Goal: Transaction & Acquisition: Book appointment/travel/reservation

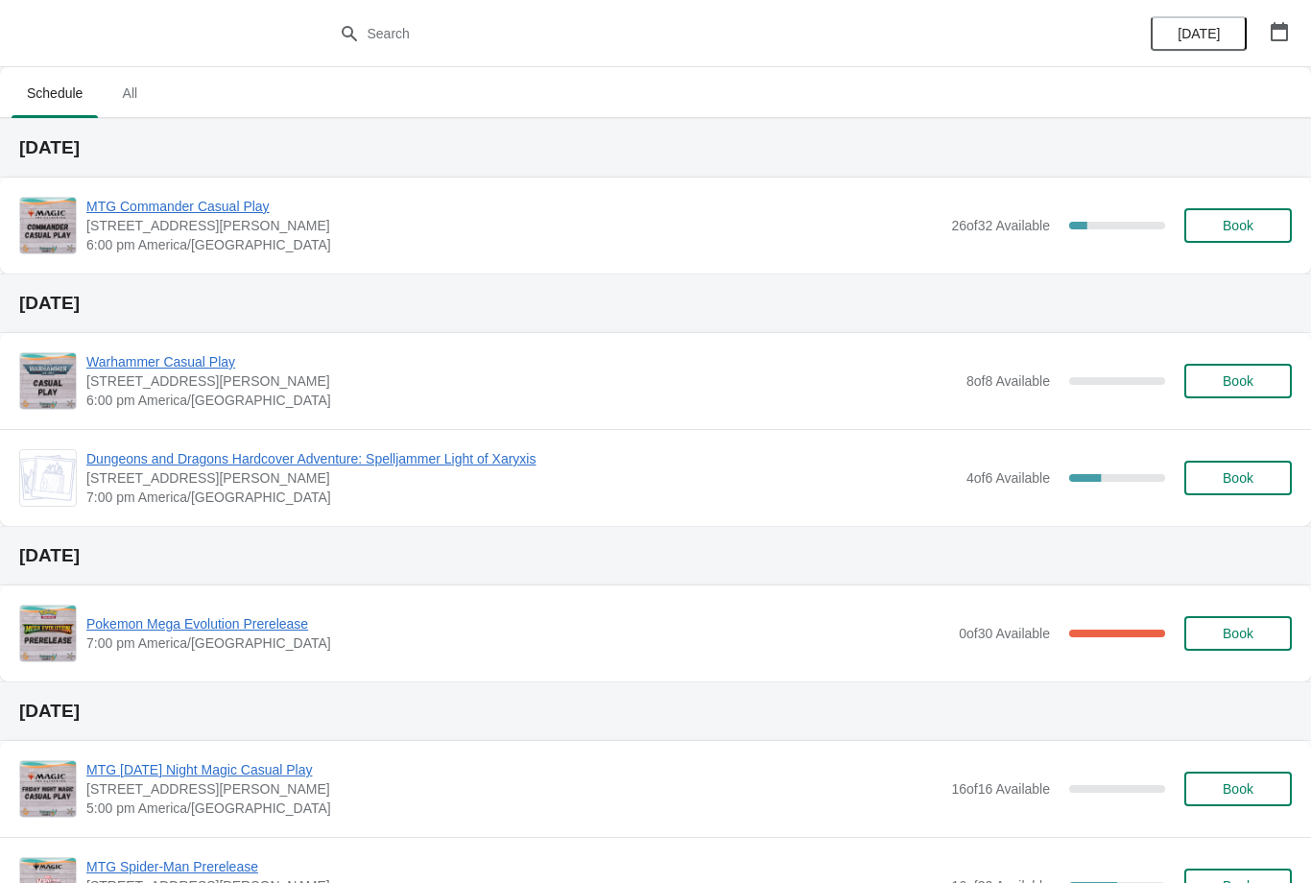
click at [1249, 229] on span "Book" at bounding box center [1238, 225] width 31 height 15
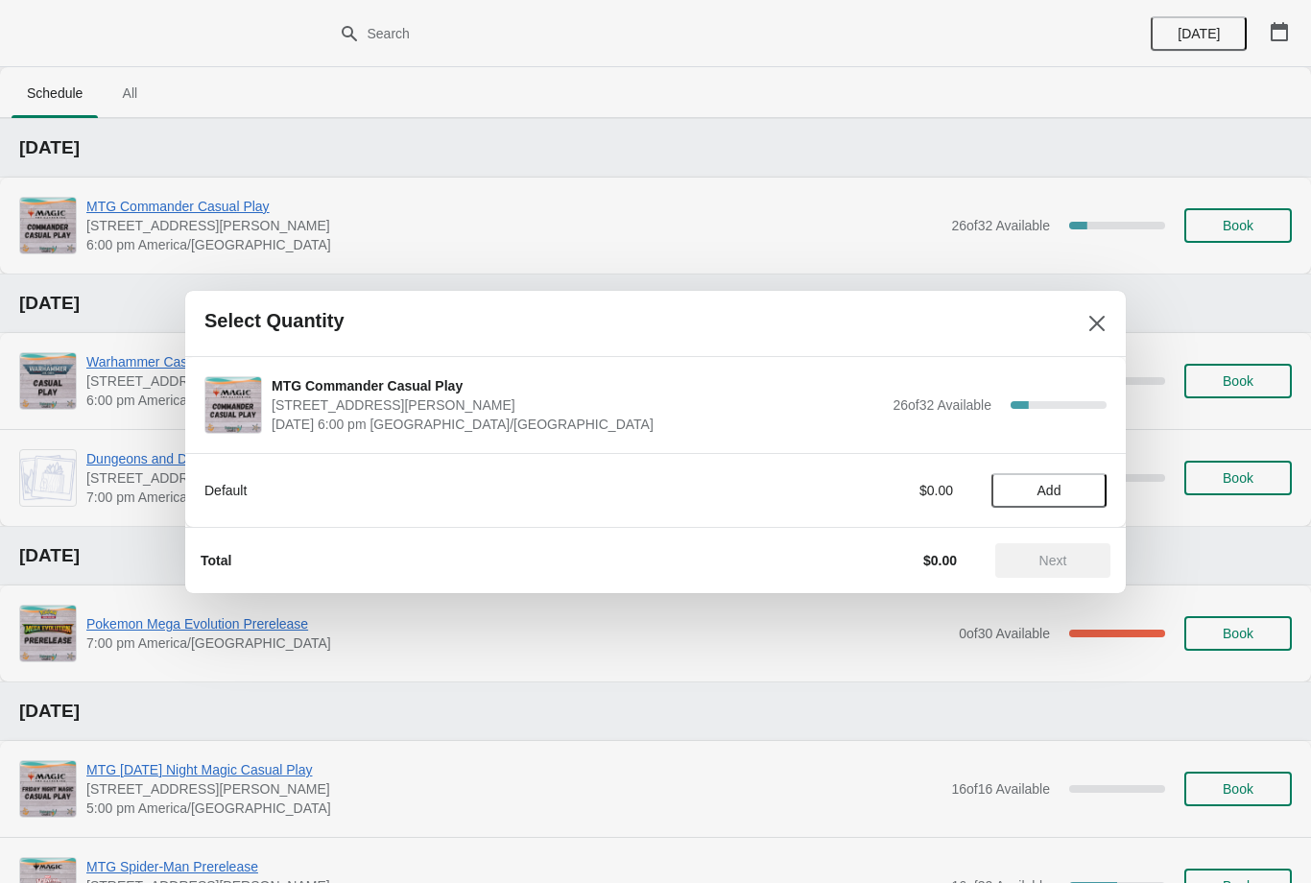
click at [1067, 494] on span "Add" at bounding box center [1049, 490] width 81 height 15
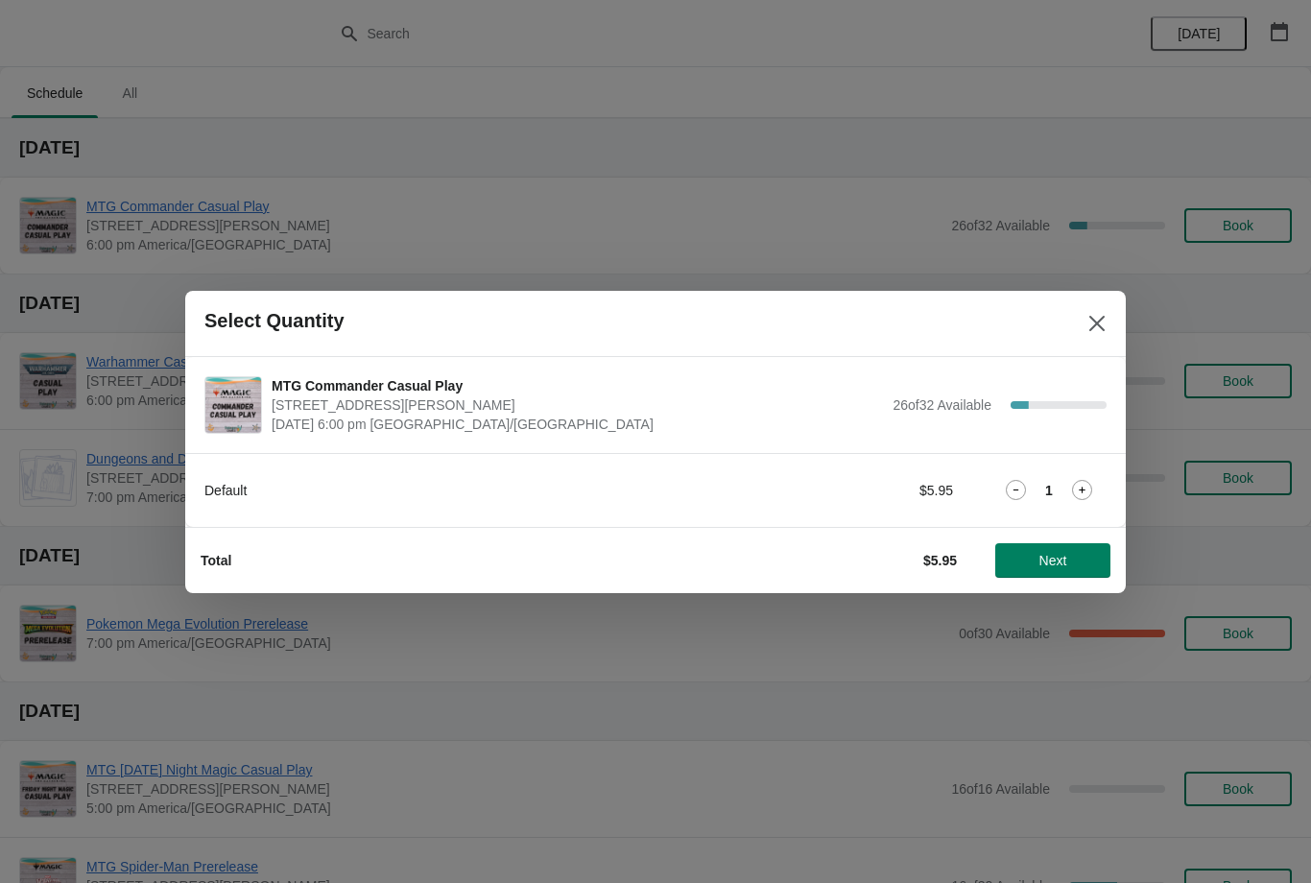
click at [1050, 553] on span "Next" at bounding box center [1054, 560] width 28 height 15
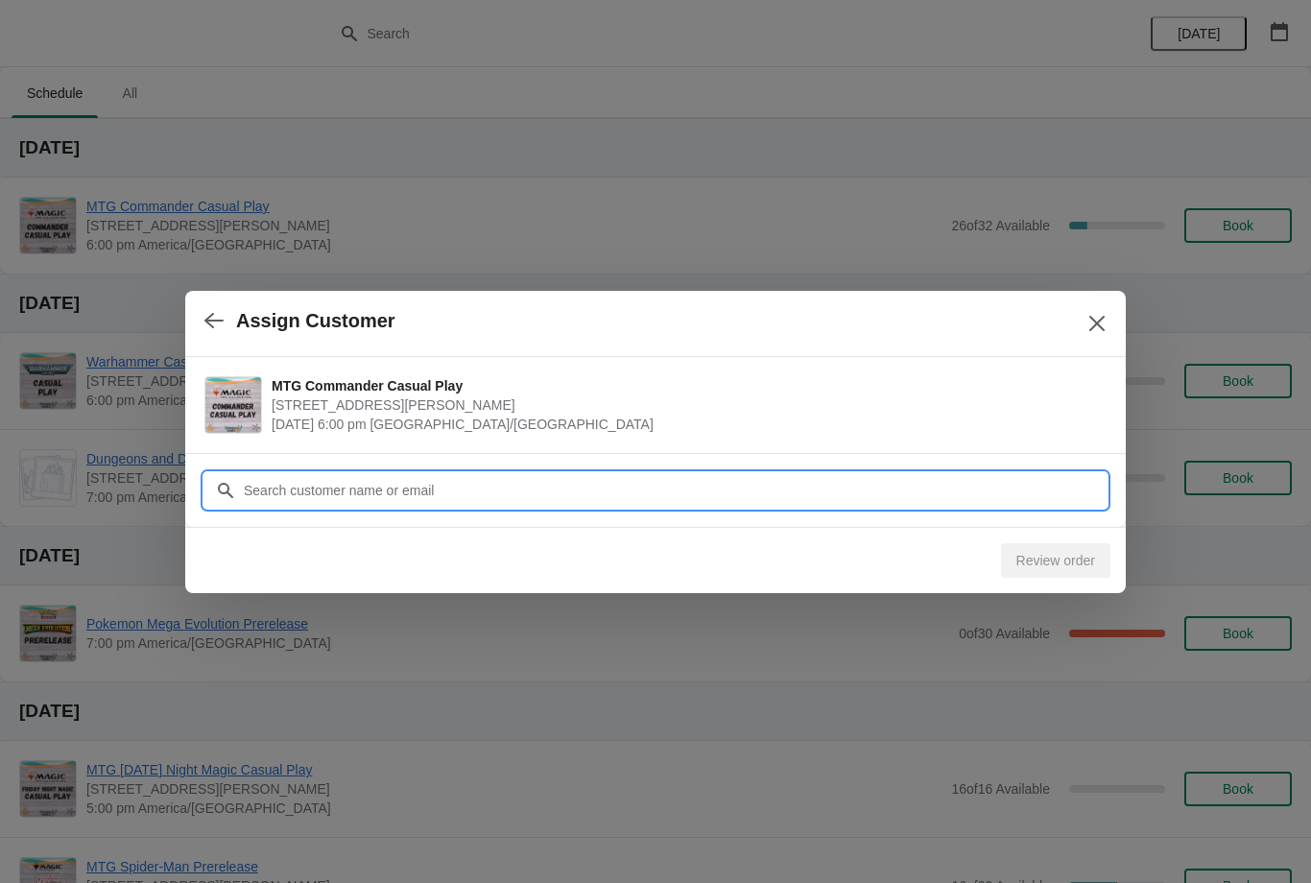
click at [882, 481] on input "Customer" at bounding box center [675, 490] width 864 height 35
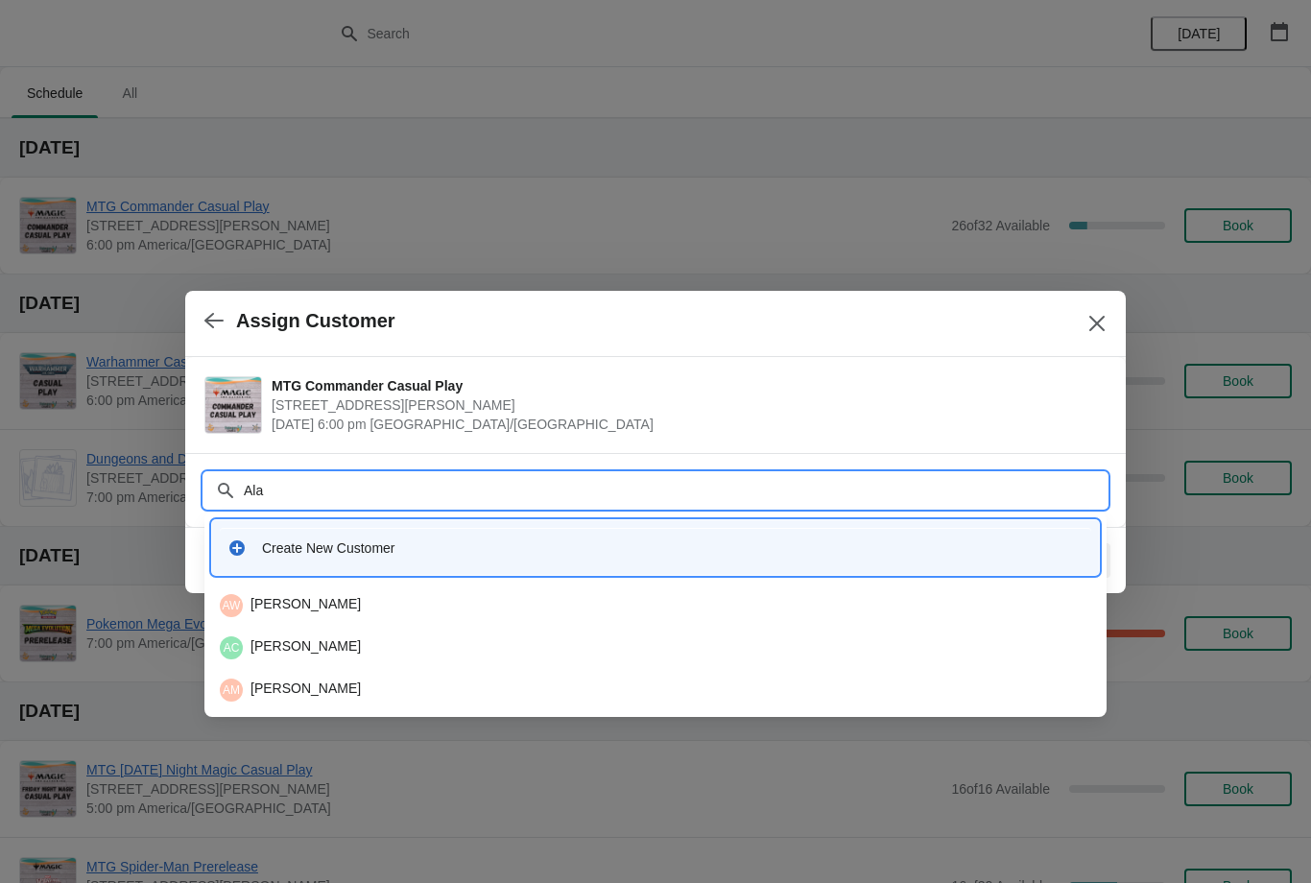
type input "Alan"
click at [365, 598] on div "AW Alan Welsh" at bounding box center [656, 605] width 872 height 23
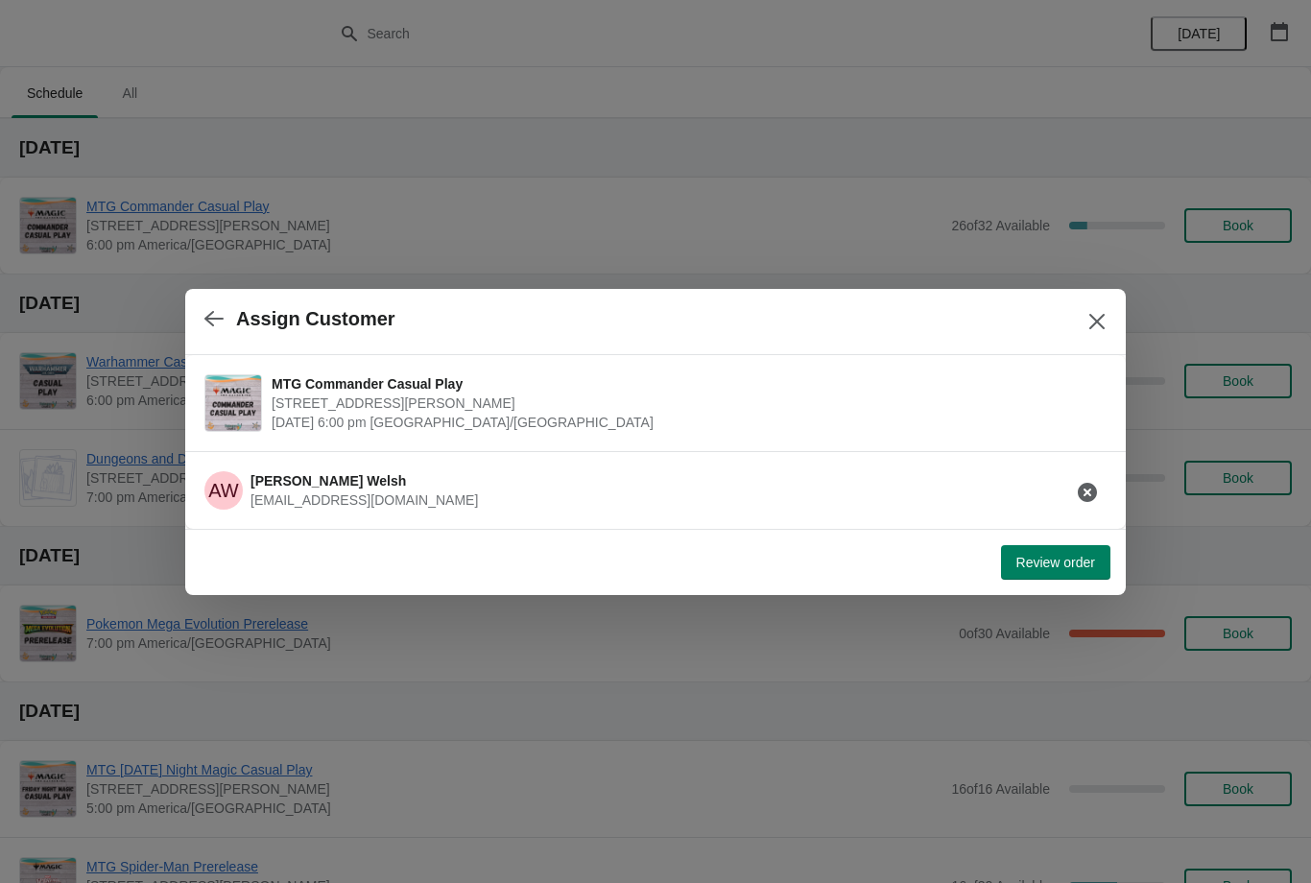
click at [1047, 576] on button "Review order" at bounding box center [1055, 562] width 109 height 35
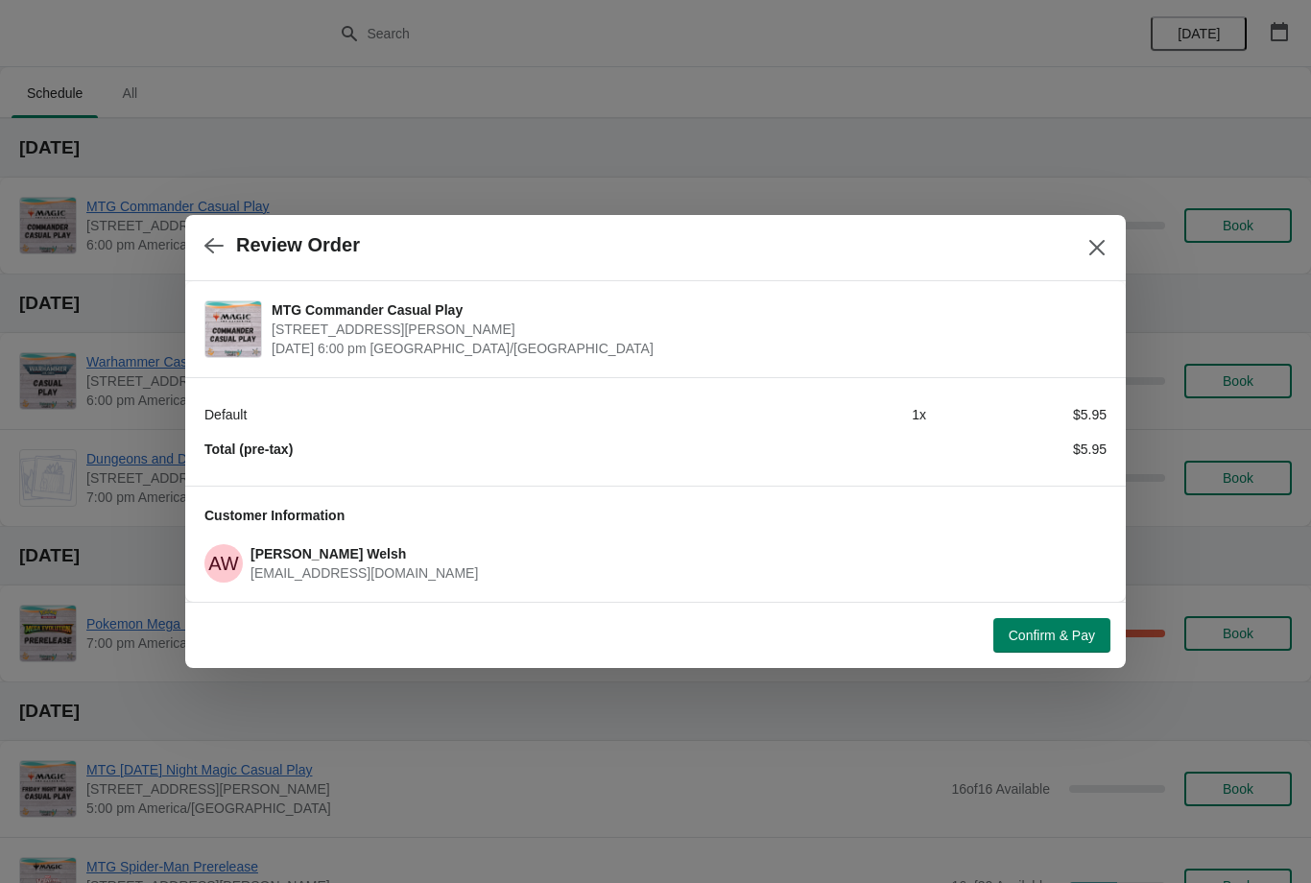
click at [1067, 648] on button "Confirm & Pay" at bounding box center [1052, 635] width 117 height 35
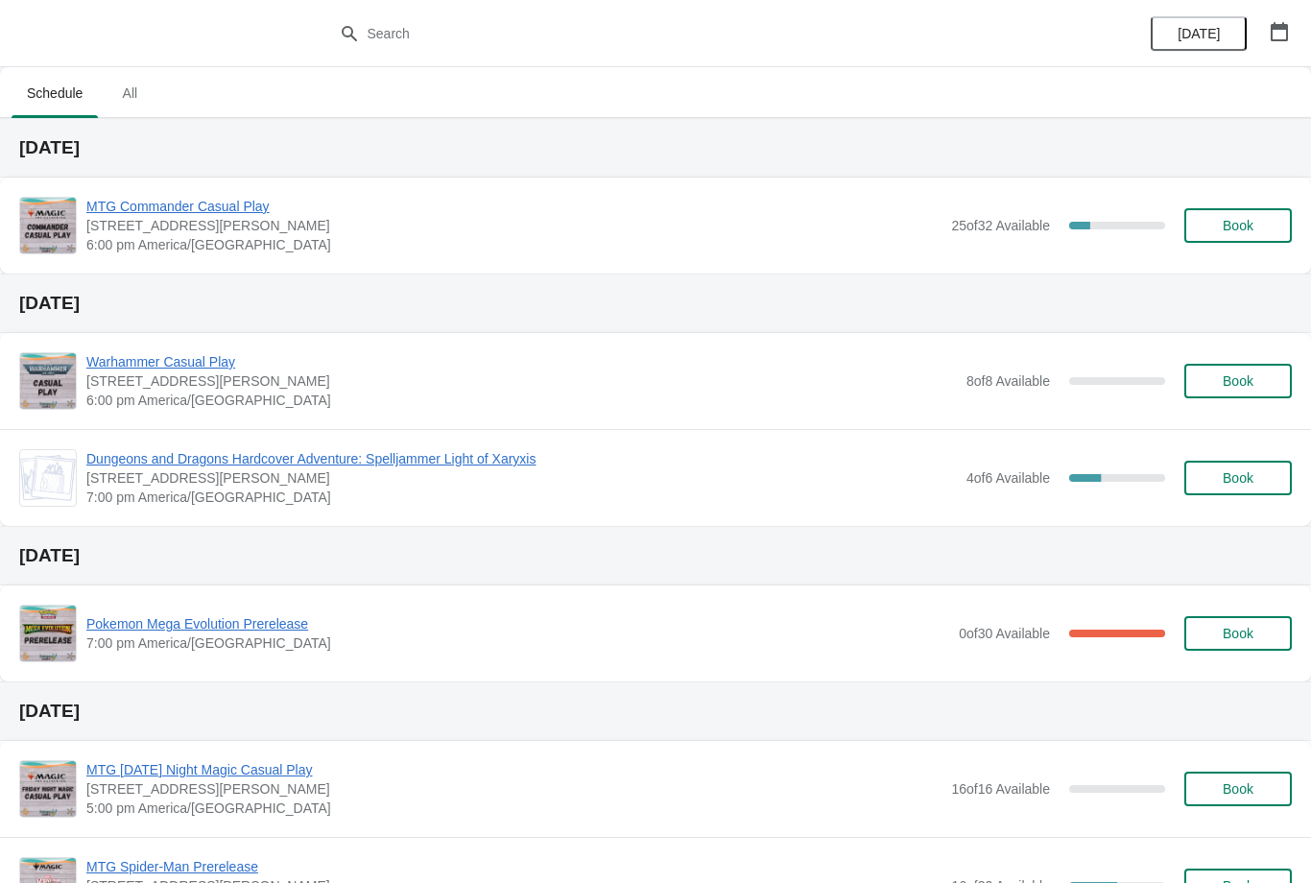
click at [1258, 233] on button "Book" at bounding box center [1239, 225] width 108 height 35
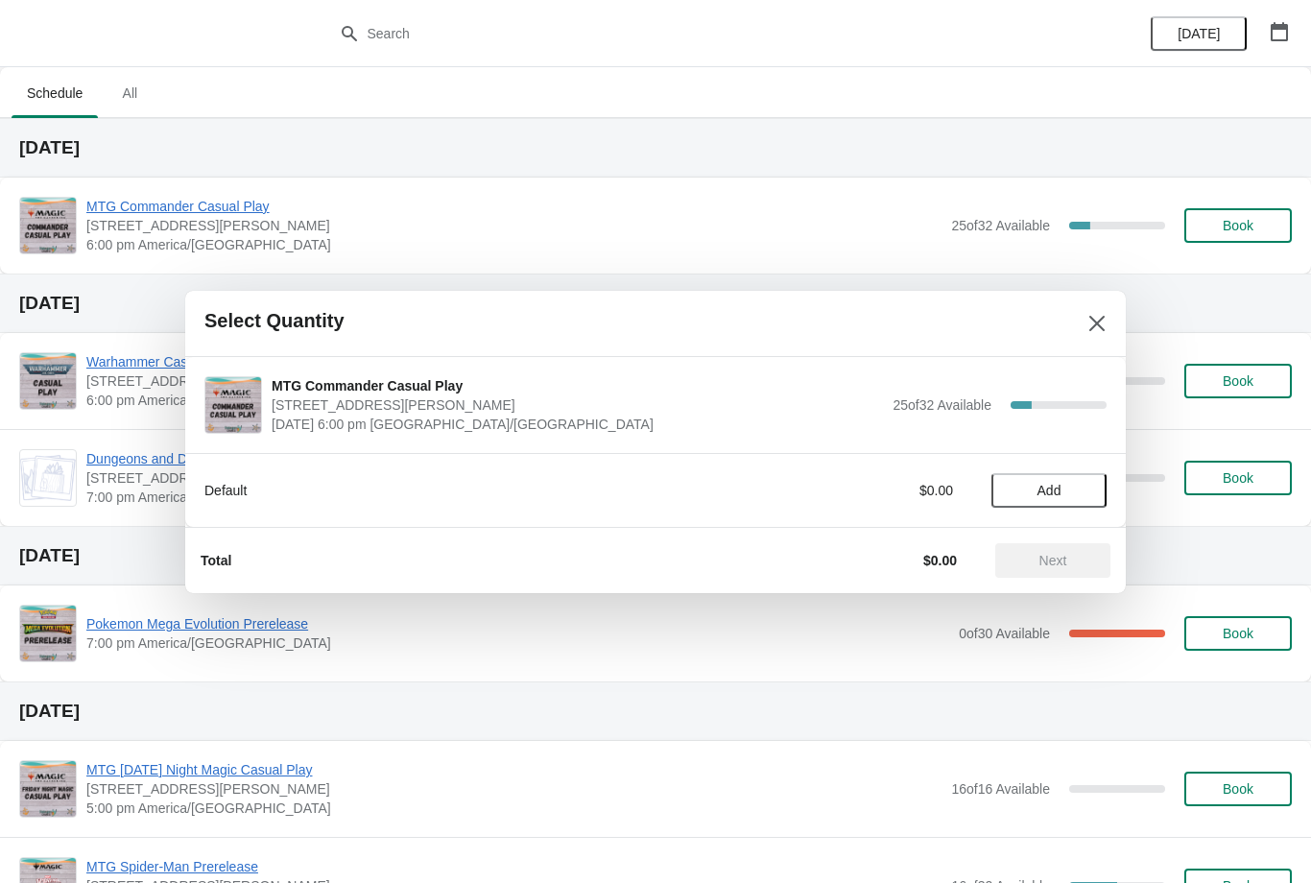
click at [1062, 499] on button "Add" at bounding box center [1049, 490] width 115 height 35
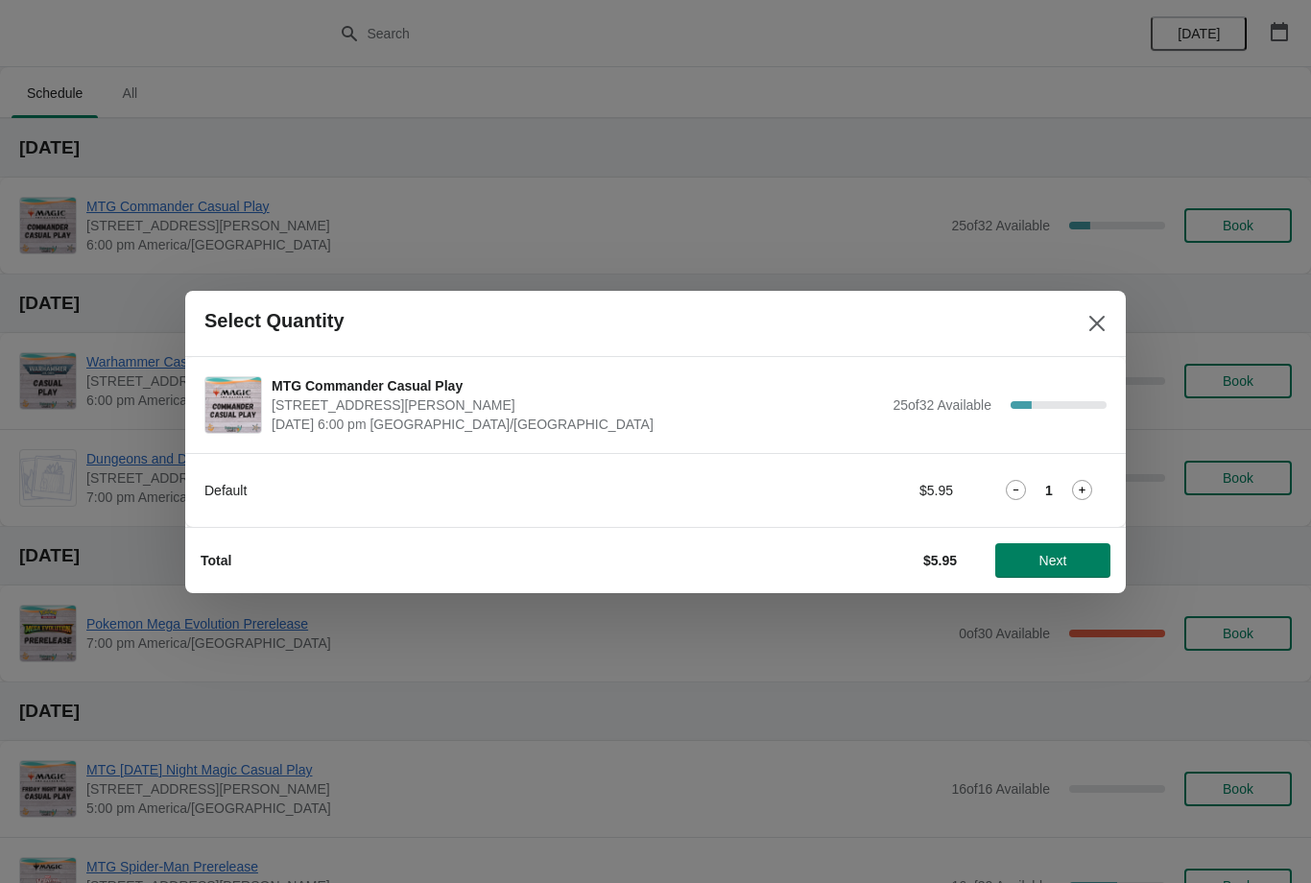
click at [1042, 575] on button "Next" at bounding box center [1053, 560] width 115 height 35
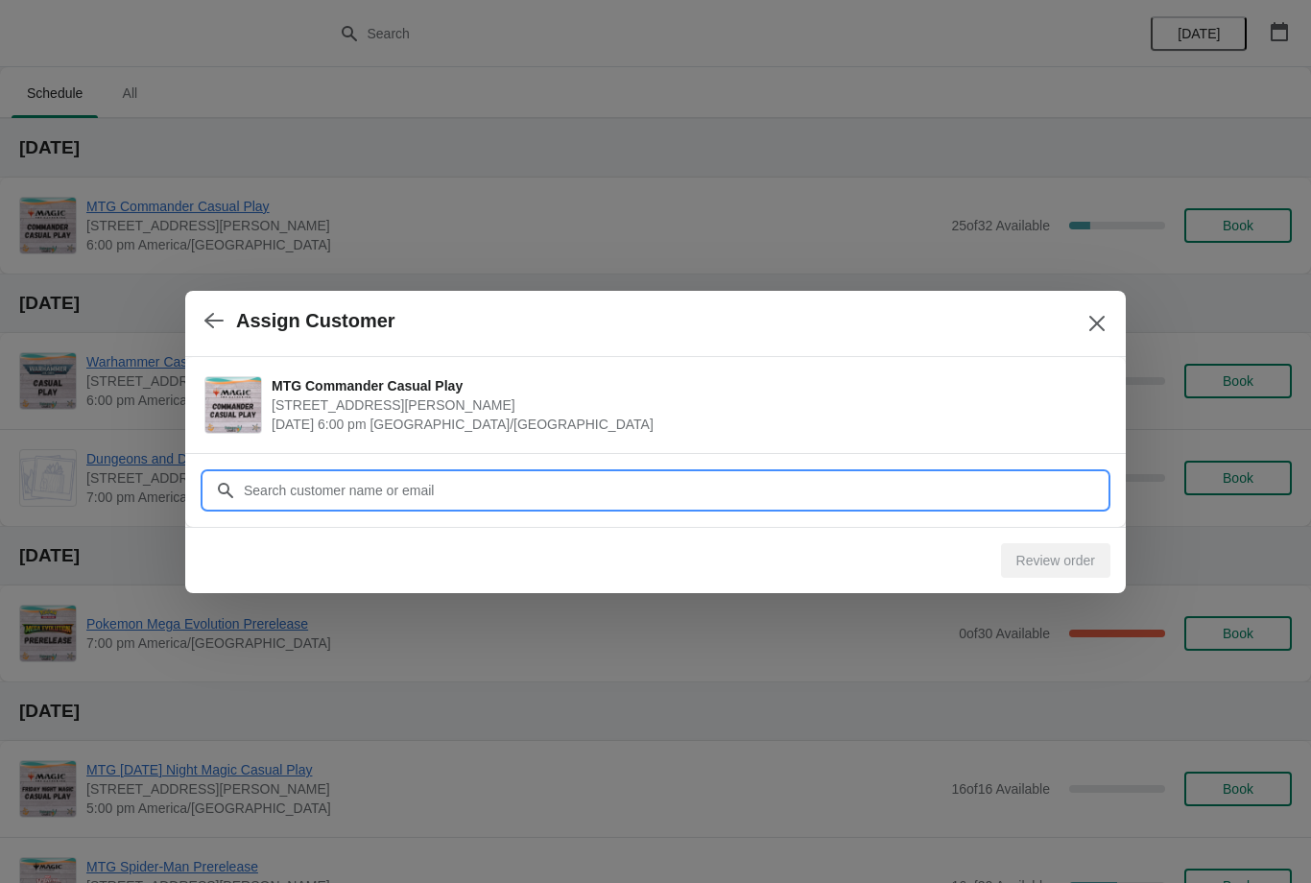
click at [933, 484] on input "Customer" at bounding box center [675, 490] width 864 height 35
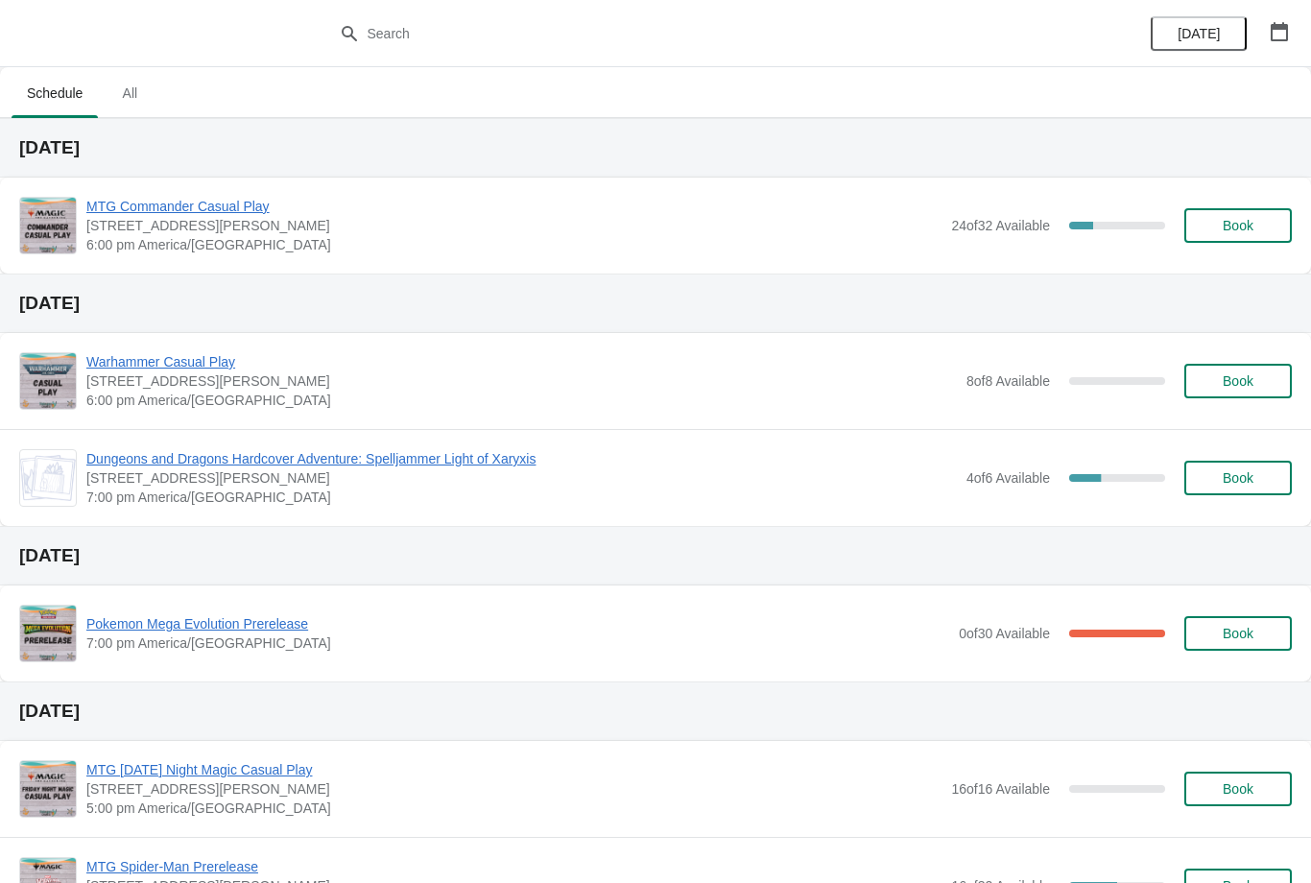
click at [1248, 221] on span "Book" at bounding box center [1238, 225] width 31 height 15
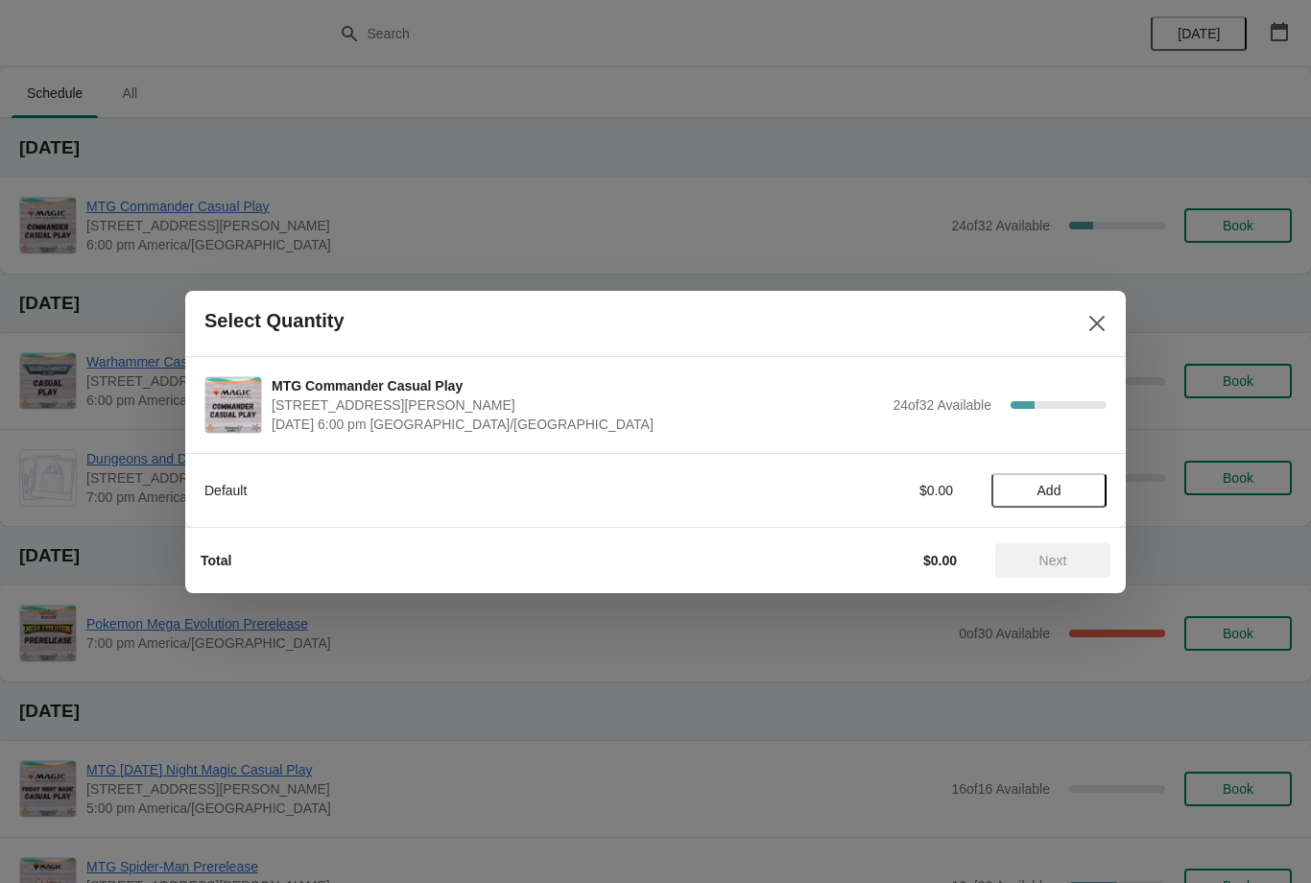
click at [1092, 492] on button "Add" at bounding box center [1049, 490] width 115 height 35
click at [1094, 572] on button "Next" at bounding box center [1053, 560] width 115 height 35
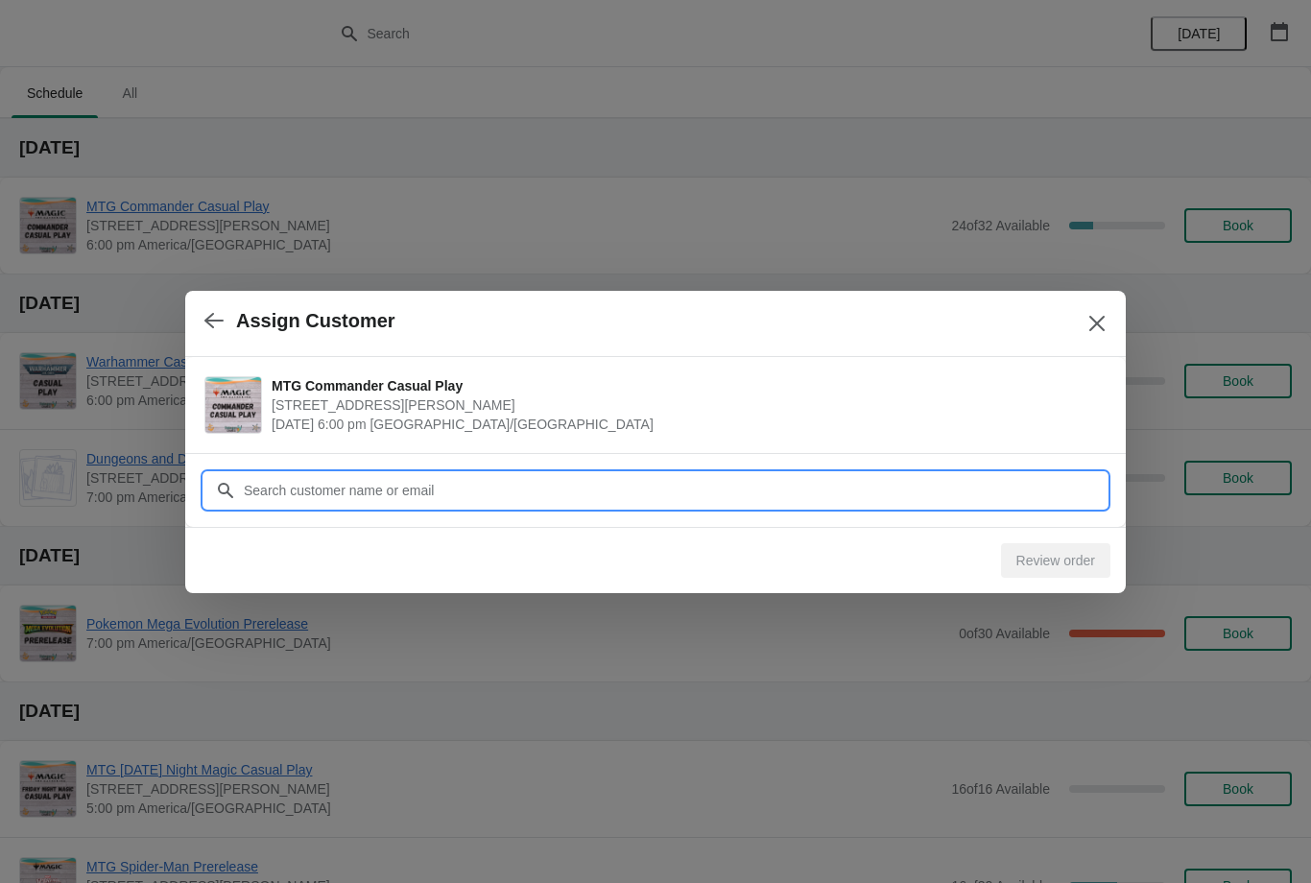
click at [1069, 496] on input "Customer" at bounding box center [675, 490] width 864 height 35
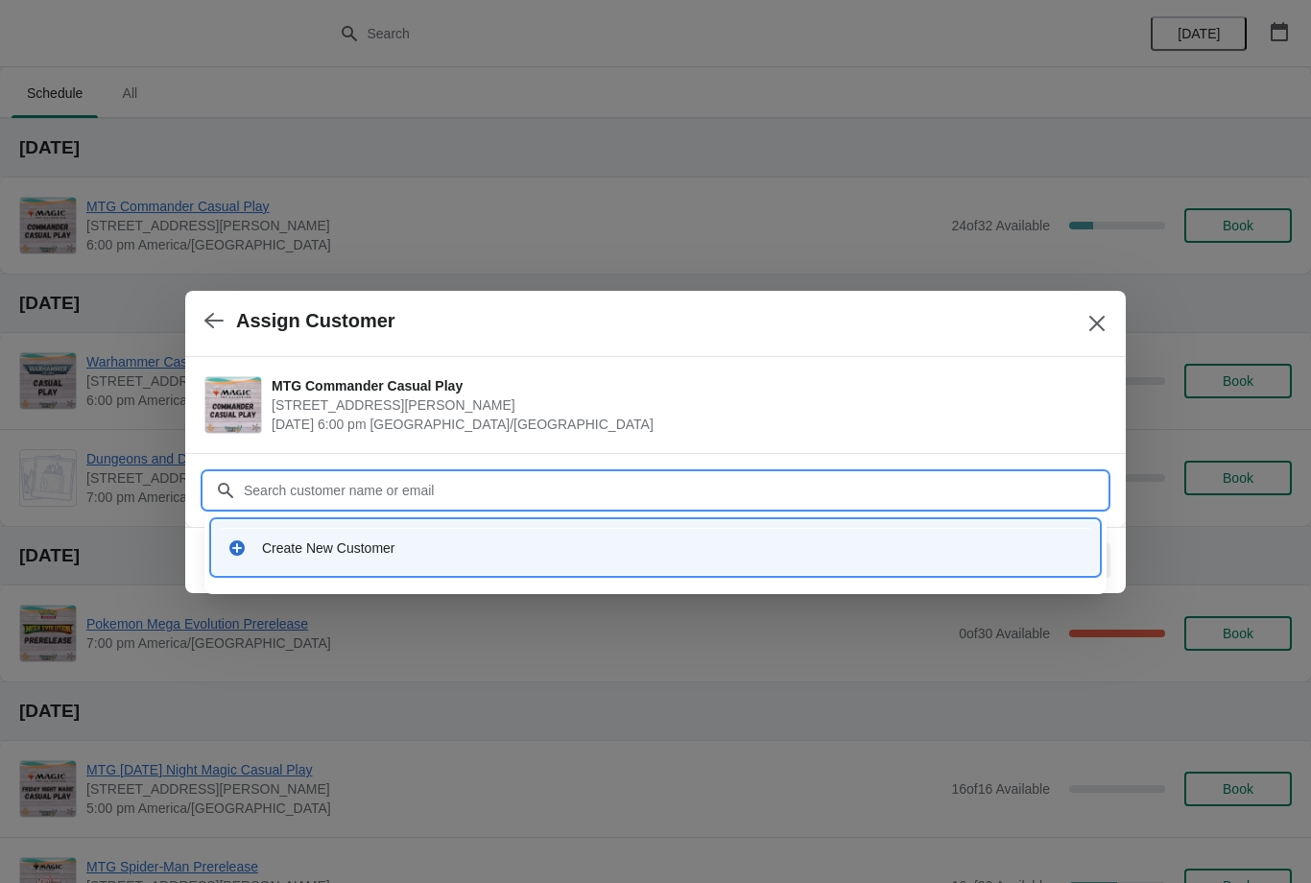
click at [1092, 314] on icon "Close" at bounding box center [1097, 323] width 19 height 19
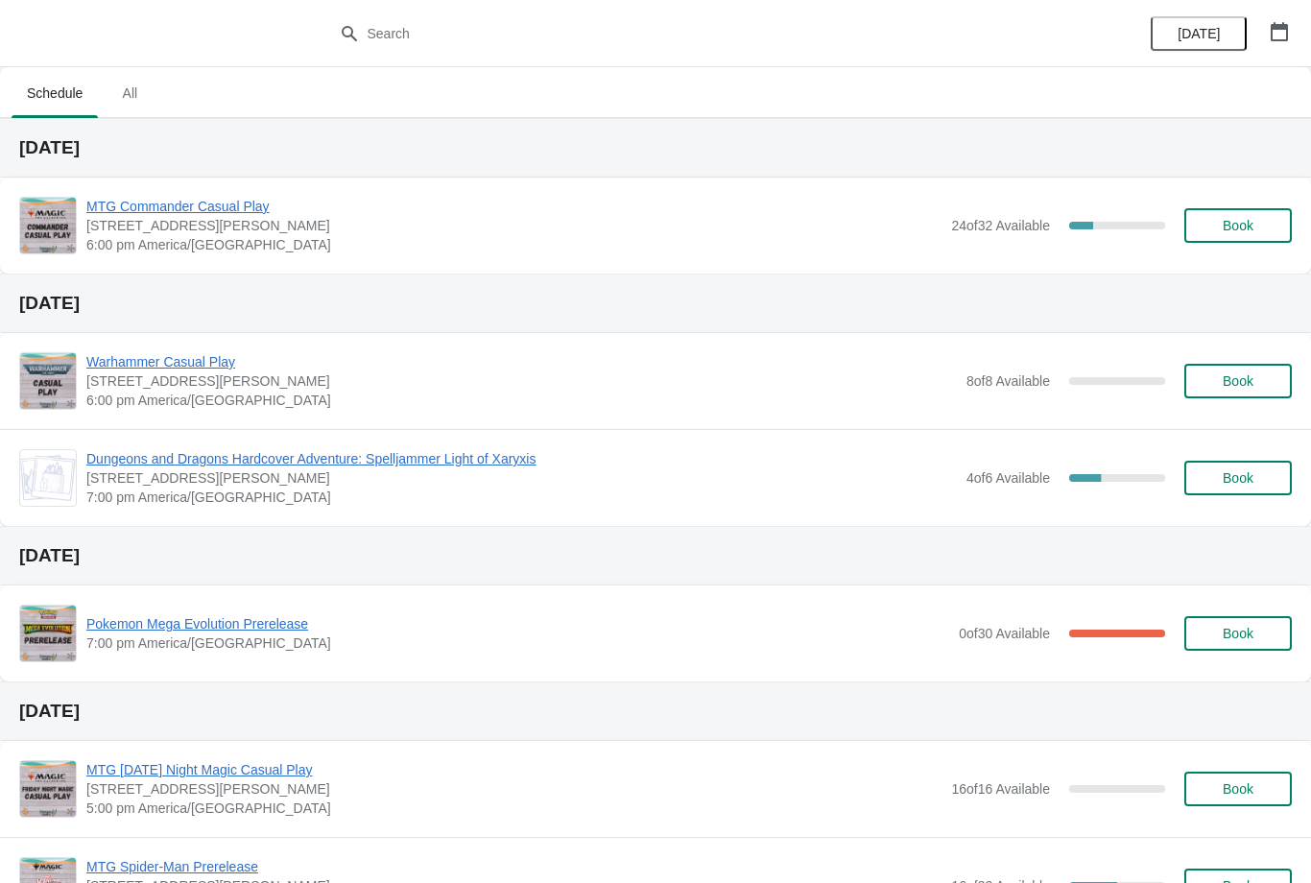
click at [1277, 231] on button "Book" at bounding box center [1239, 225] width 108 height 35
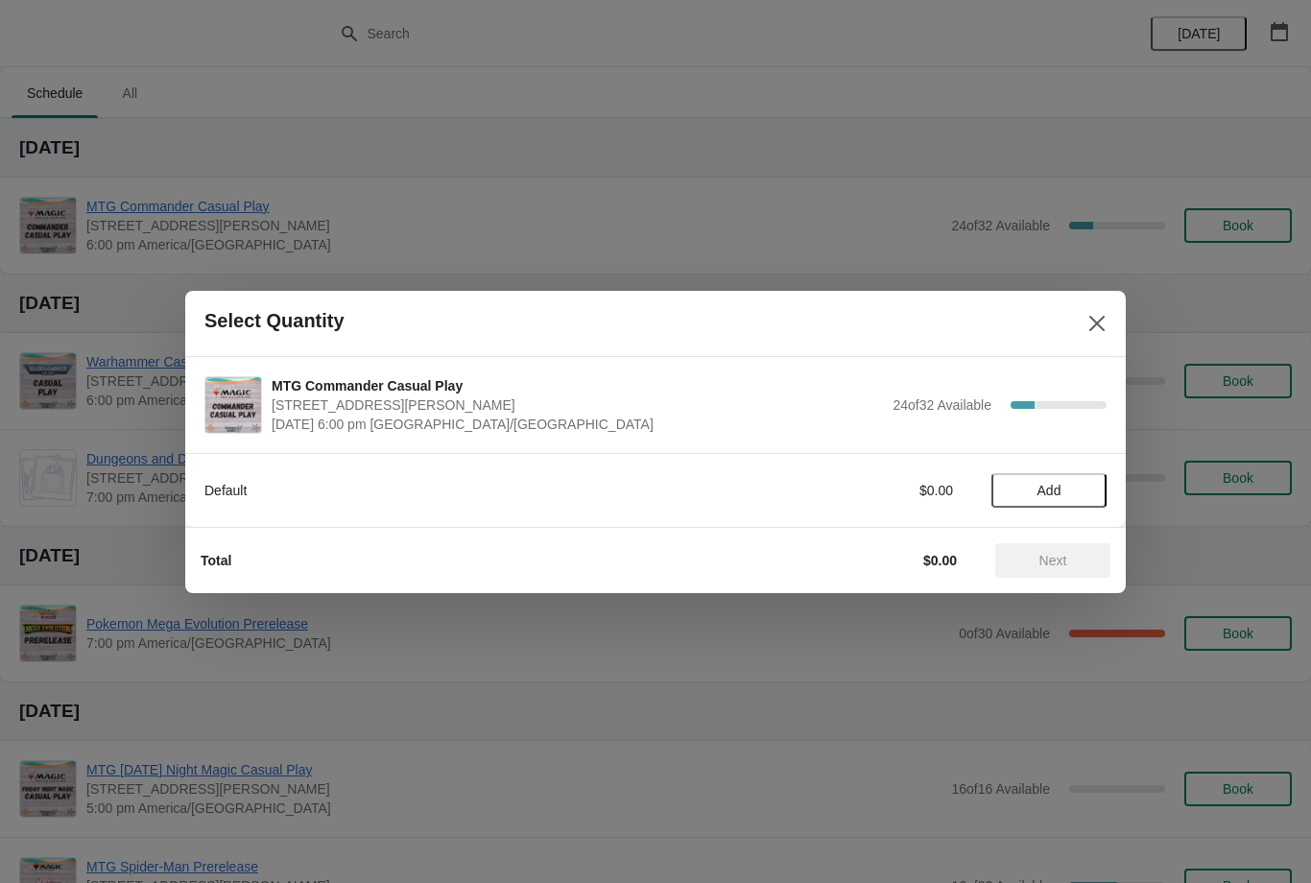
click at [1073, 483] on span "Add" at bounding box center [1049, 490] width 81 height 15
click at [1068, 564] on span "Next" at bounding box center [1054, 560] width 28 height 15
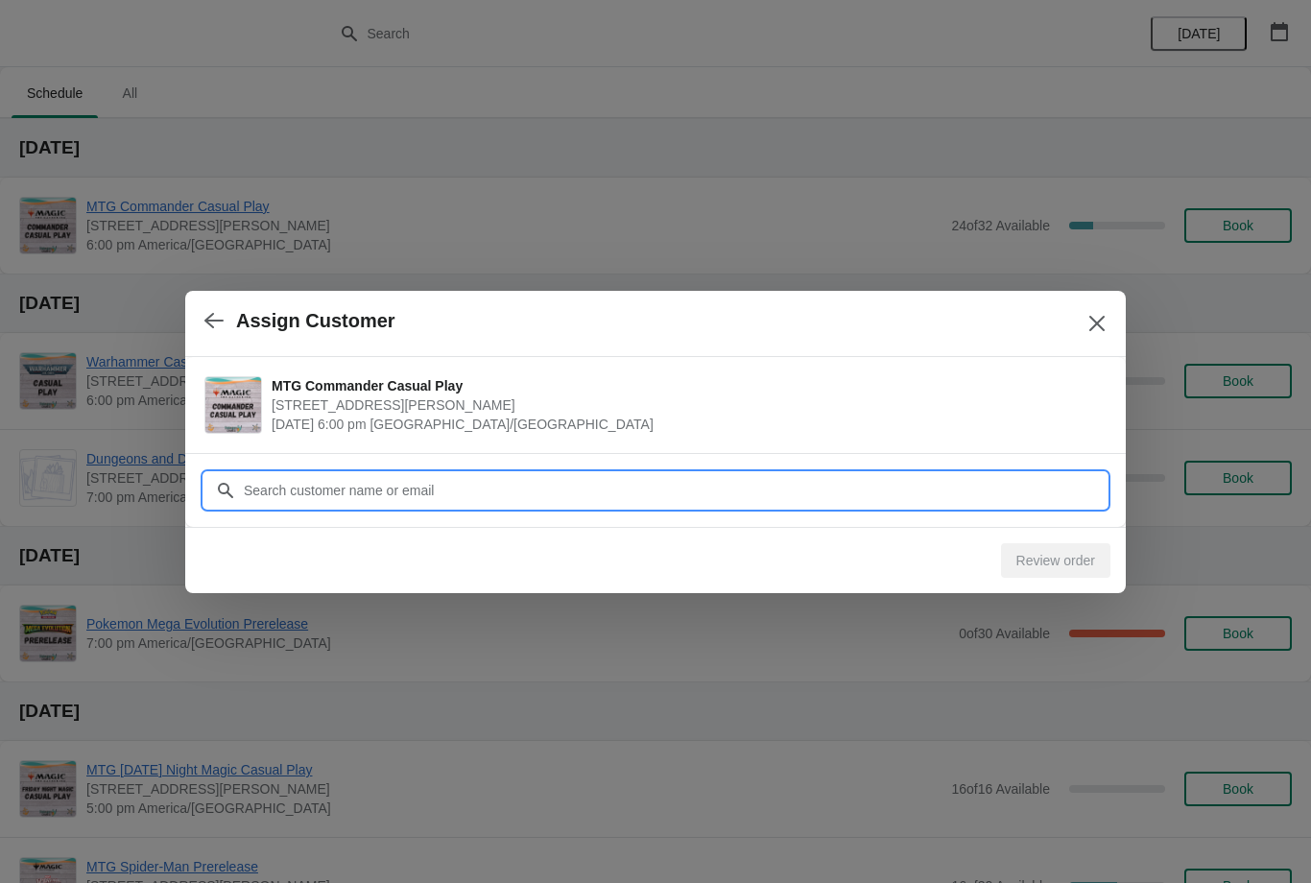
click at [697, 491] on input "Customer" at bounding box center [675, 490] width 864 height 35
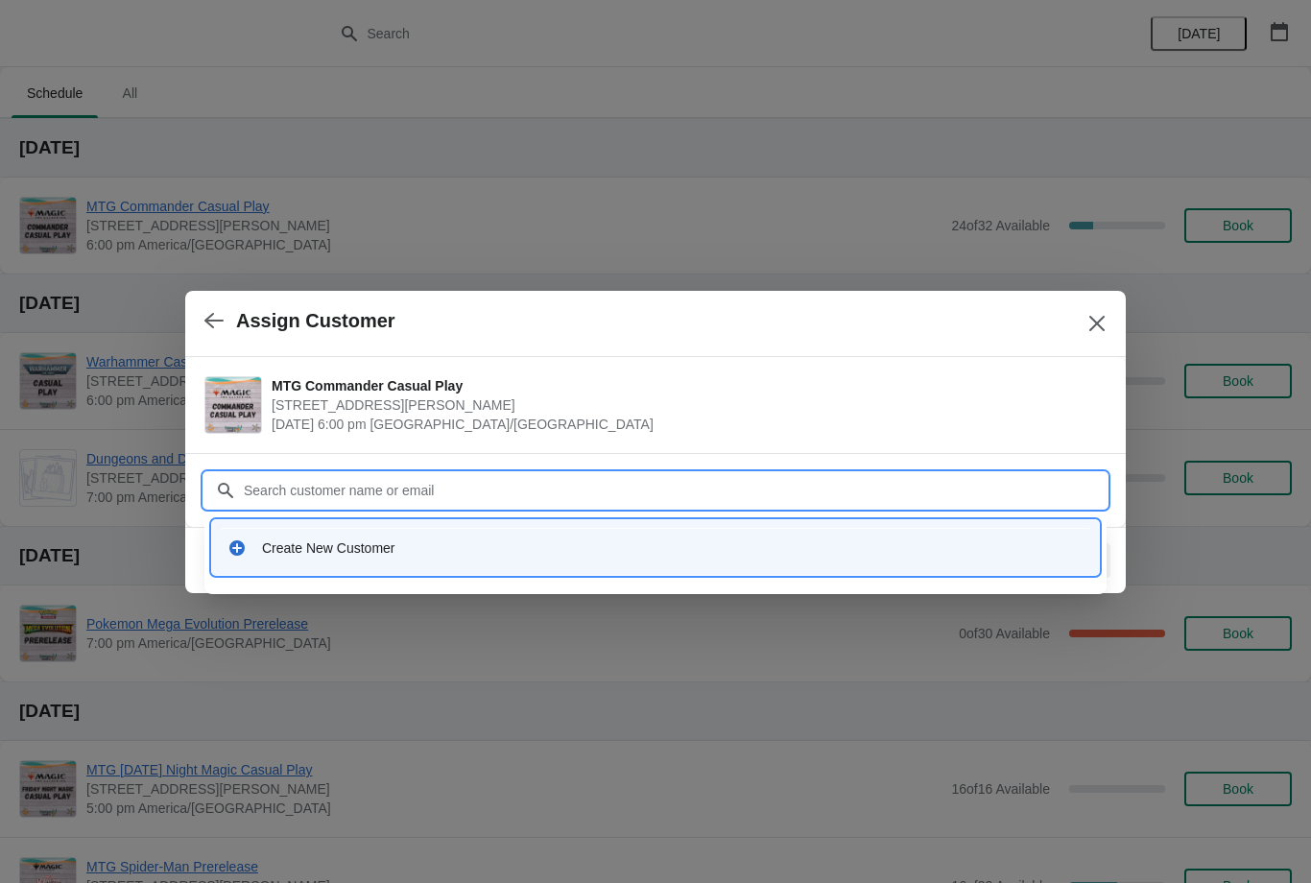
click at [355, 549] on div "Create New Customer" at bounding box center [673, 548] width 822 height 19
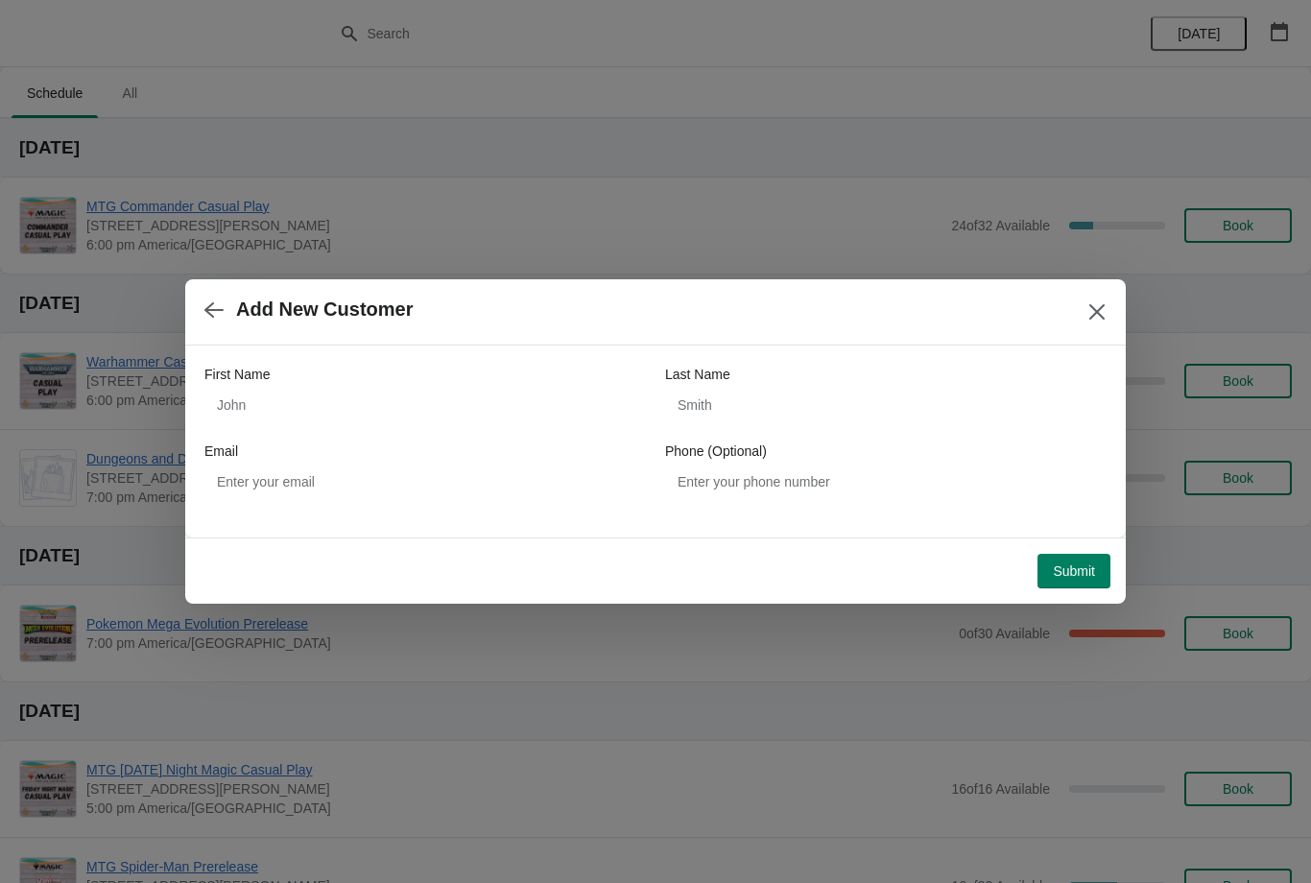
click at [1088, 316] on icon "Close" at bounding box center [1097, 311] width 19 height 19
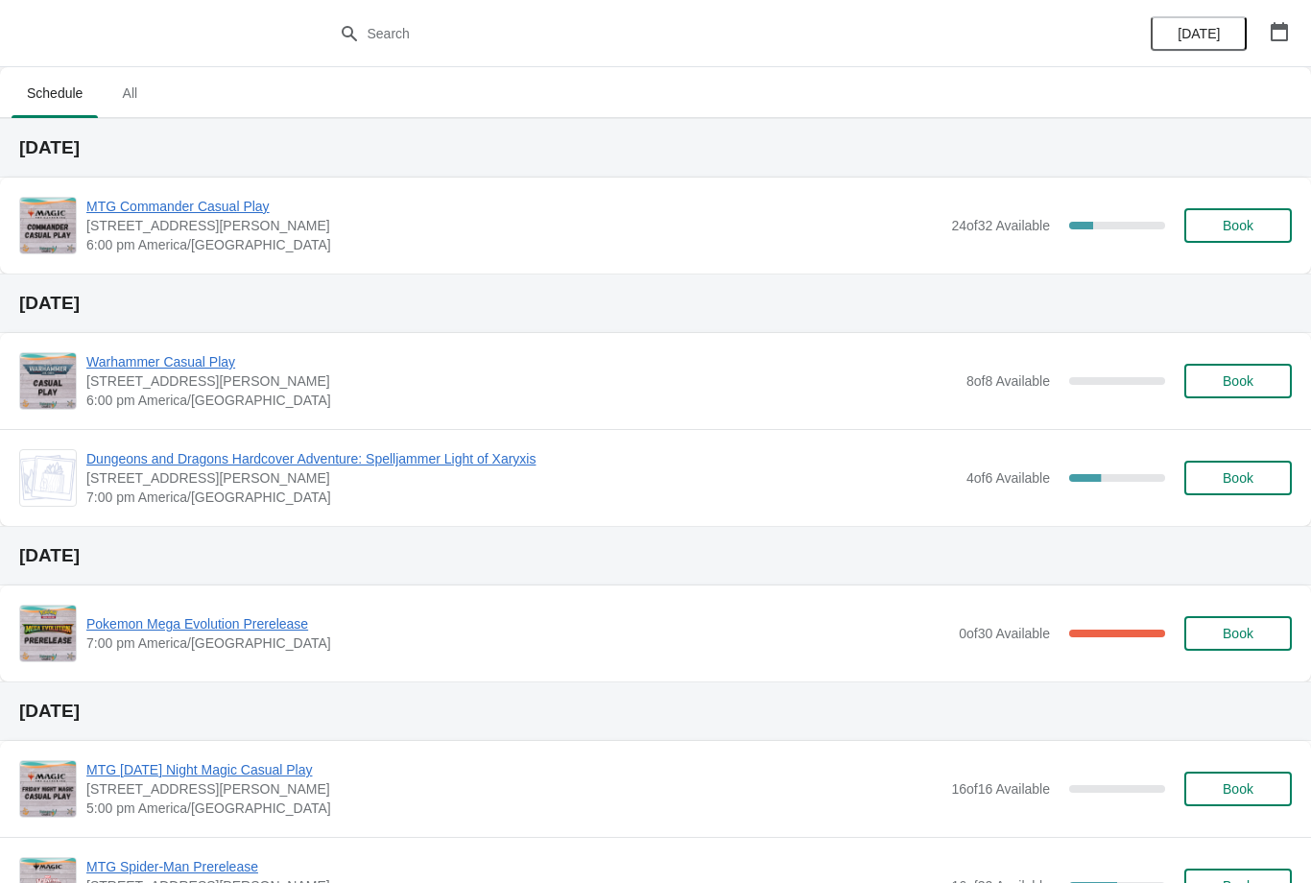
click at [1259, 204] on div "MTG Commander Casual Play [STREET_ADDRESS][PERSON_NAME] 6:00 pm [GEOGRAPHIC_DAT…" at bounding box center [689, 226] width 1206 height 58
click at [1262, 236] on button "Book" at bounding box center [1239, 225] width 108 height 35
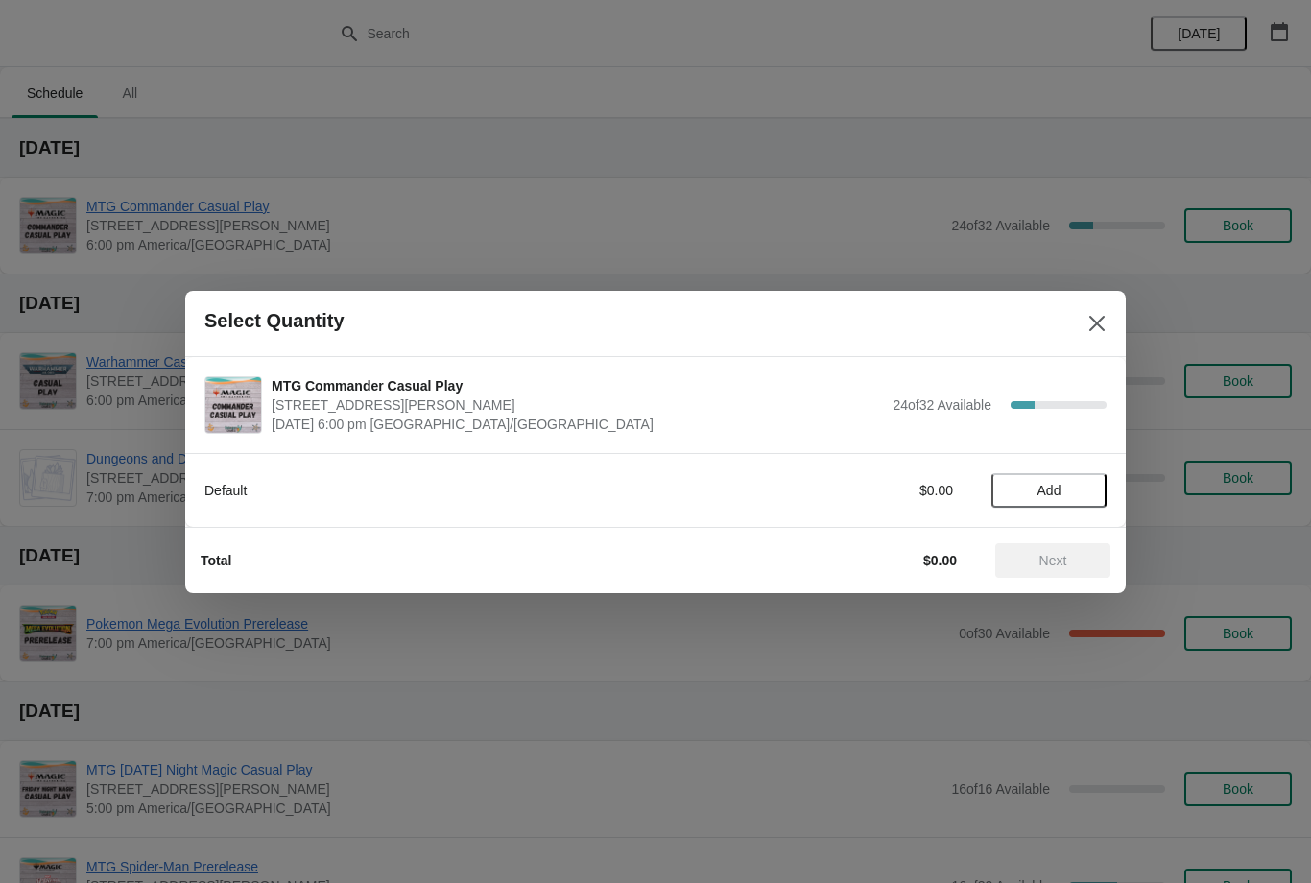
click at [1017, 494] on span "Add" at bounding box center [1049, 490] width 81 height 15
click at [1020, 572] on button "Next" at bounding box center [1053, 560] width 115 height 35
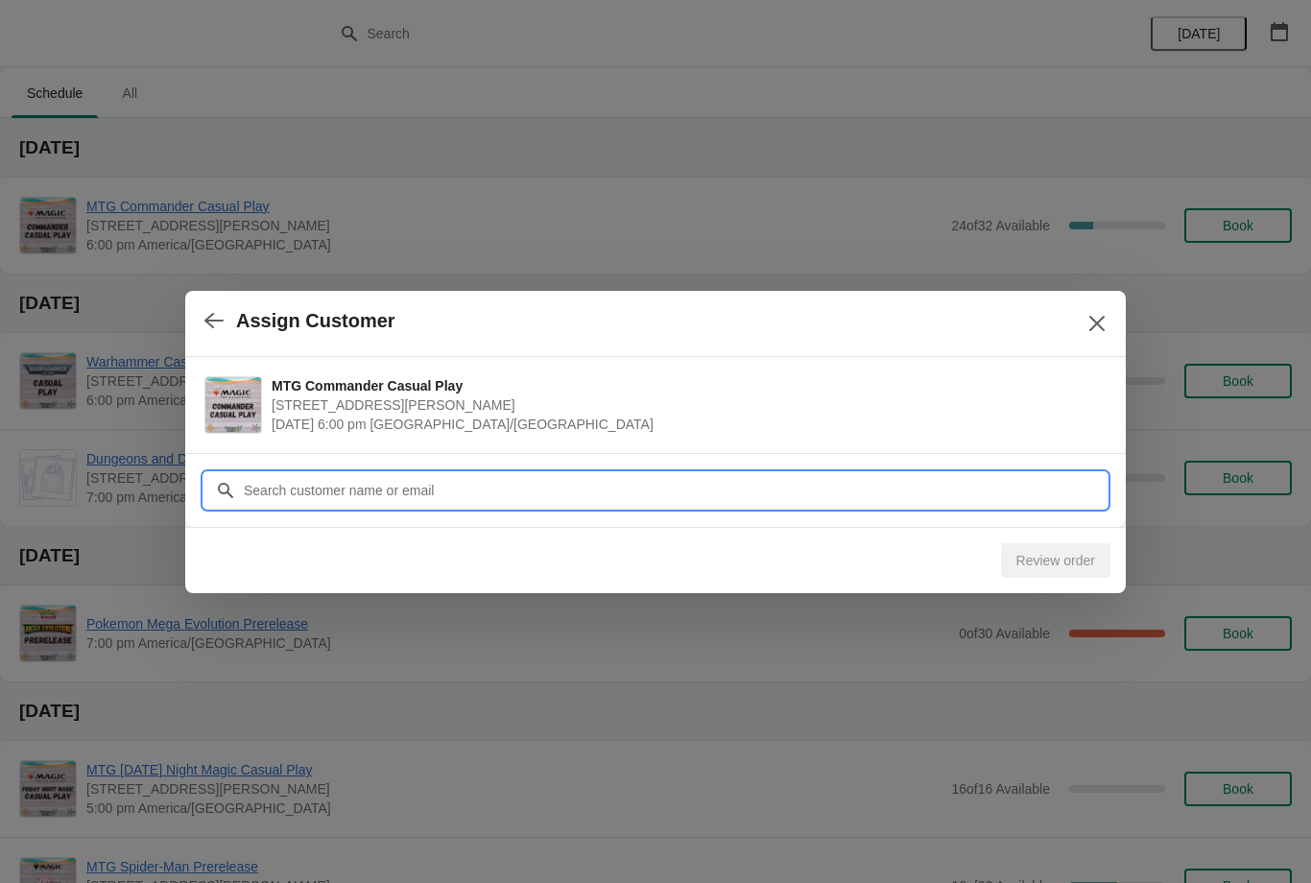
click at [961, 486] on input "Customer" at bounding box center [675, 490] width 864 height 35
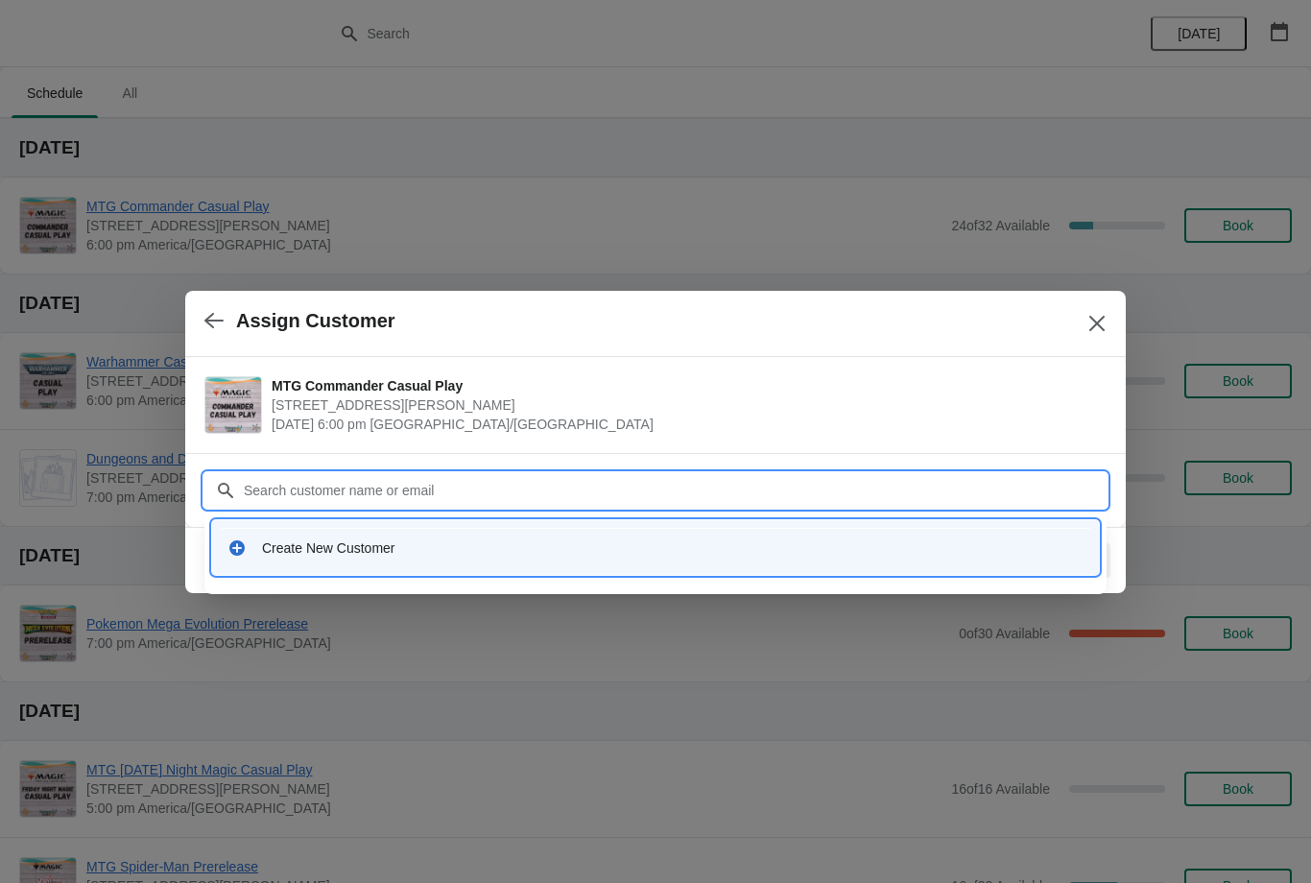
click at [683, 494] on input "Customer" at bounding box center [675, 490] width 864 height 35
type input "Joe"
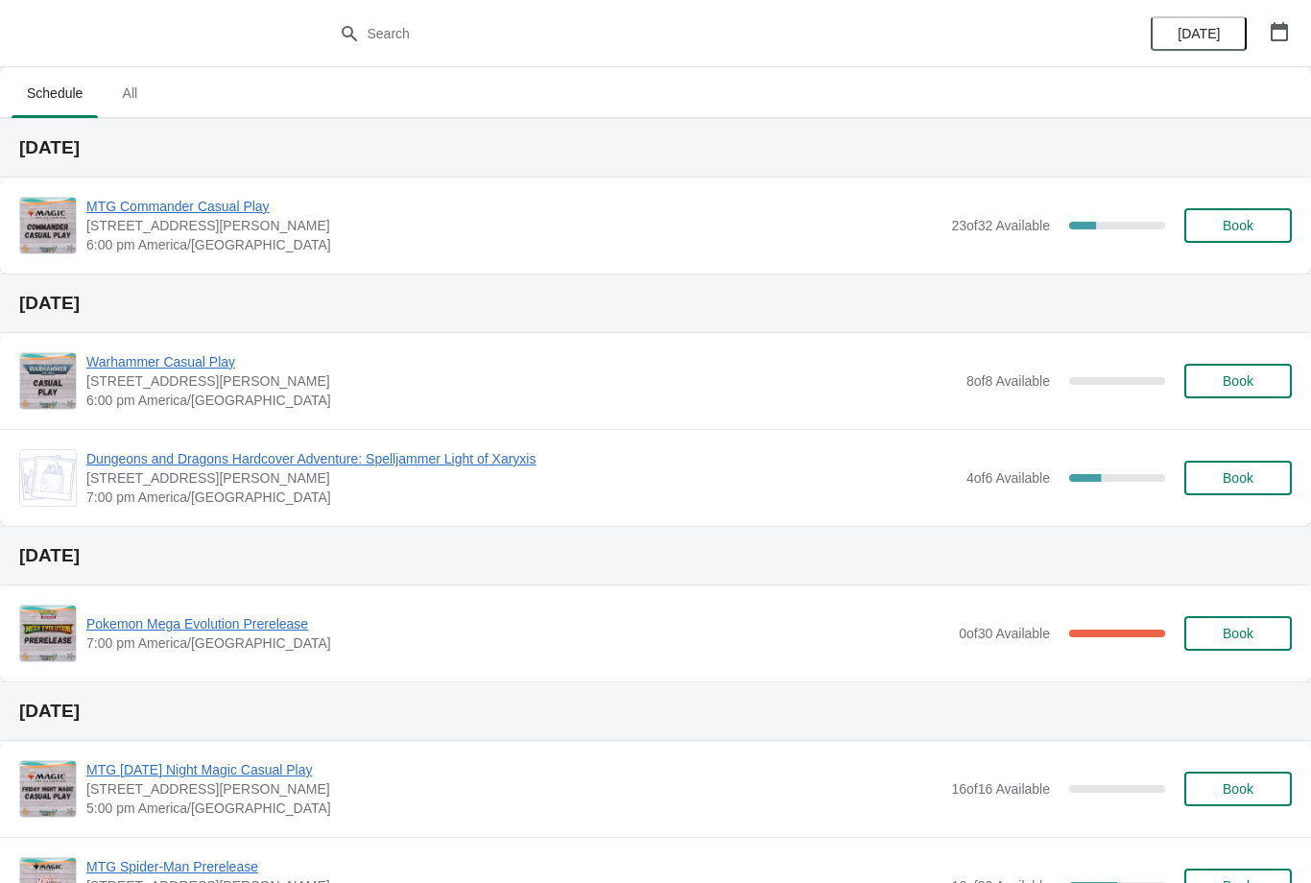
click at [1261, 234] on button "Book" at bounding box center [1239, 225] width 108 height 35
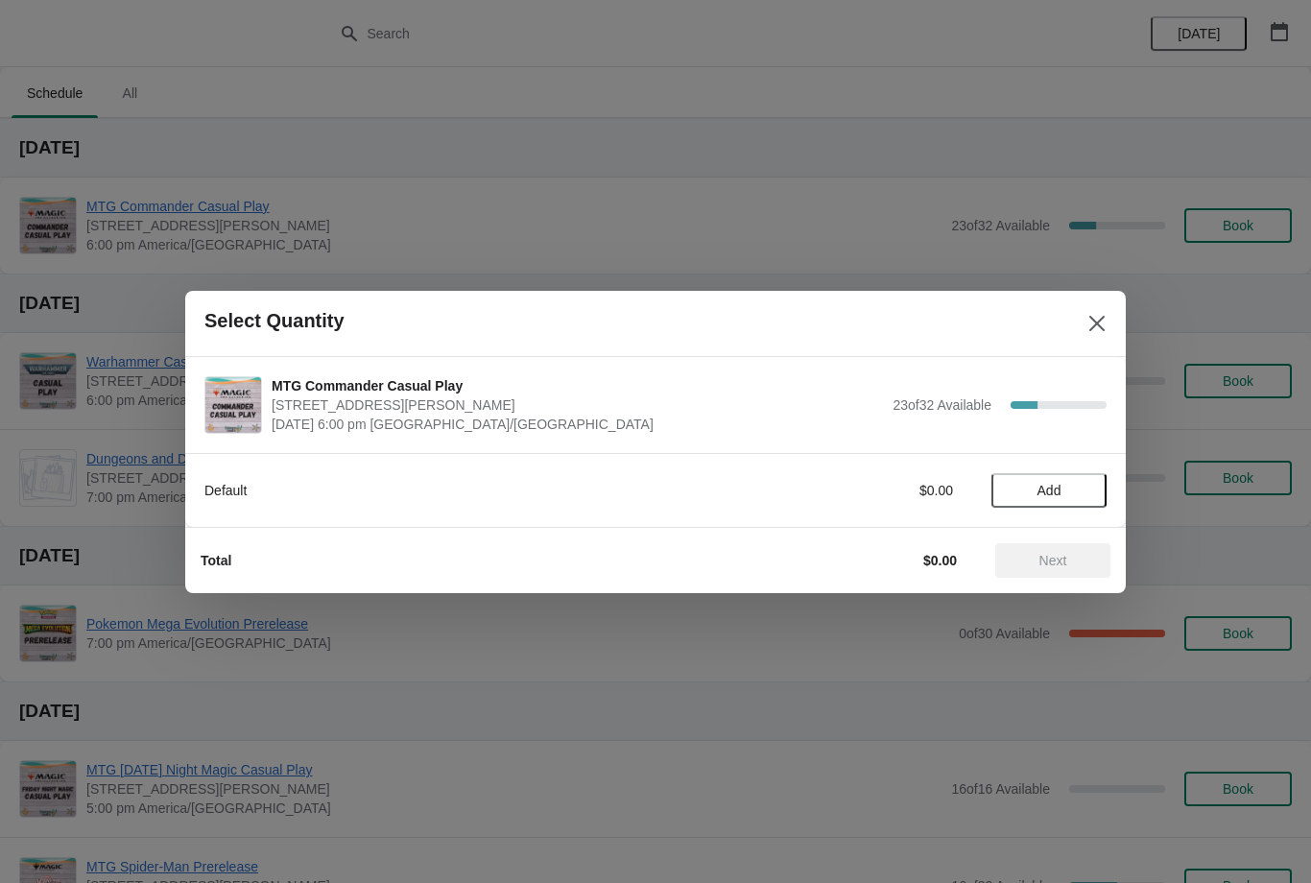
click at [1074, 488] on span "Add" at bounding box center [1049, 490] width 81 height 15
click at [1051, 564] on span "Next" at bounding box center [1054, 560] width 28 height 15
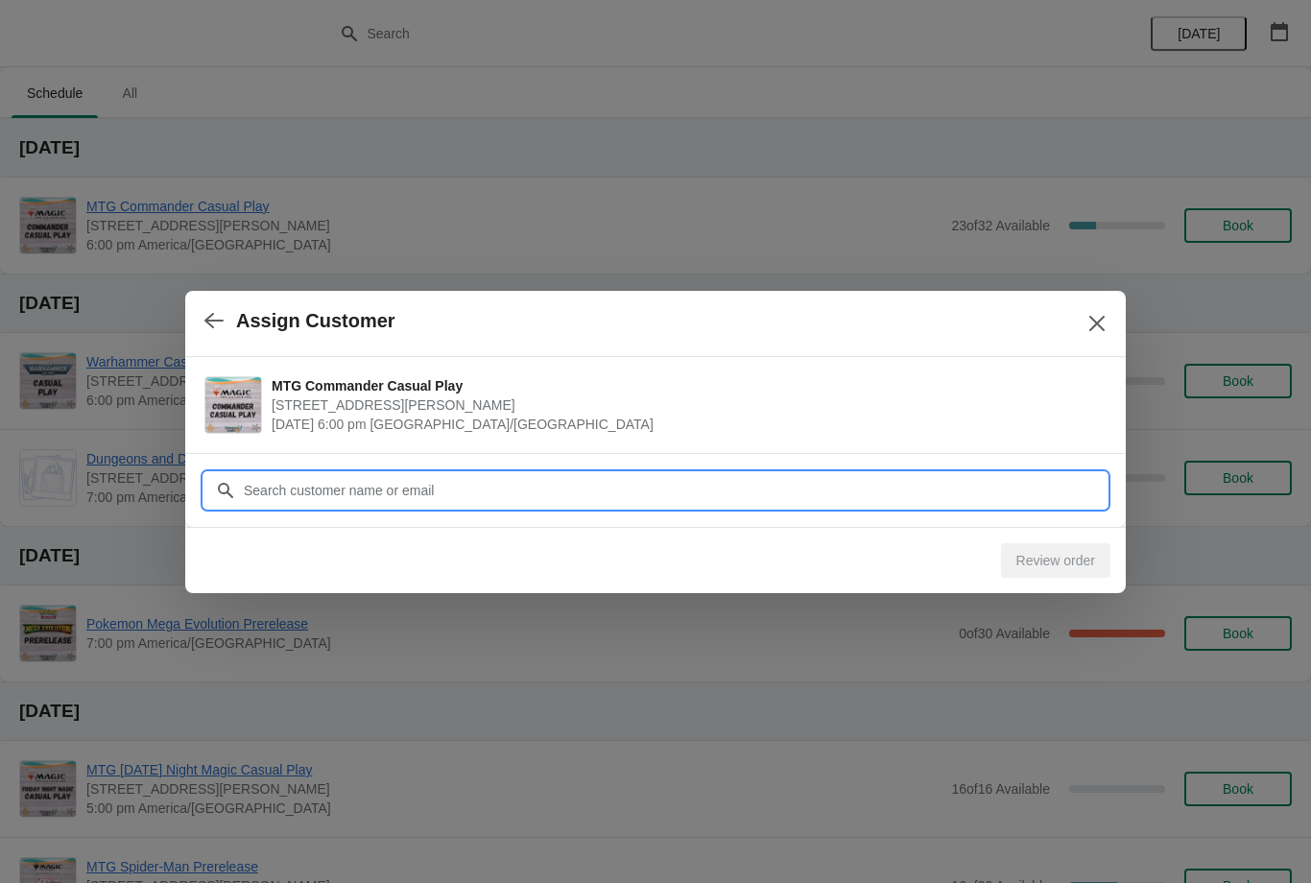
click at [1001, 492] on input "Customer" at bounding box center [675, 490] width 864 height 35
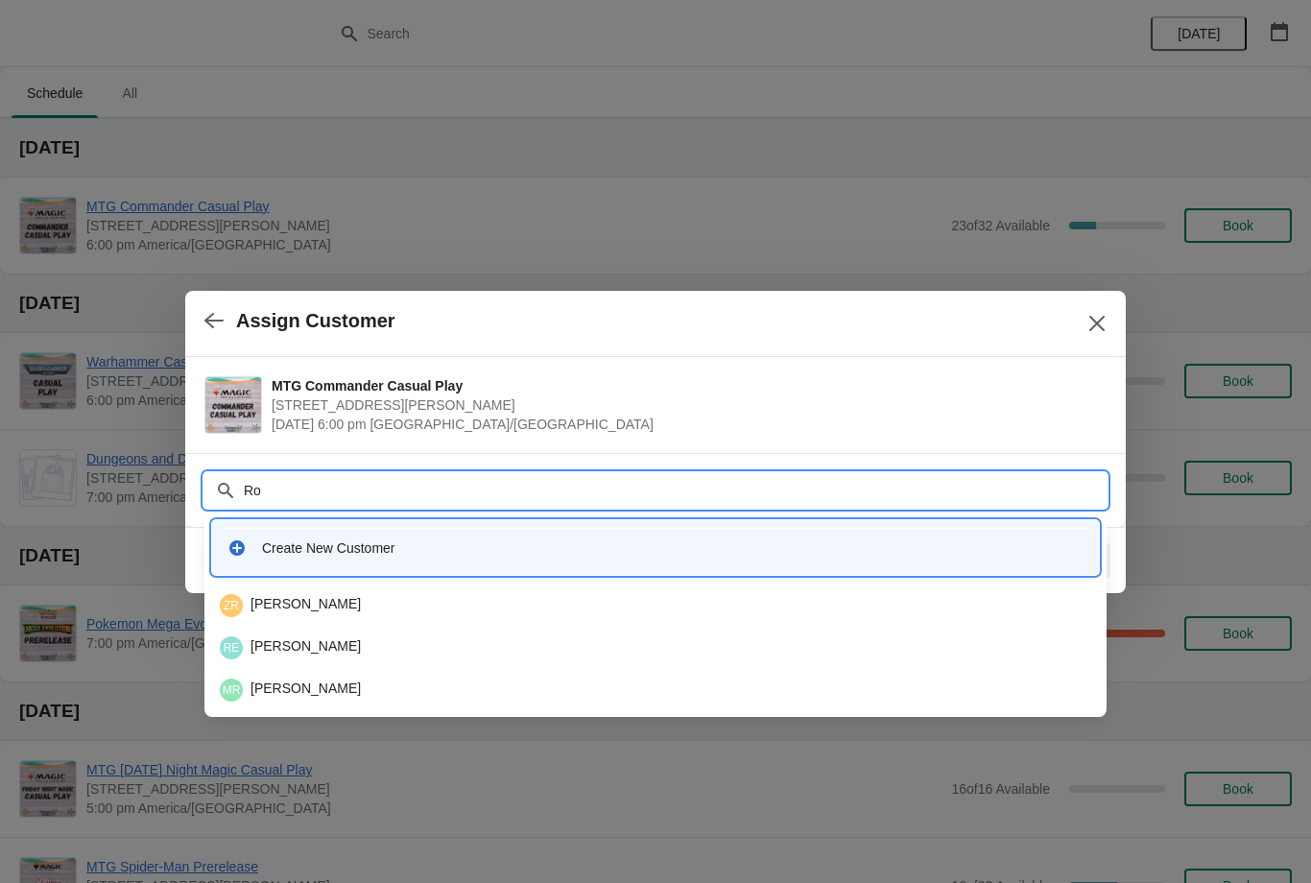
type input "R"
type input "Ein"
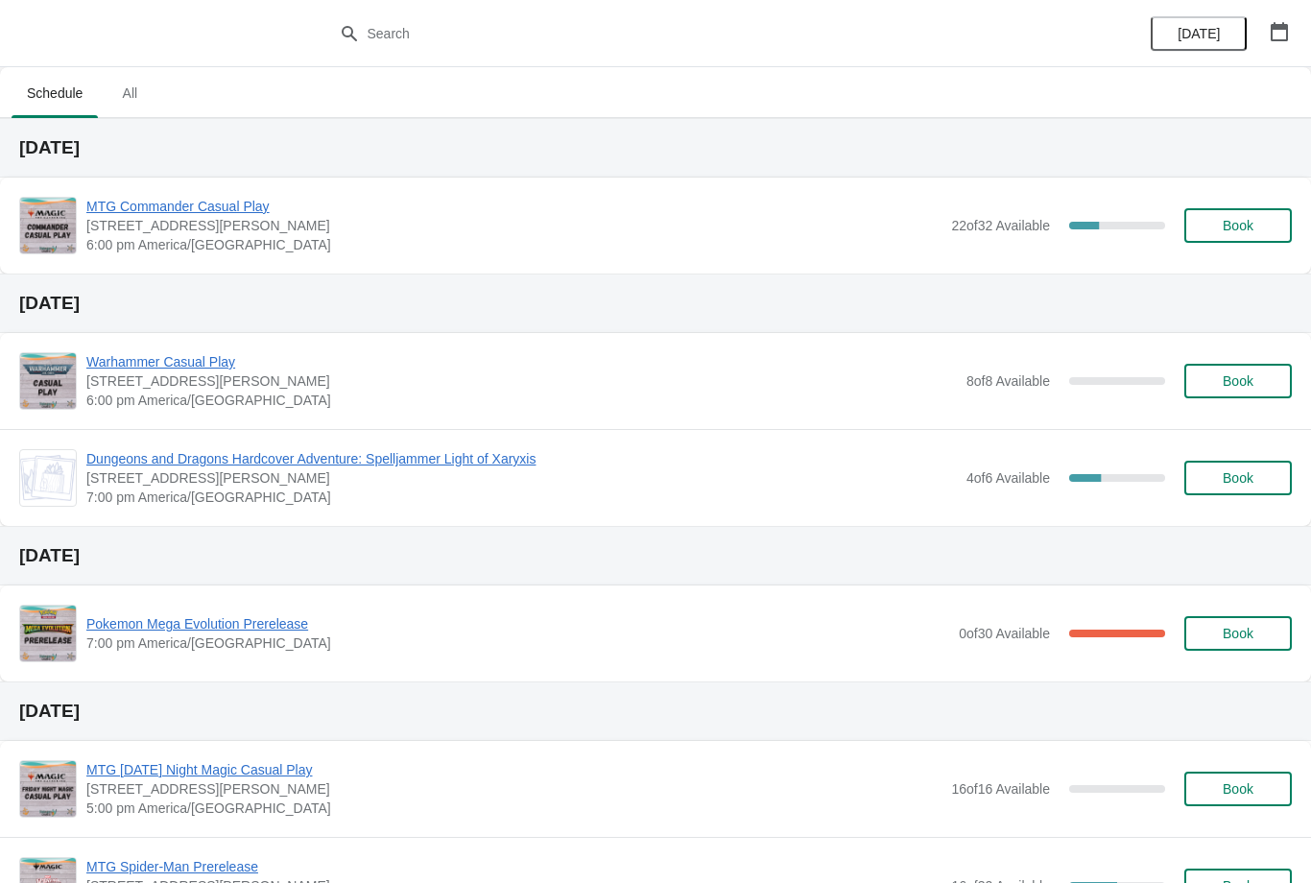
click at [1243, 236] on button "Book" at bounding box center [1239, 225] width 108 height 35
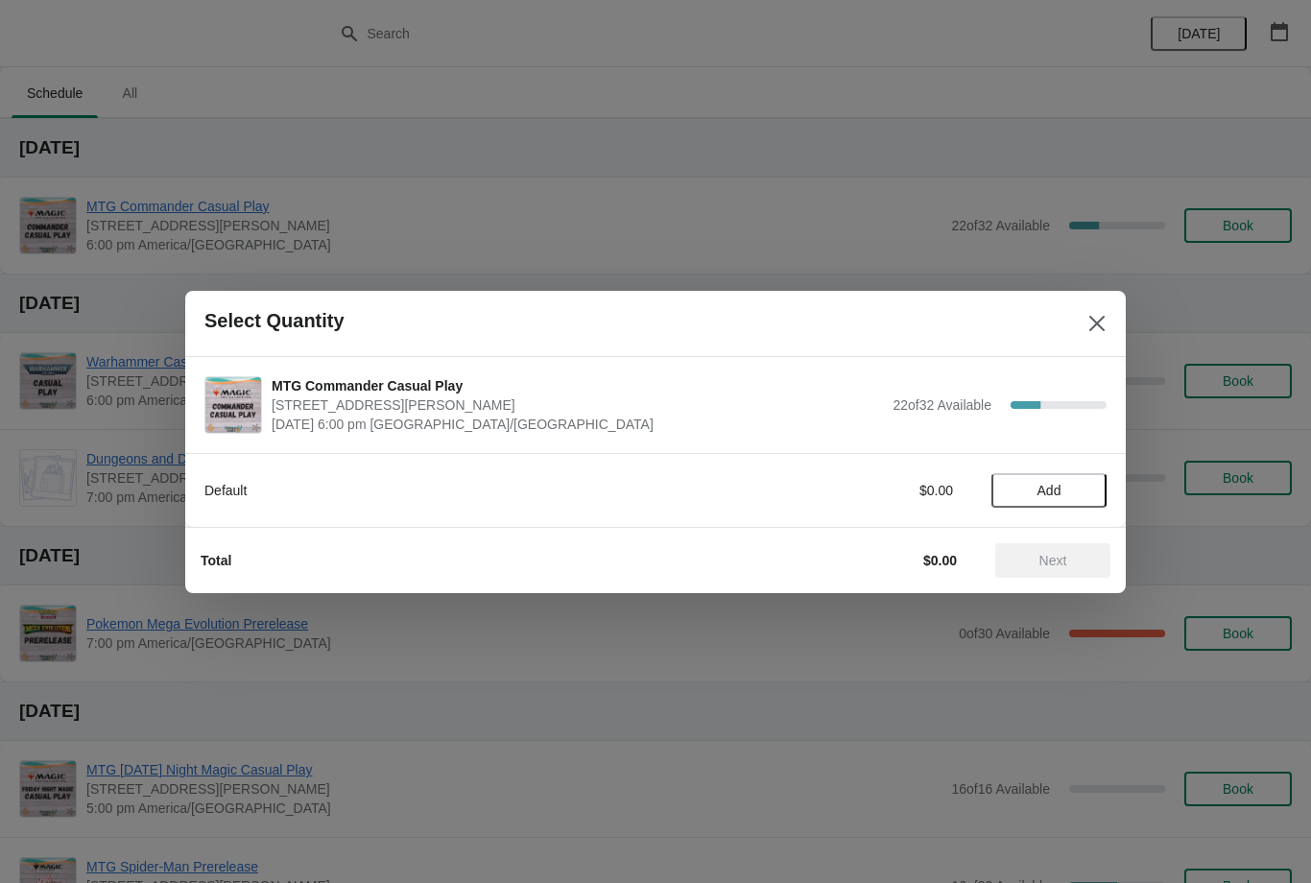
click at [1067, 489] on span "Add" at bounding box center [1049, 490] width 81 height 15
click at [1064, 559] on span "Next" at bounding box center [1054, 560] width 28 height 15
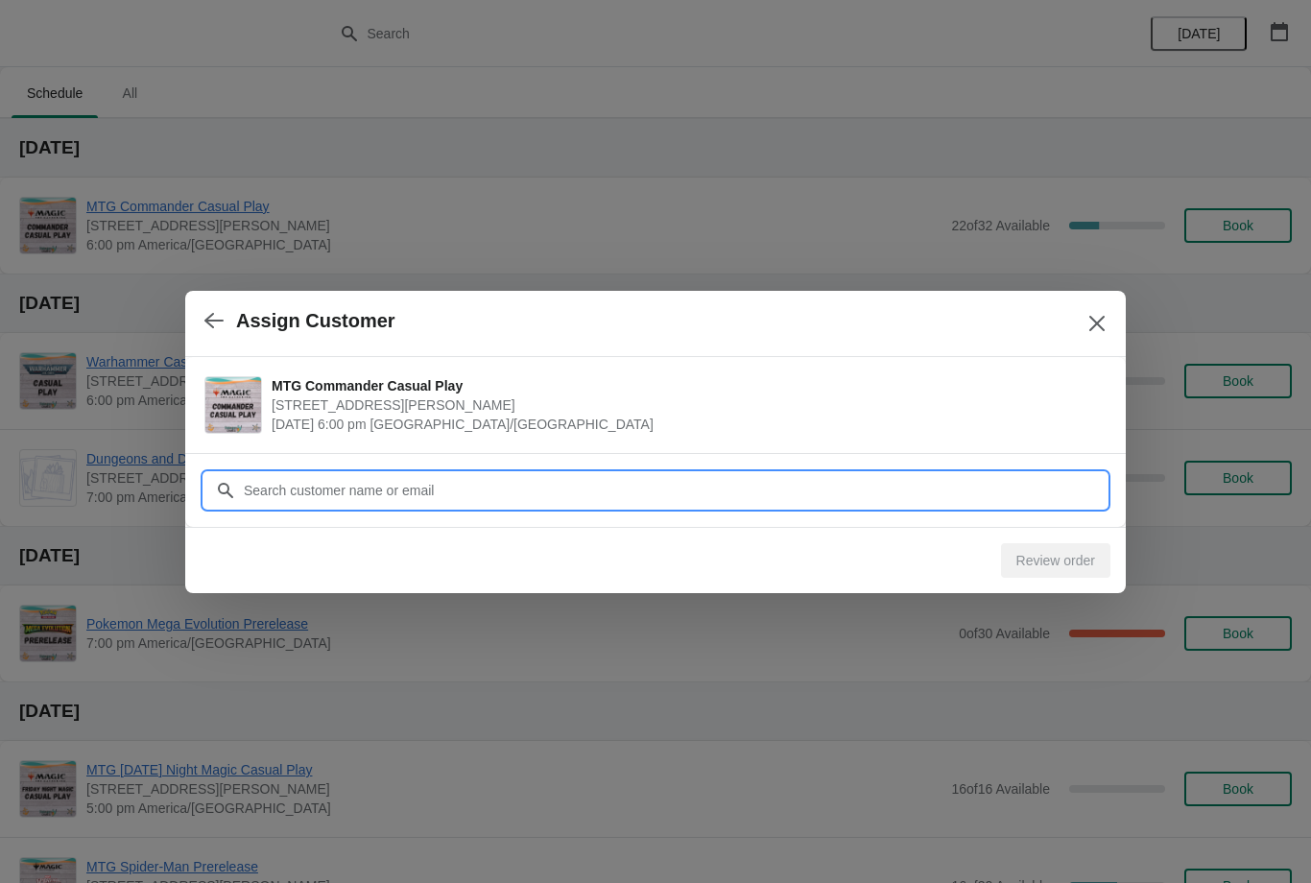
click at [1016, 494] on input "Customer" at bounding box center [675, 490] width 864 height 35
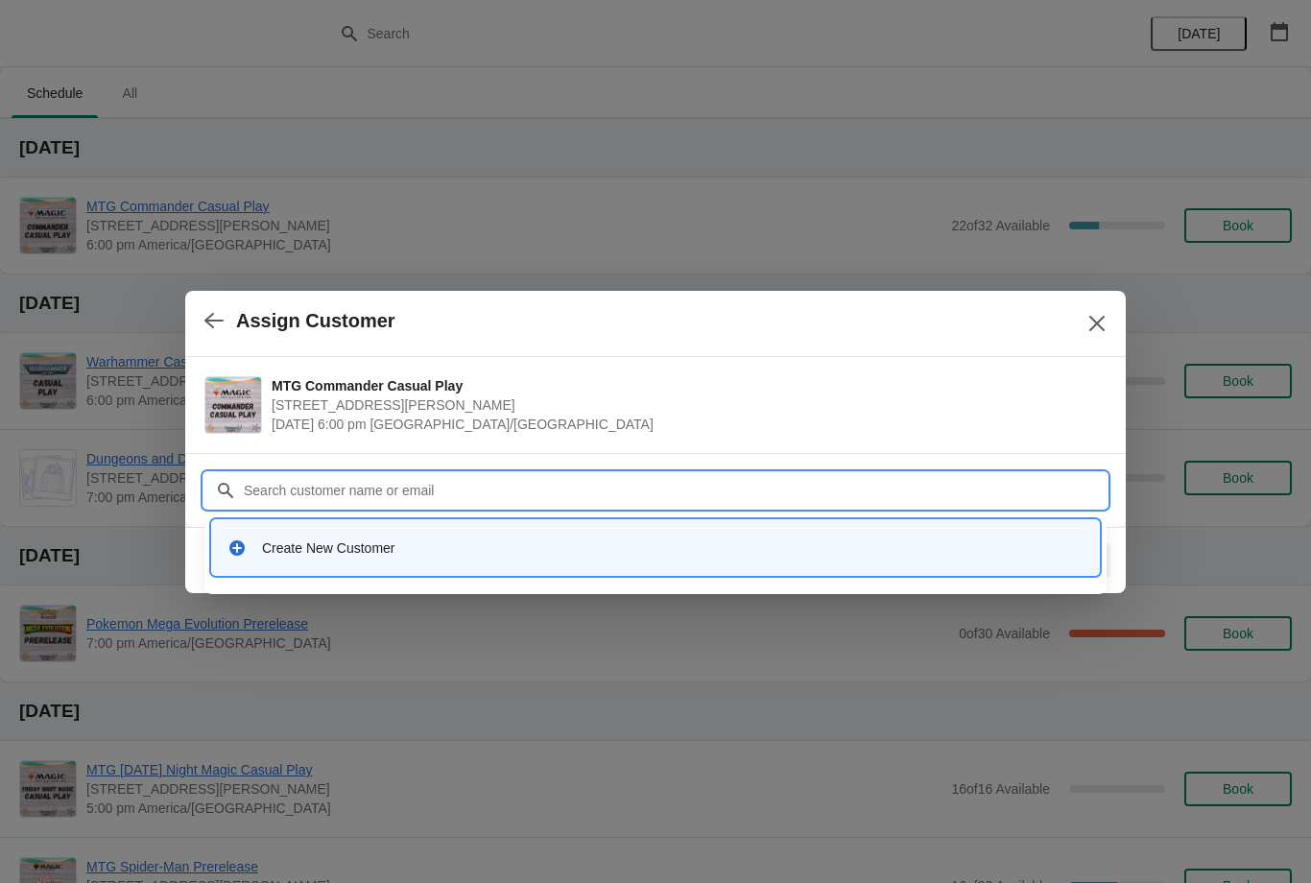
click at [1104, 331] on icon "Close" at bounding box center [1097, 323] width 19 height 19
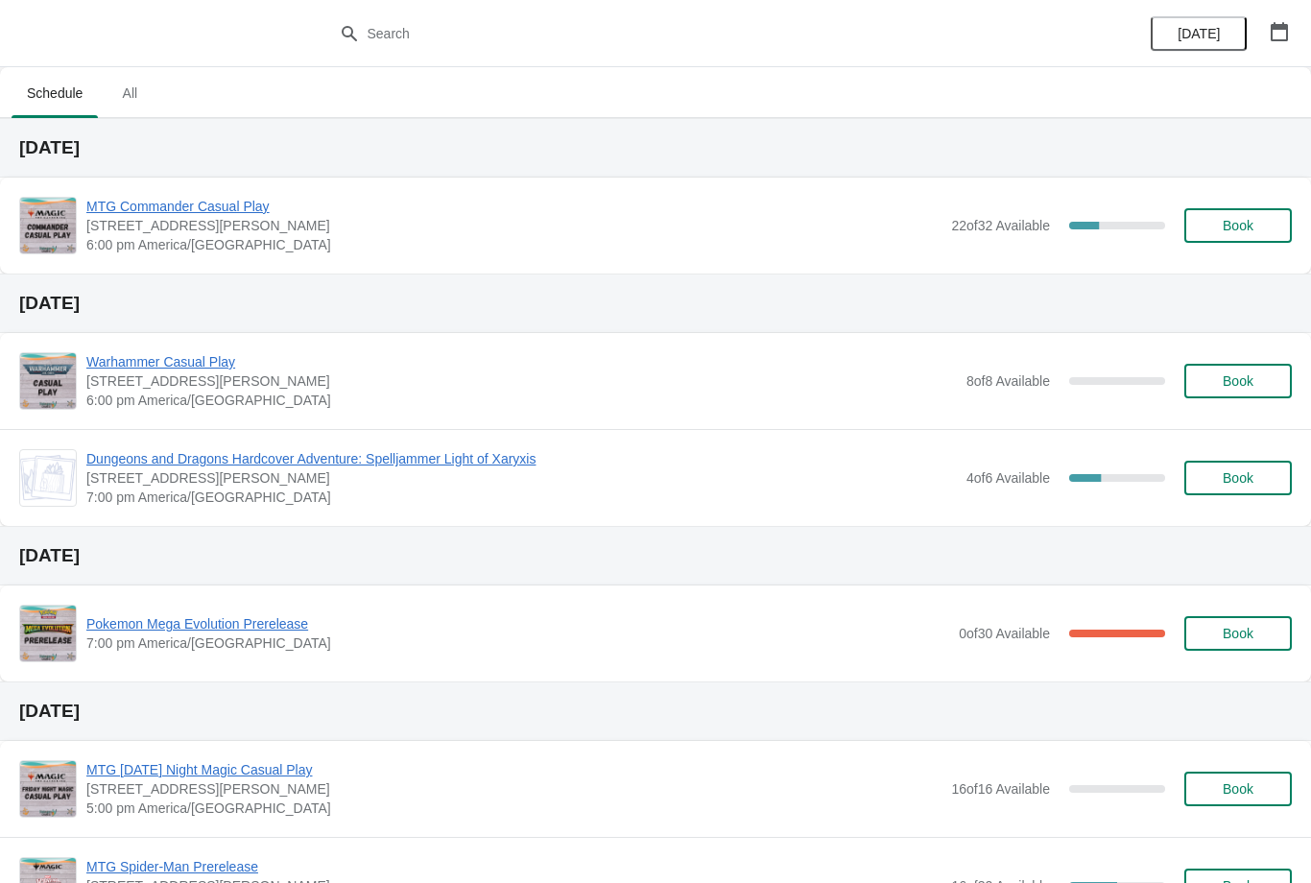
click at [1274, 195] on div "MTG Commander Casual Play [STREET_ADDRESS][PERSON_NAME] 6:00 pm [GEOGRAPHIC_DAT…" at bounding box center [655, 226] width 1311 height 96
click at [1245, 265] on div "MTG Commander Casual Play [STREET_ADDRESS][PERSON_NAME] 6:00 pm [GEOGRAPHIC_DAT…" at bounding box center [655, 226] width 1311 height 96
click at [1210, 234] on button "Book" at bounding box center [1239, 225] width 108 height 35
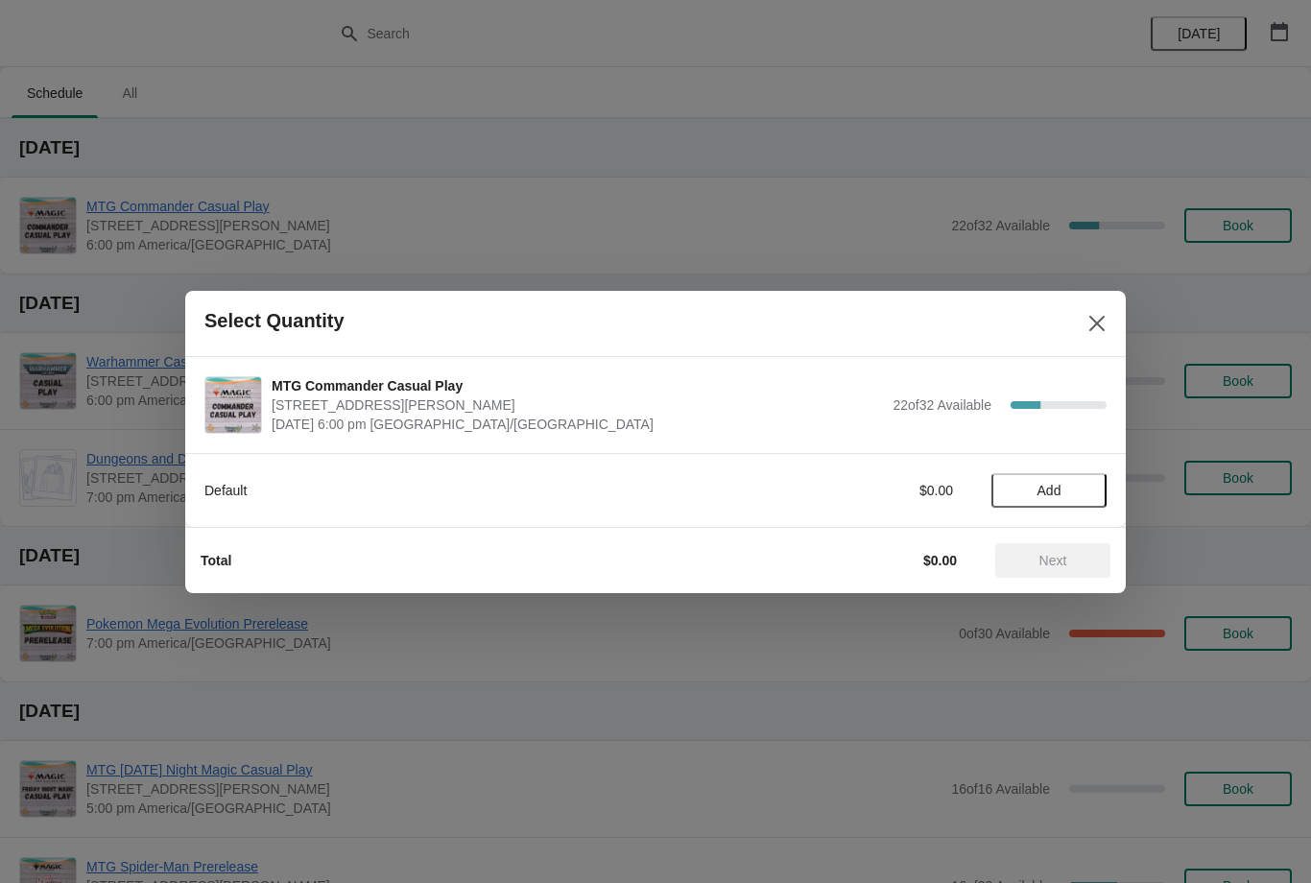
click at [1013, 525] on div "Default $0.00 Add" at bounding box center [655, 490] width 941 height 74
click at [1071, 492] on span "Add" at bounding box center [1049, 490] width 81 height 15
click at [1094, 562] on span "Next" at bounding box center [1053, 560] width 84 height 15
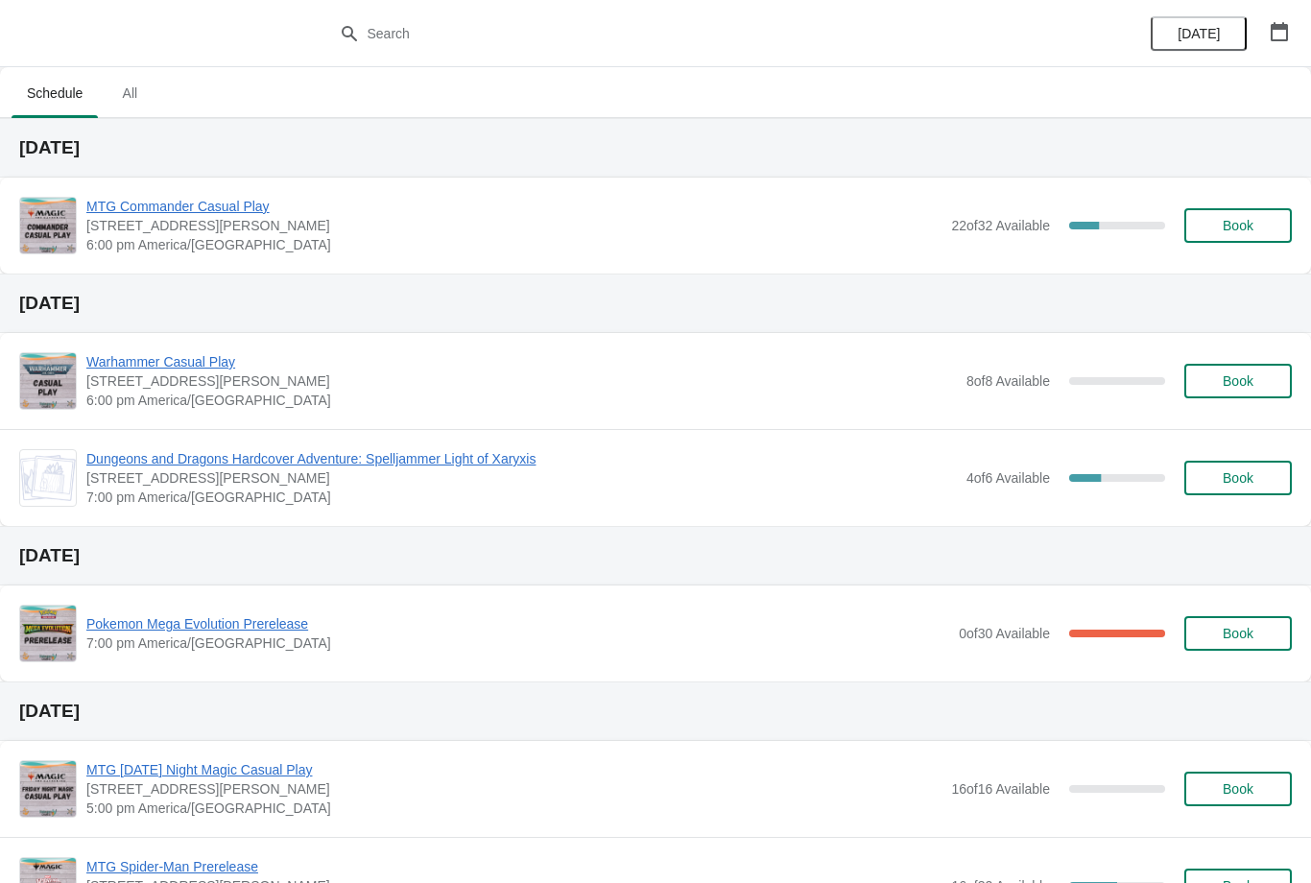
click at [1238, 228] on span "Book" at bounding box center [1238, 225] width 31 height 15
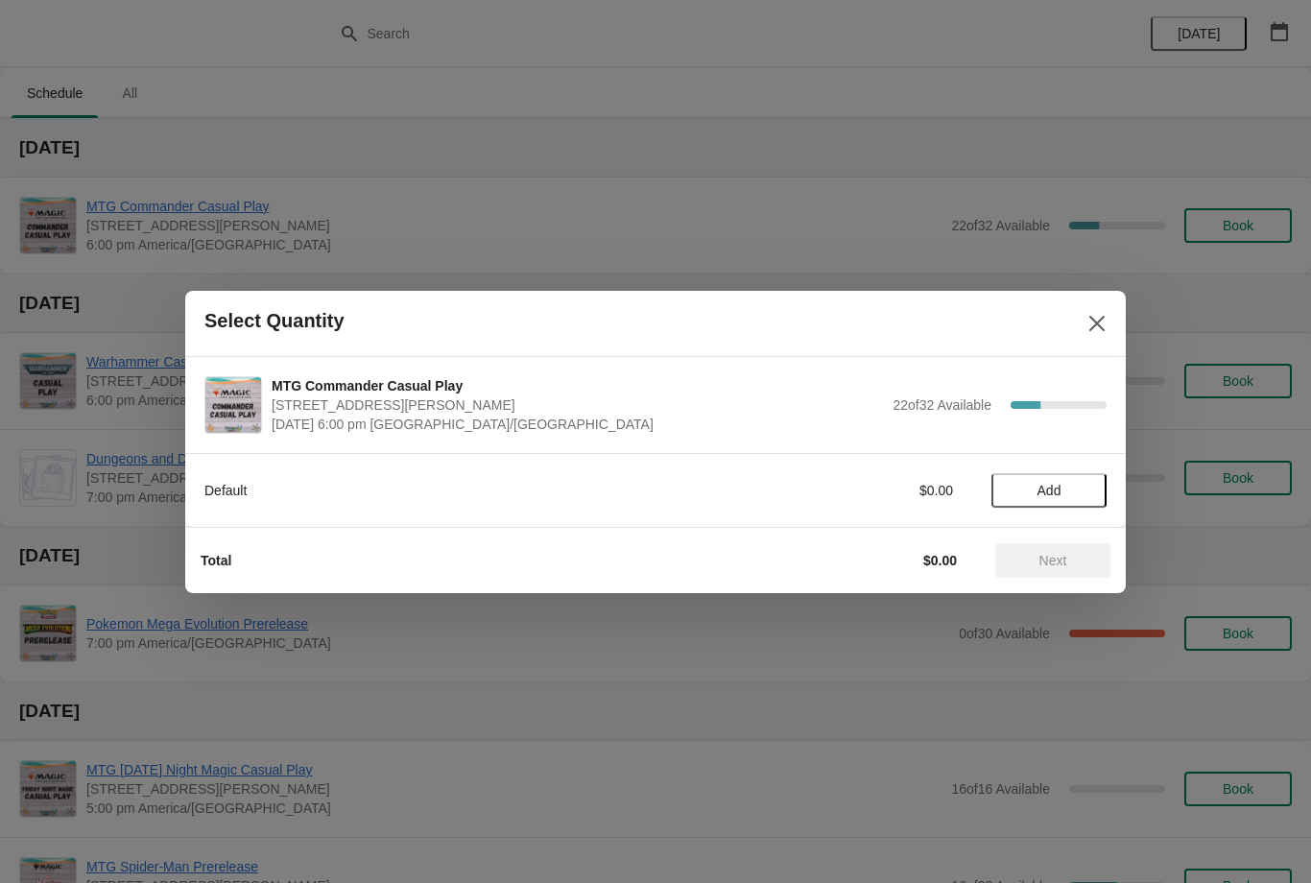
click at [1060, 500] on button "Add" at bounding box center [1049, 490] width 115 height 35
click at [1044, 594] on div at bounding box center [655, 441] width 1311 height 883
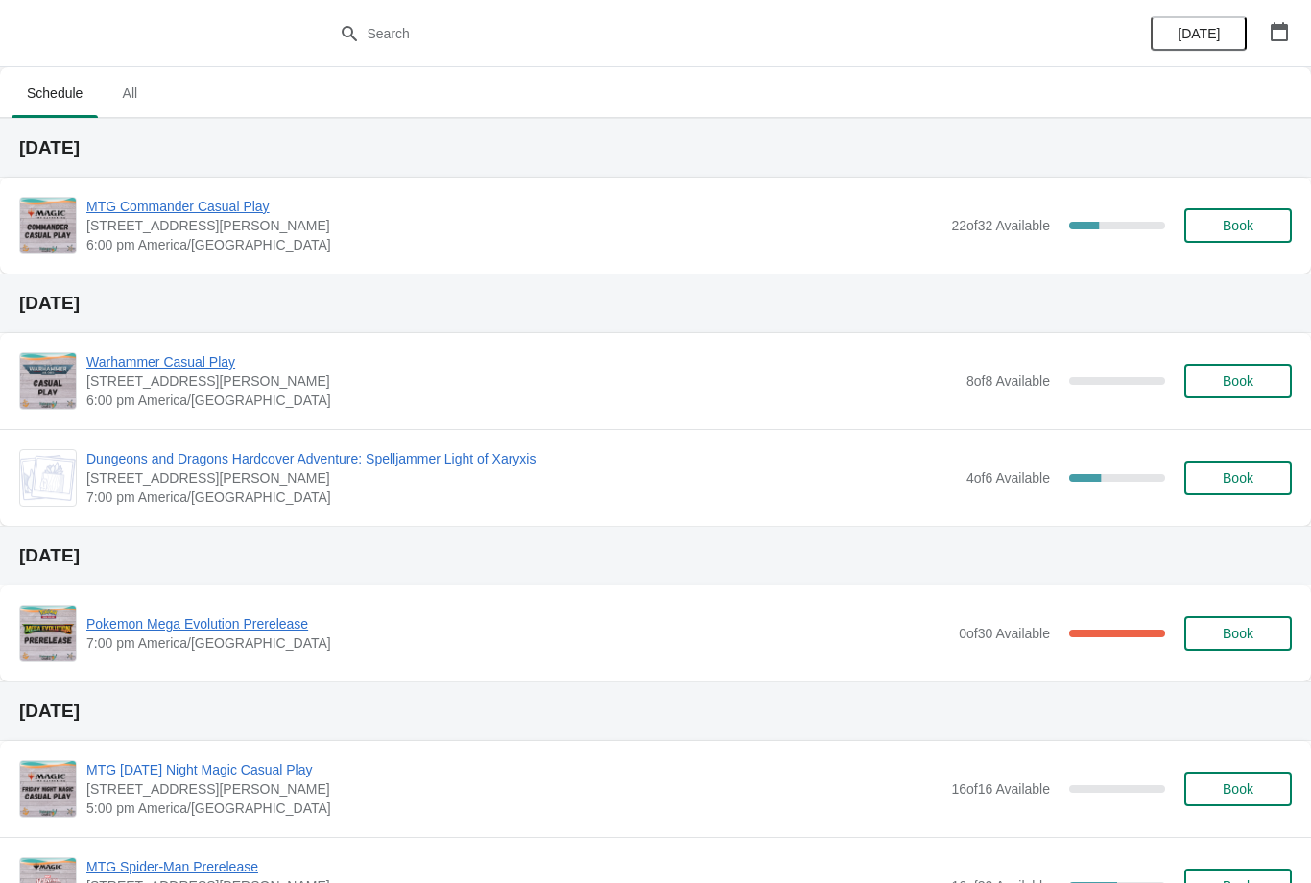
click at [1035, 592] on div "Pokemon Mega Evolution Prerelease 7:00 pm America/[GEOGRAPHIC_DATA] 0 of 30 Ava…" at bounding box center [655, 634] width 1311 height 96
click at [1256, 223] on span "Book" at bounding box center [1238, 225] width 73 height 15
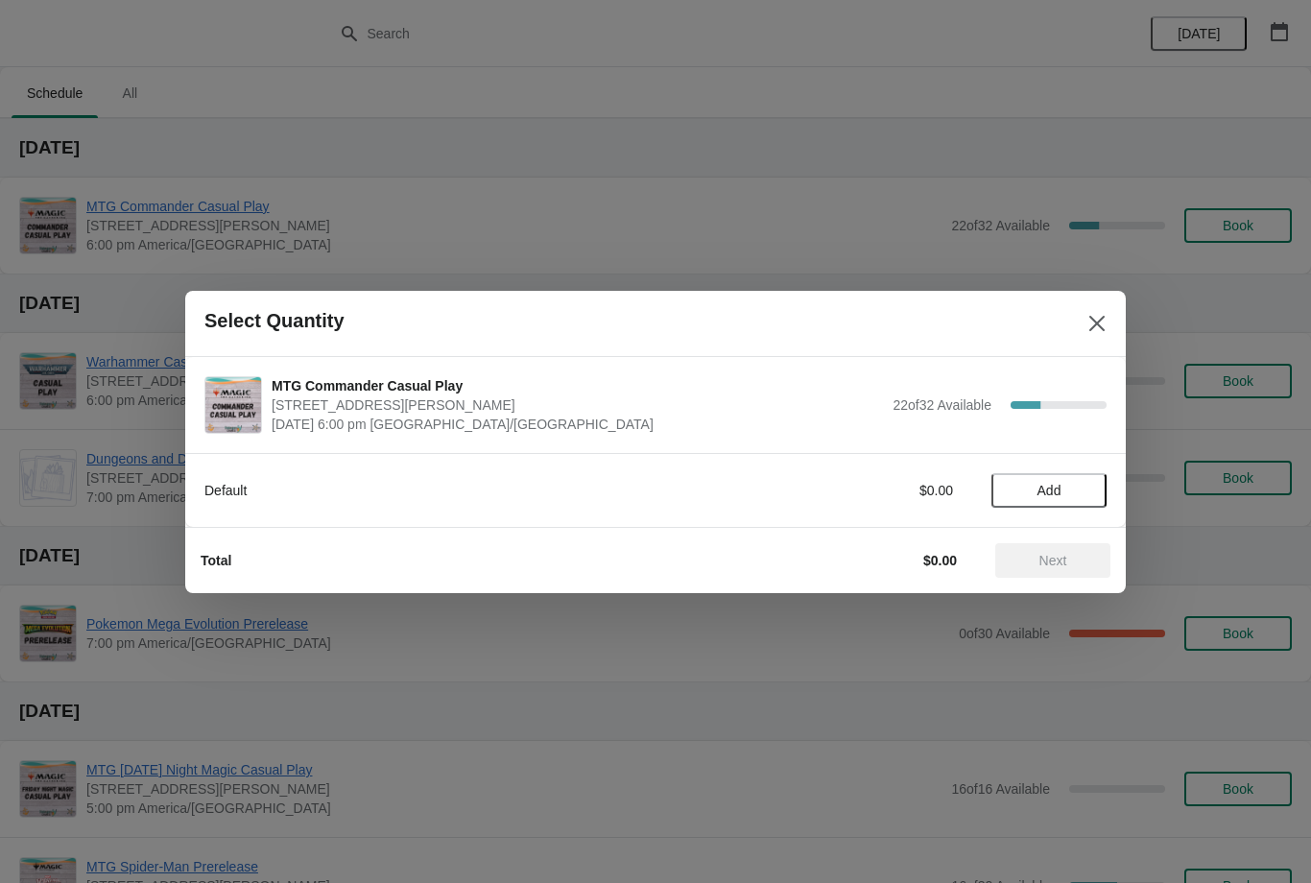
click at [1065, 490] on span "Add" at bounding box center [1049, 490] width 81 height 15
click at [1062, 568] on span "Next" at bounding box center [1054, 560] width 28 height 15
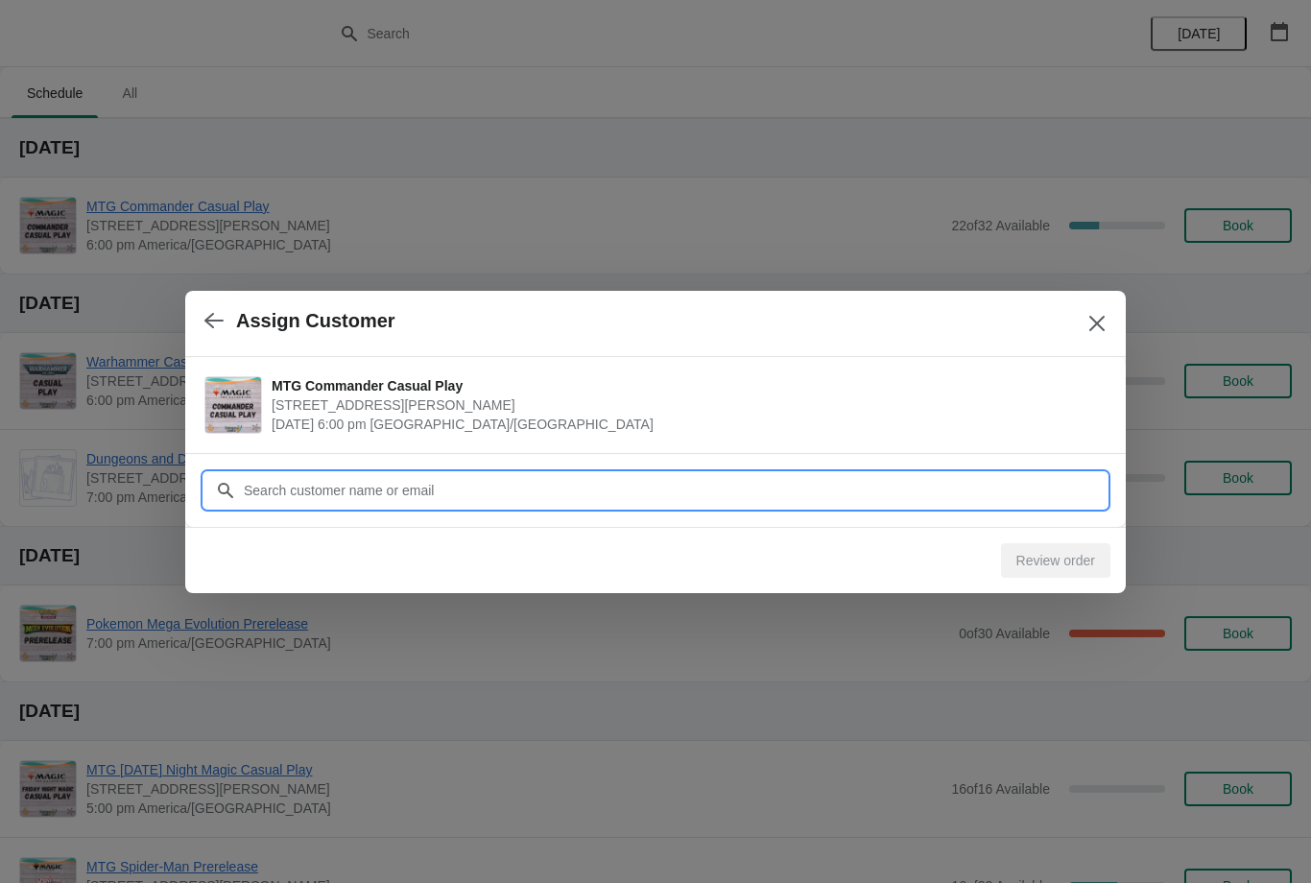
click at [968, 491] on input "Customer" at bounding box center [675, 490] width 864 height 35
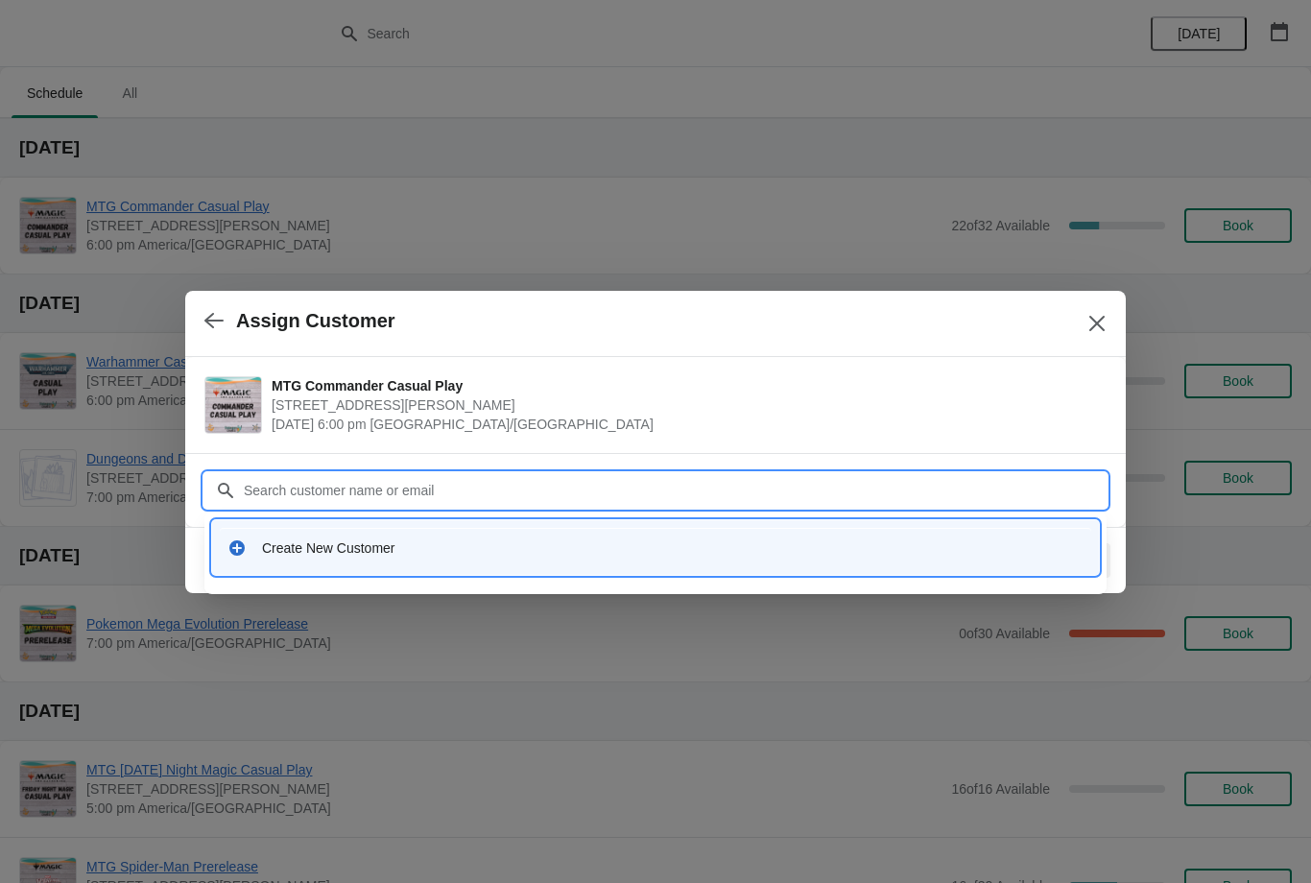
click at [1114, 327] on button "Close" at bounding box center [1097, 323] width 35 height 35
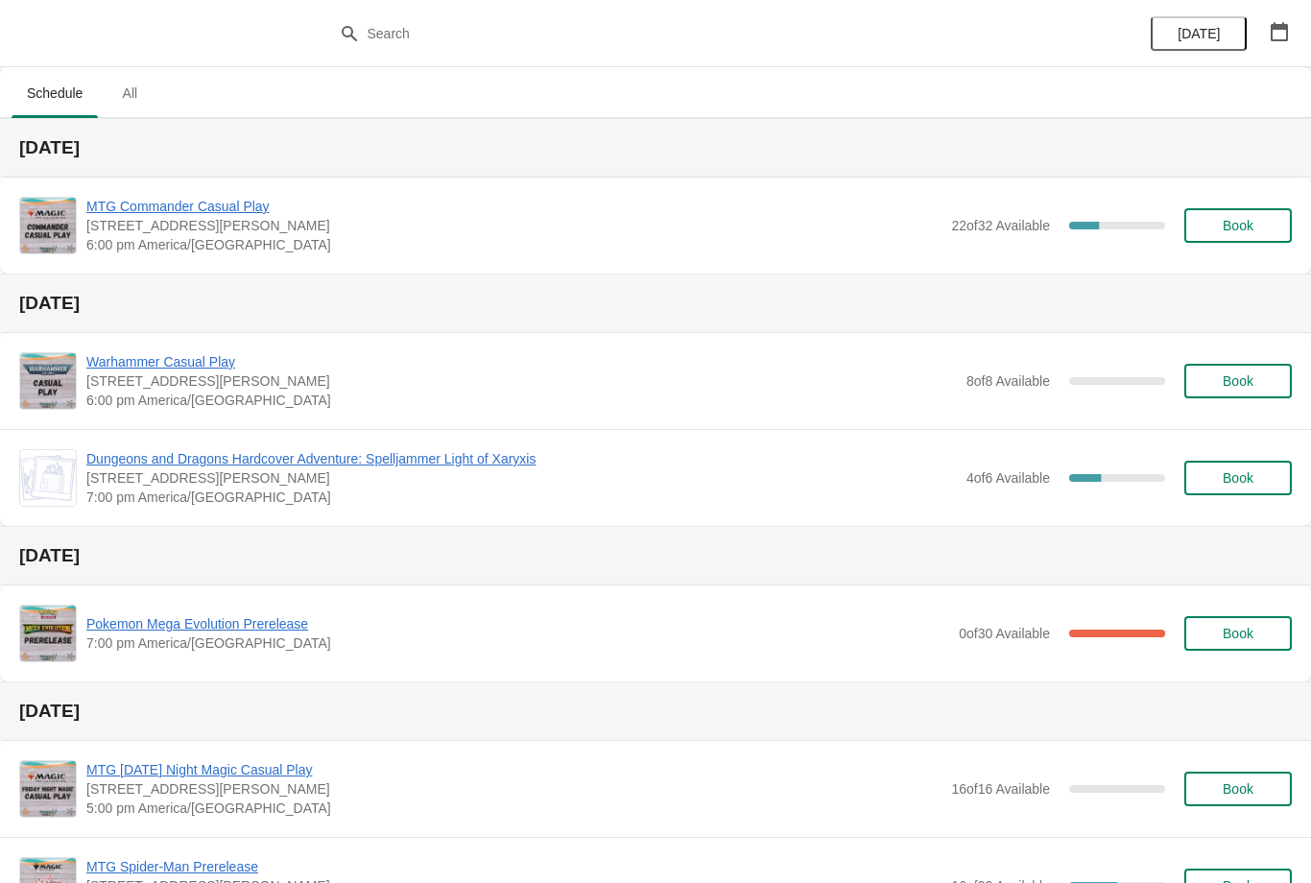
click at [1277, 220] on button "Book" at bounding box center [1239, 225] width 108 height 35
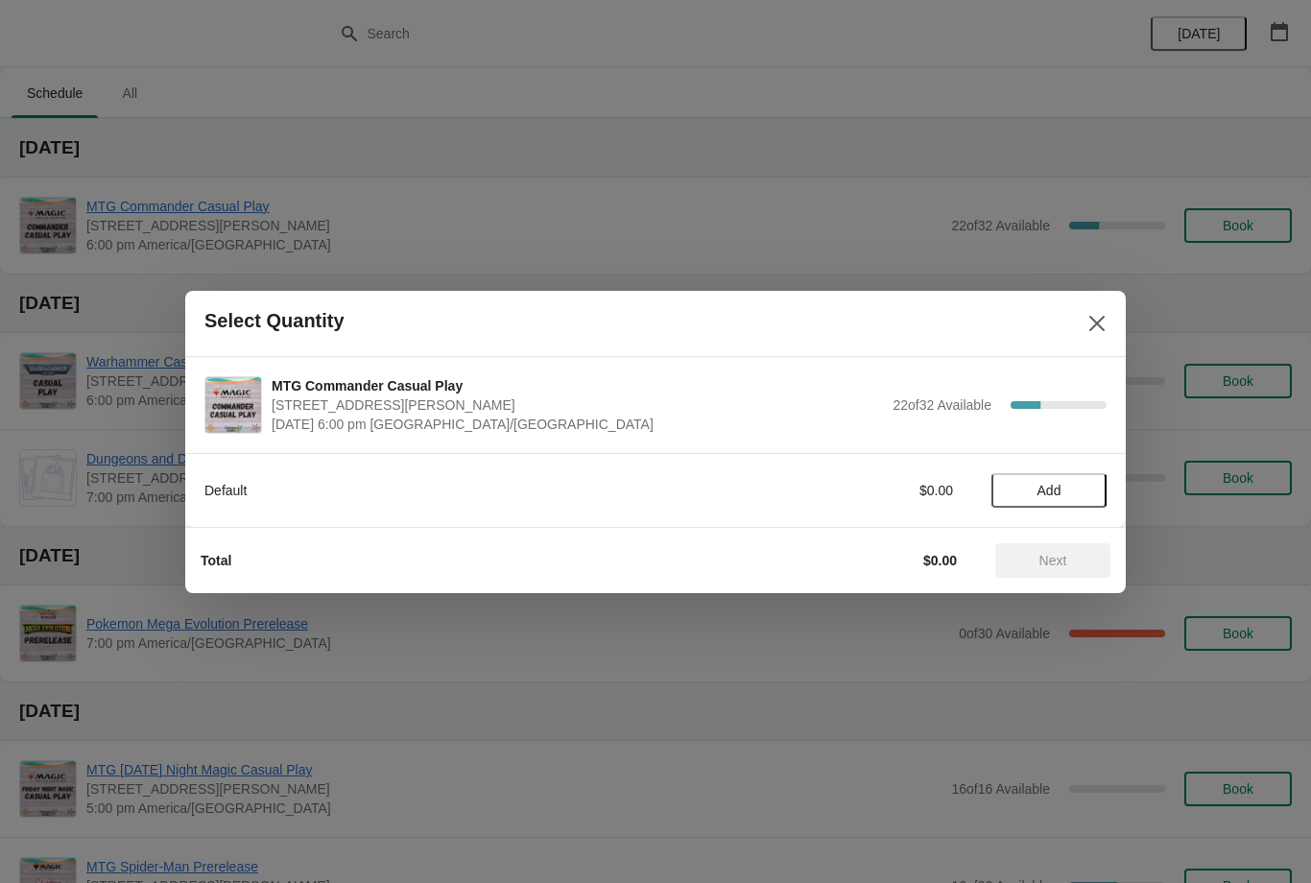
click at [1094, 328] on icon "Close" at bounding box center [1097, 323] width 19 height 19
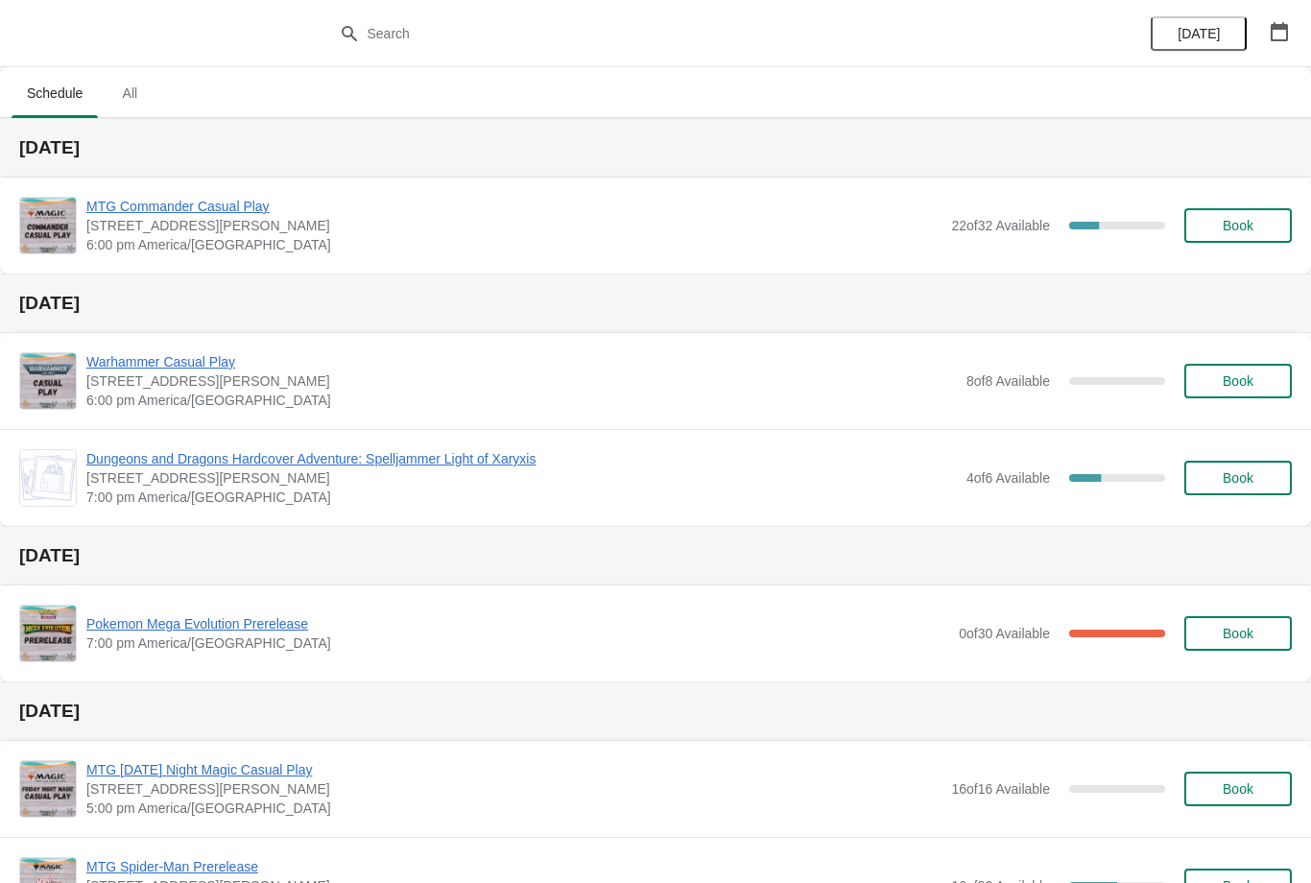
click at [1256, 232] on span "Book" at bounding box center [1238, 225] width 73 height 15
click at [1260, 220] on span "Book" at bounding box center [1238, 225] width 73 height 15
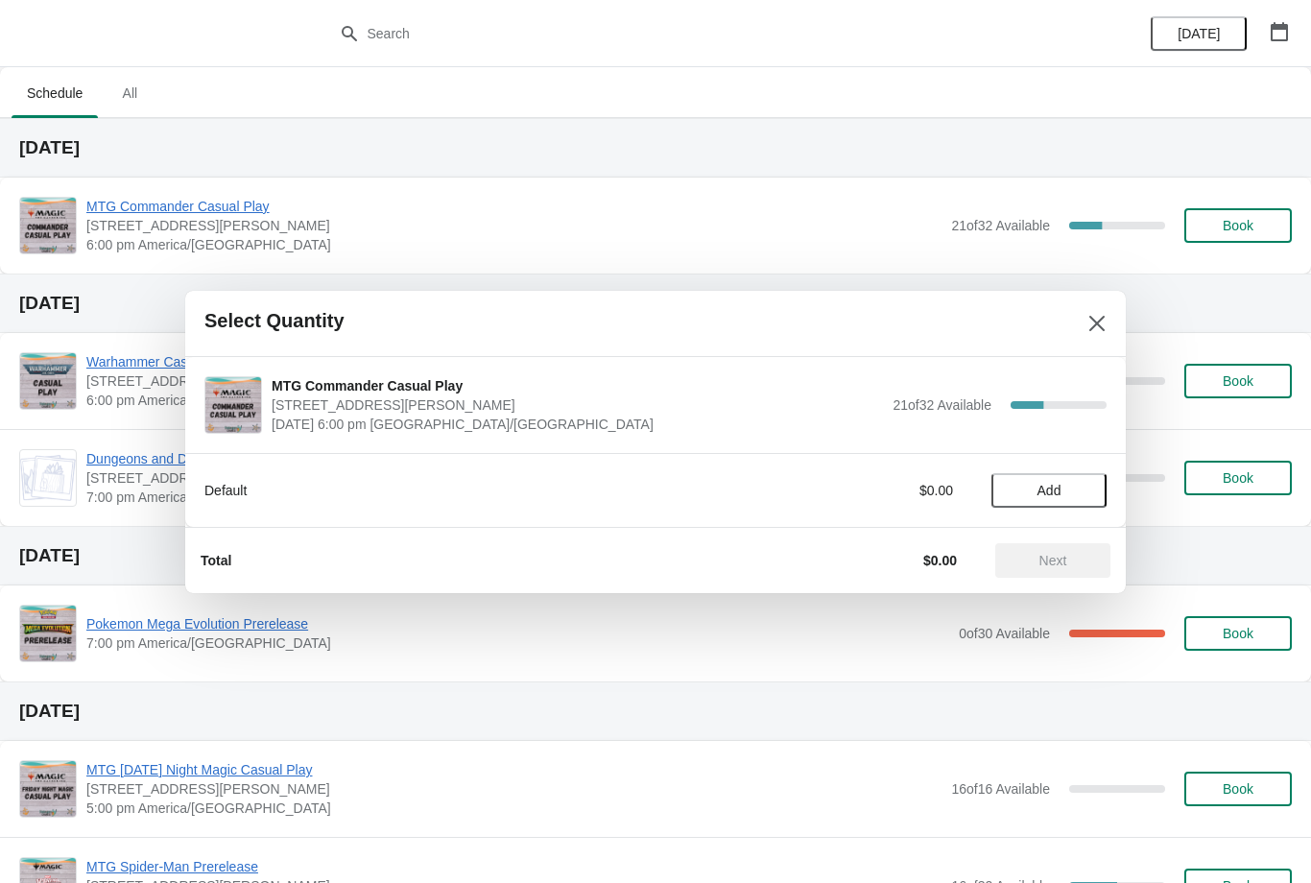
click at [1089, 468] on div "Default $0.00 Add" at bounding box center [655, 481] width 902 height 54
click at [1097, 474] on button "Add" at bounding box center [1049, 490] width 115 height 35
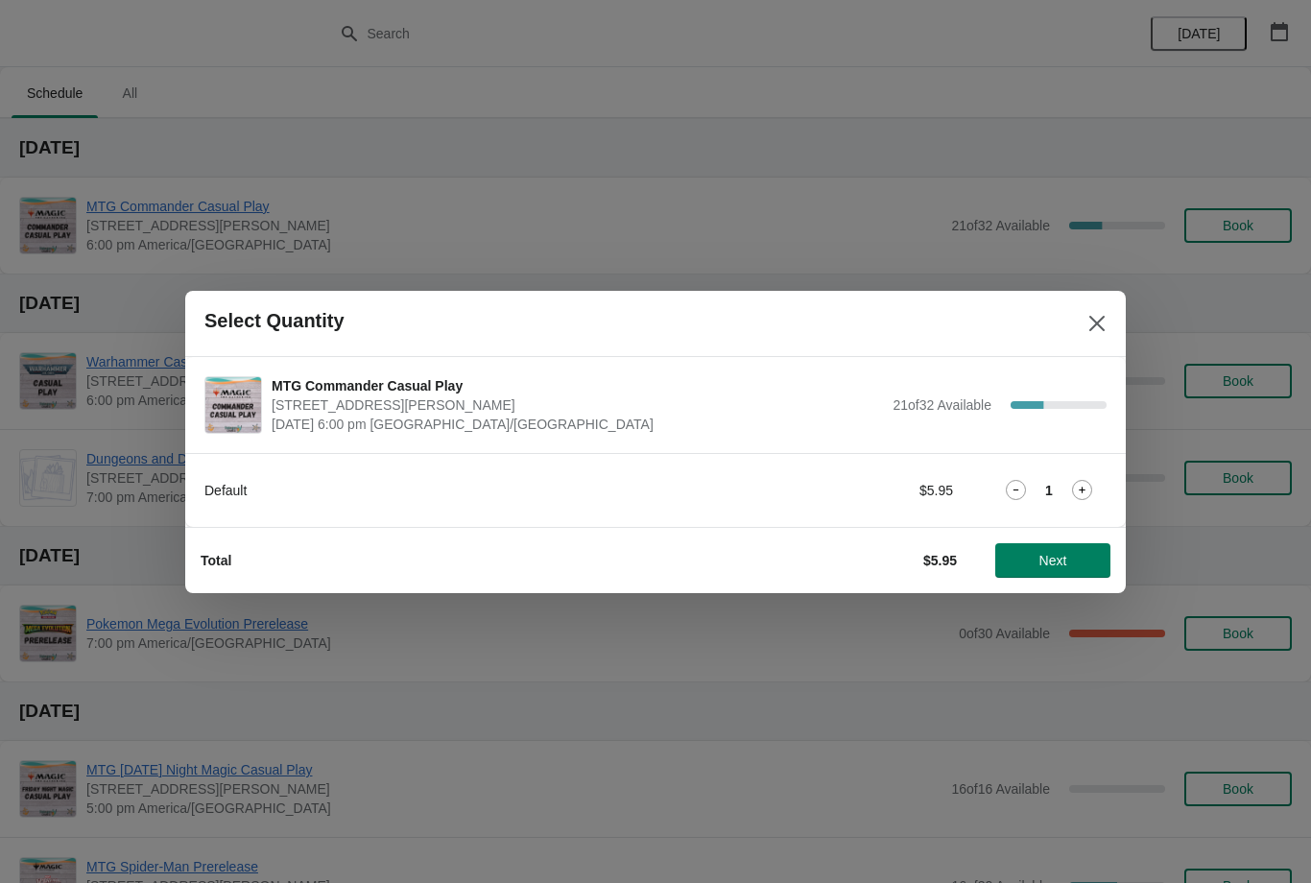
click at [1067, 569] on button "Next" at bounding box center [1053, 560] width 115 height 35
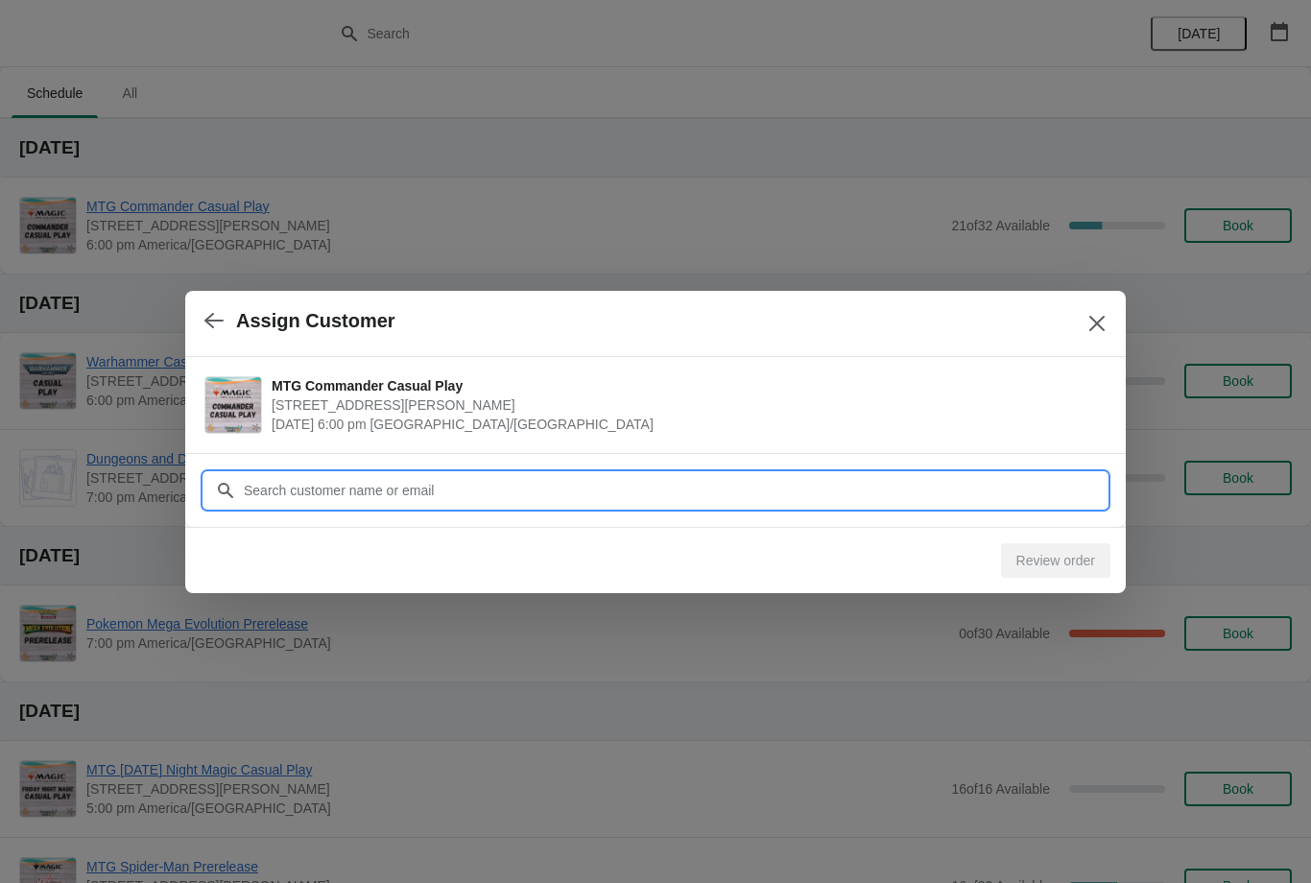
click at [1057, 478] on input "Customer" at bounding box center [675, 490] width 864 height 35
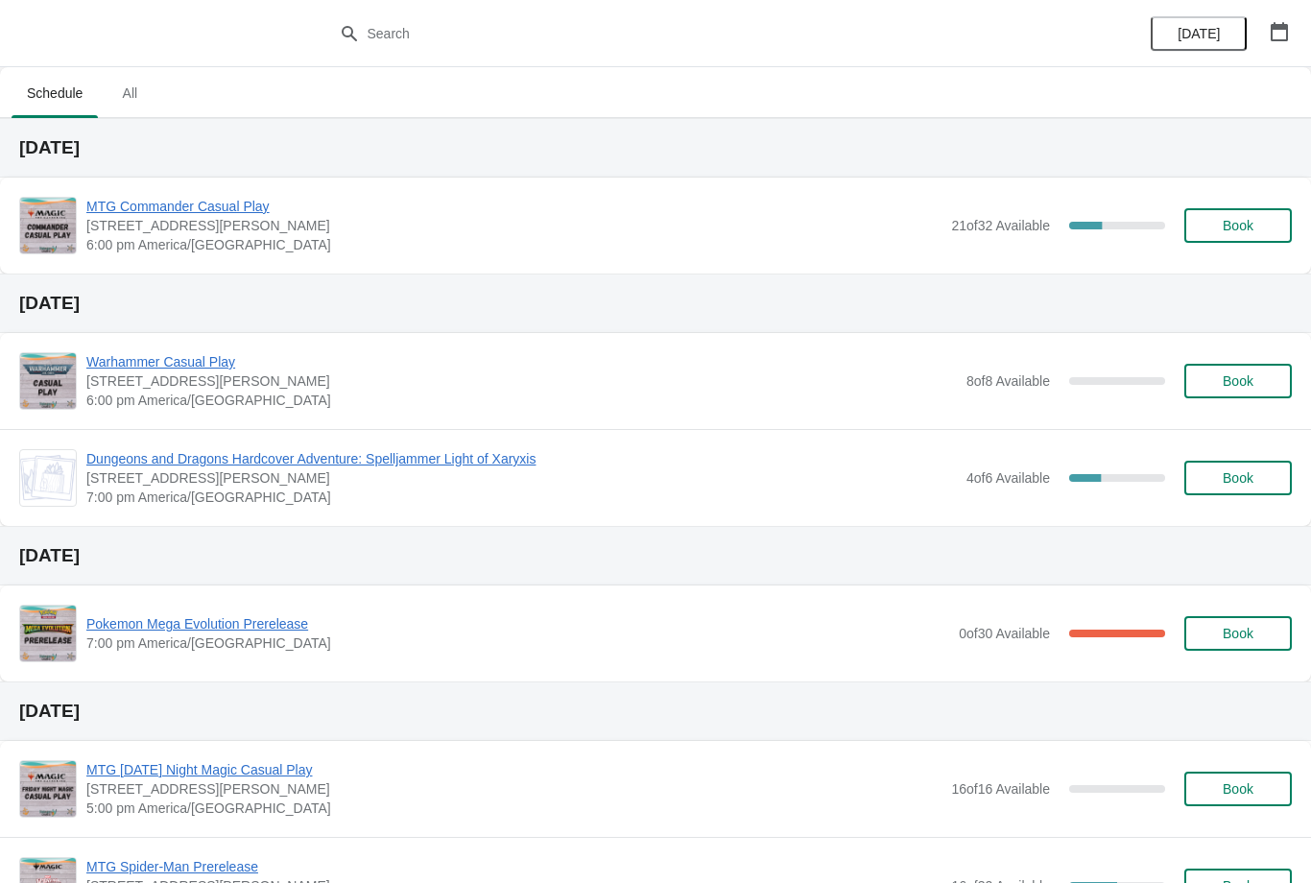
click at [1231, 210] on button "Book" at bounding box center [1239, 225] width 108 height 35
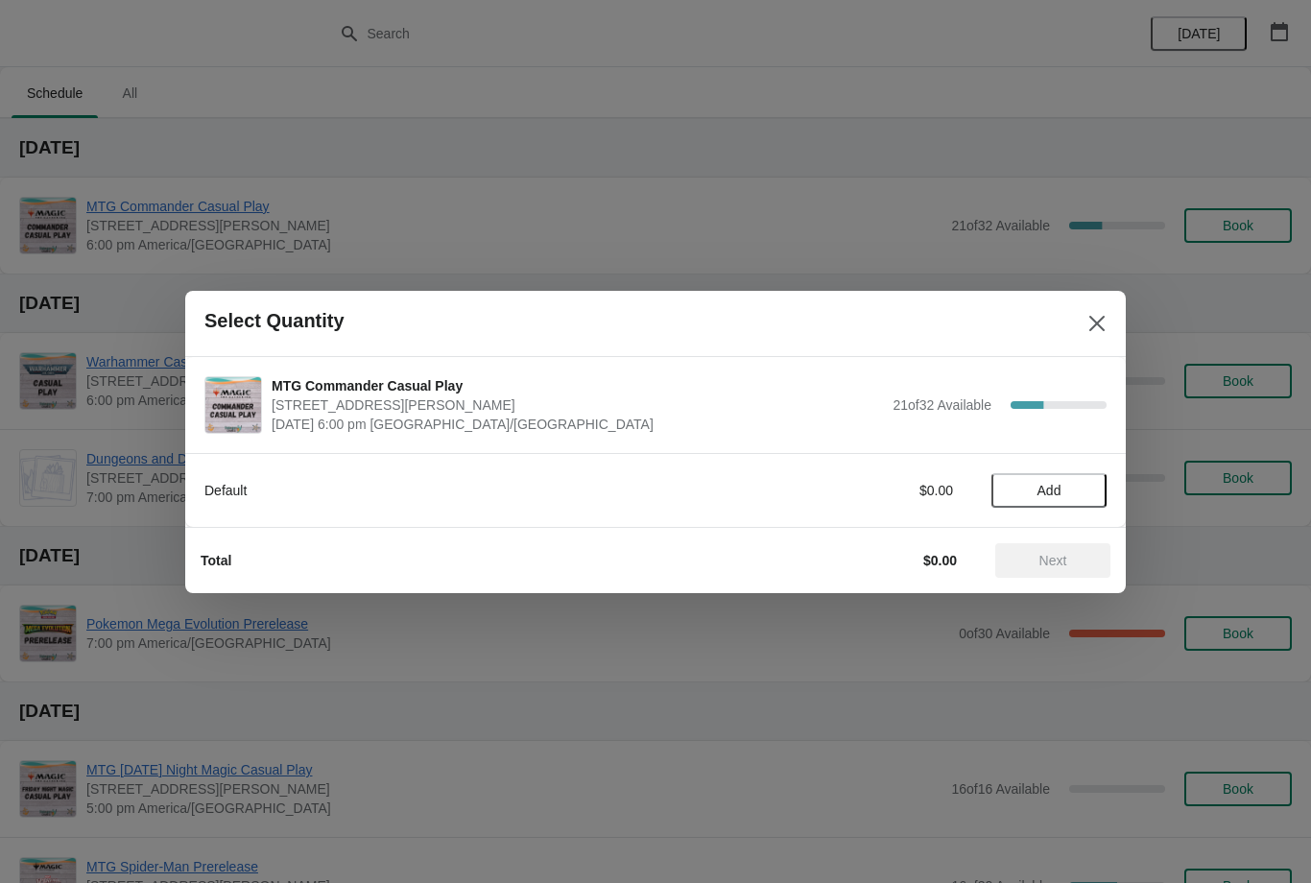
click at [1040, 483] on span "Add" at bounding box center [1050, 490] width 24 height 15
click at [1056, 591] on div "Total $5.95 Next" at bounding box center [655, 560] width 941 height 66
click at [1034, 576] on button "Next" at bounding box center [1053, 560] width 115 height 35
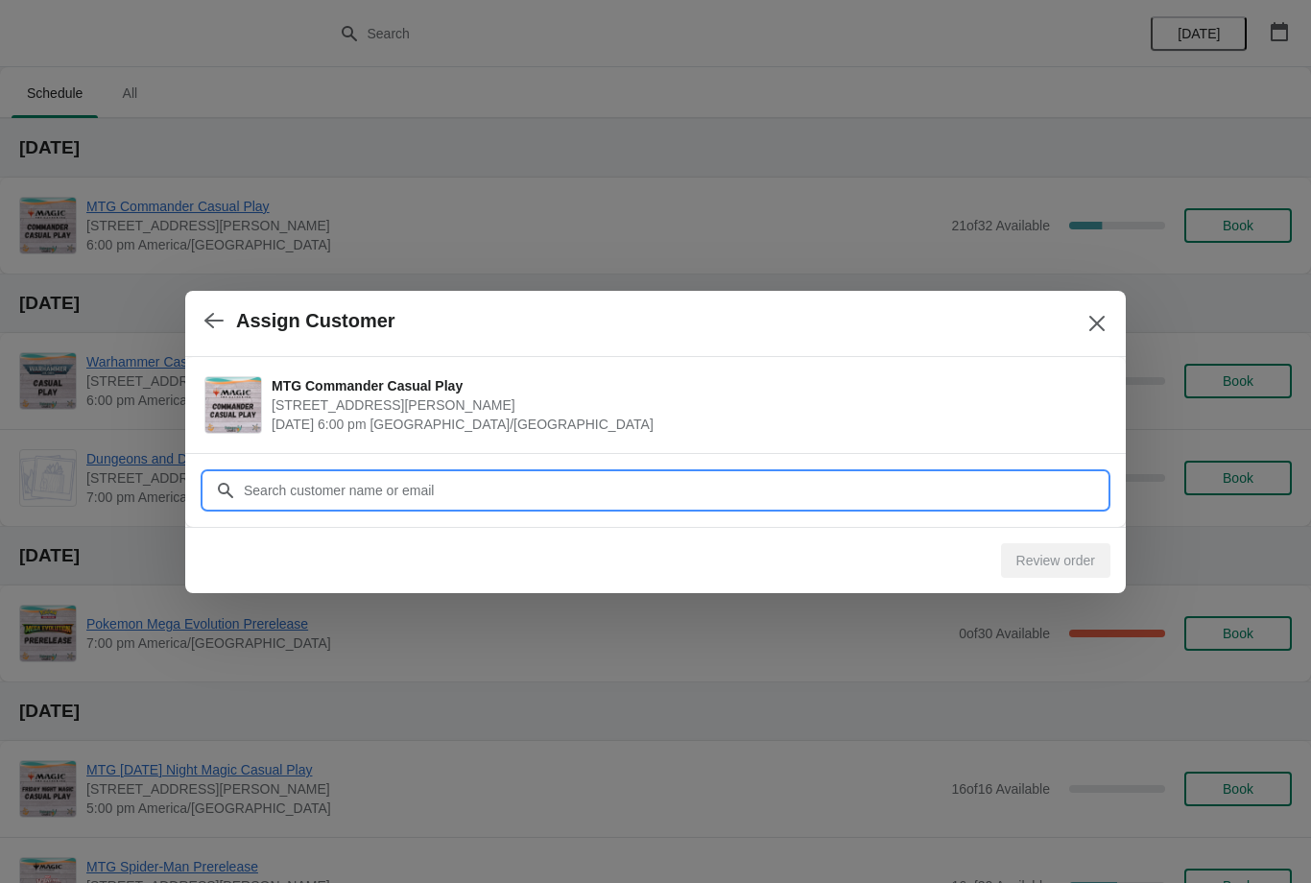
click at [962, 492] on input "Customer" at bounding box center [675, 490] width 864 height 35
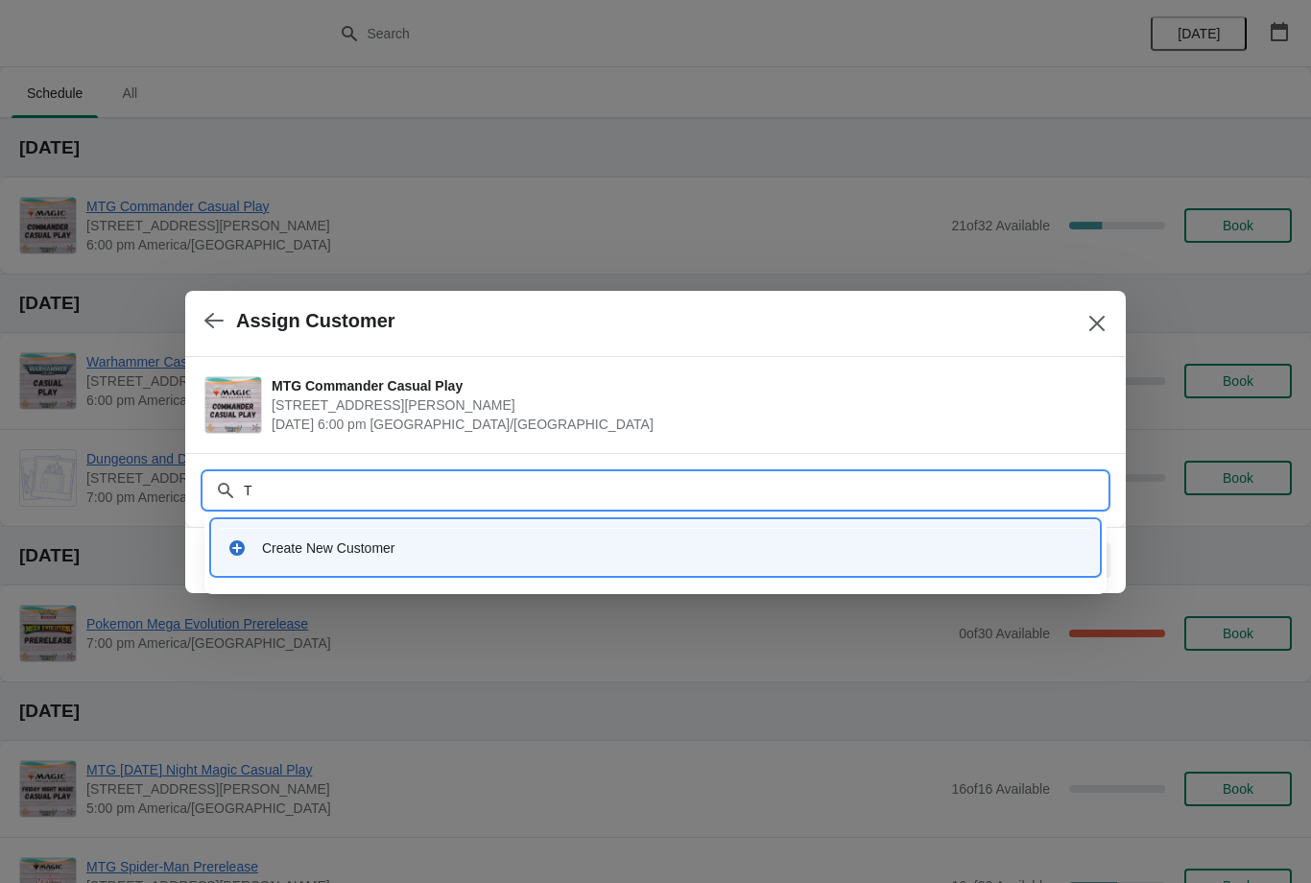
type input "[PERSON_NAME]"
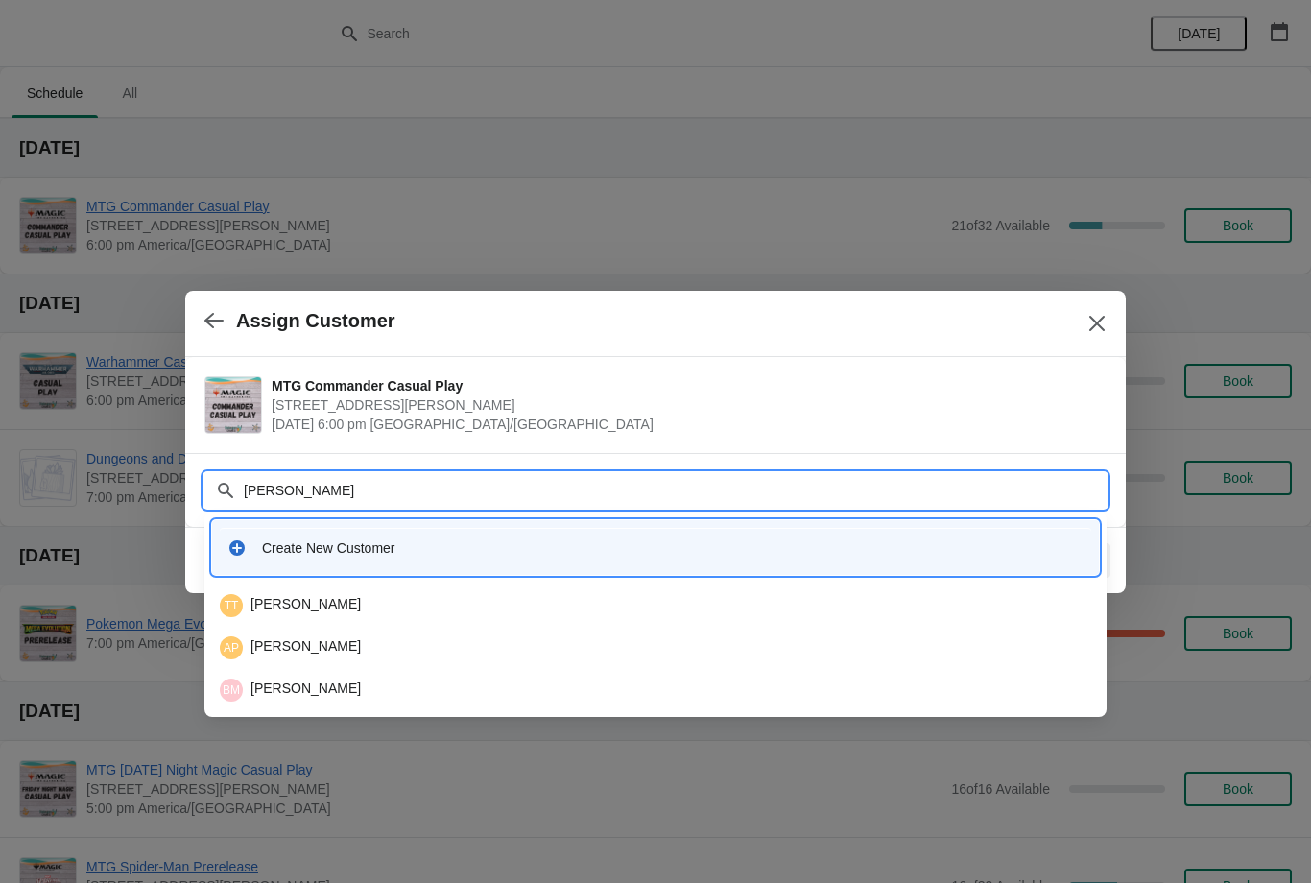
click at [435, 605] on div "TT Ty Tidwell" at bounding box center [656, 605] width 872 height 23
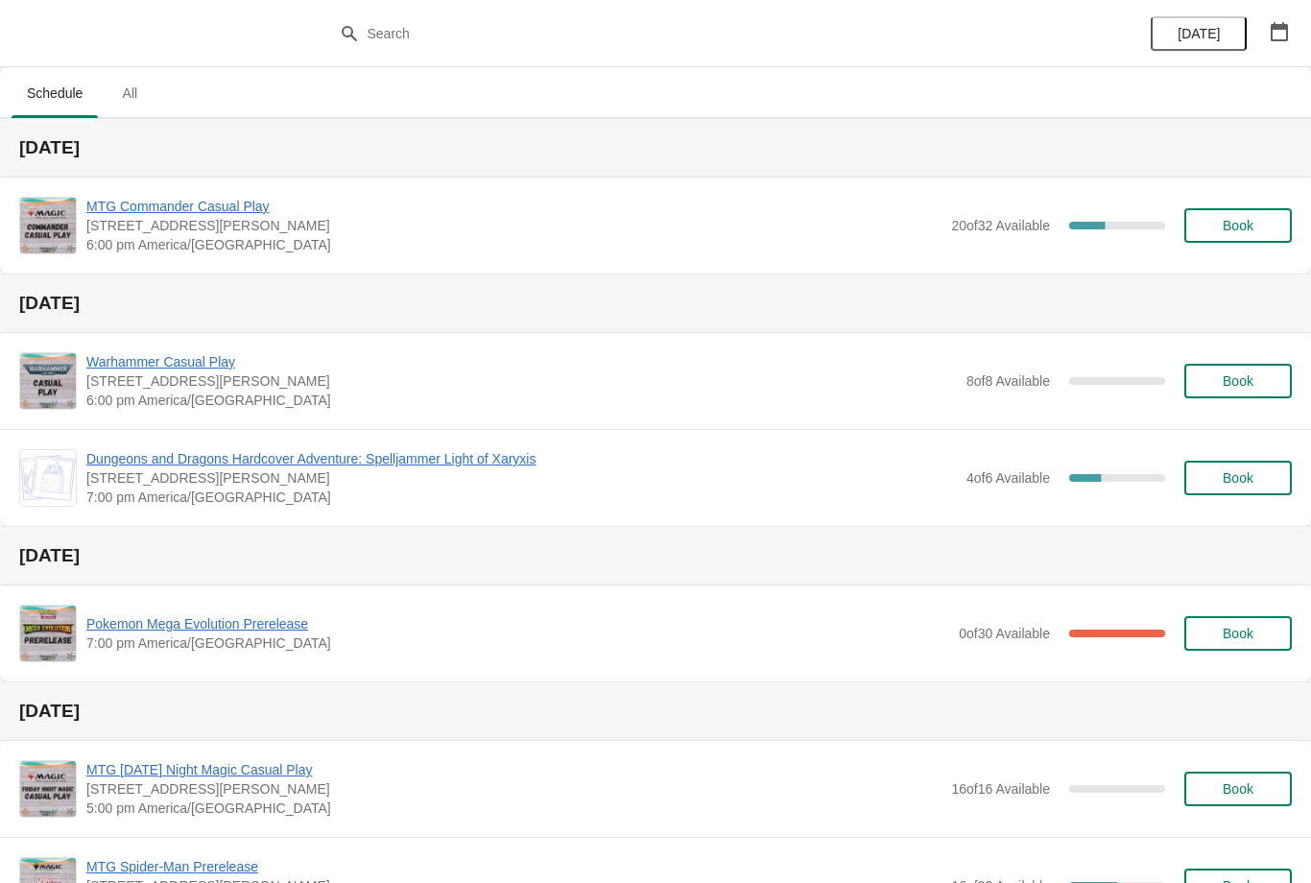
click at [1240, 204] on div "MTG Commander Casual Play [STREET_ADDRESS][PERSON_NAME] 6:00 pm America/[GEOGRA…" at bounding box center [689, 226] width 1206 height 58
click at [1260, 210] on button "Book" at bounding box center [1239, 225] width 108 height 35
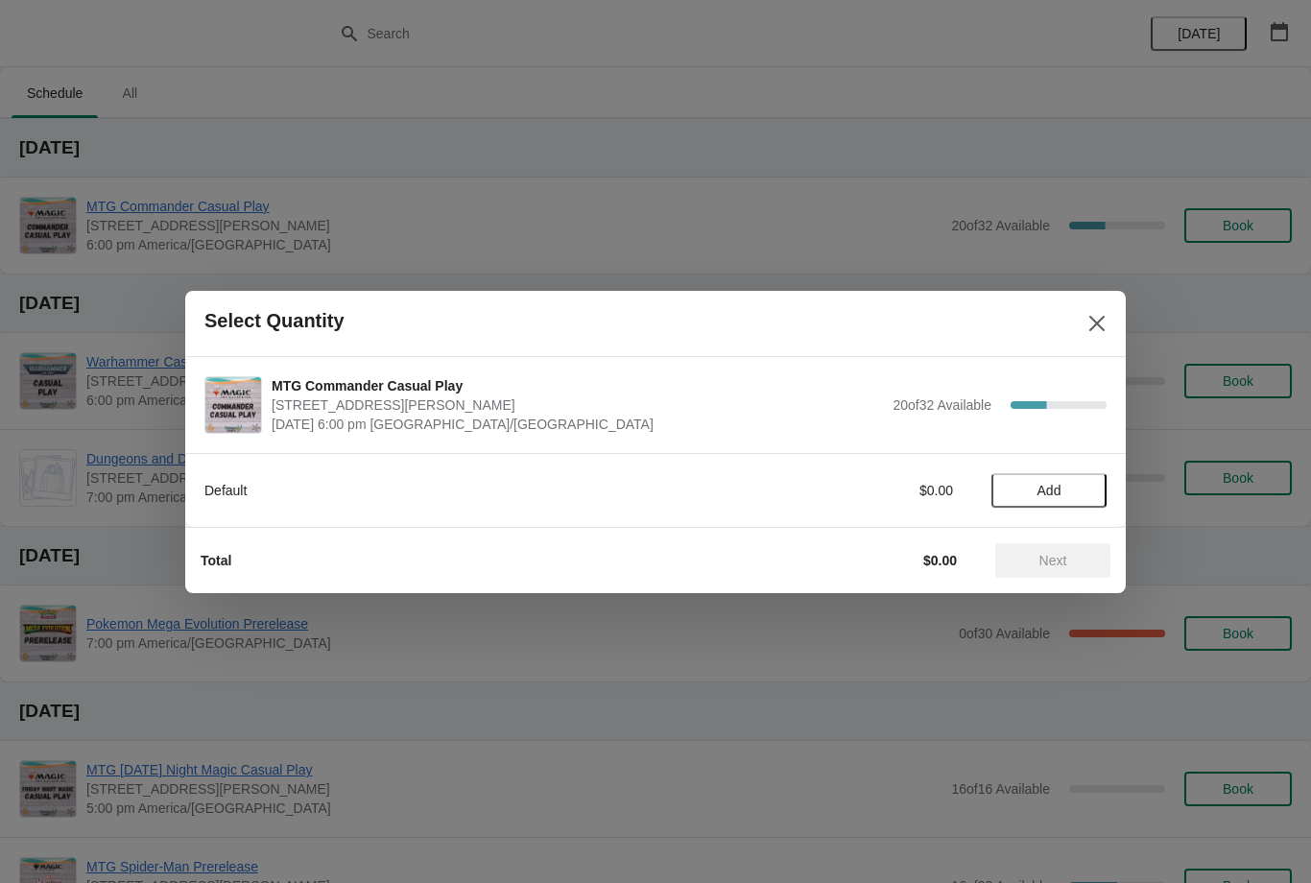
click at [1050, 497] on span "Add" at bounding box center [1050, 490] width 24 height 15
click at [1042, 558] on span "Next" at bounding box center [1054, 560] width 28 height 15
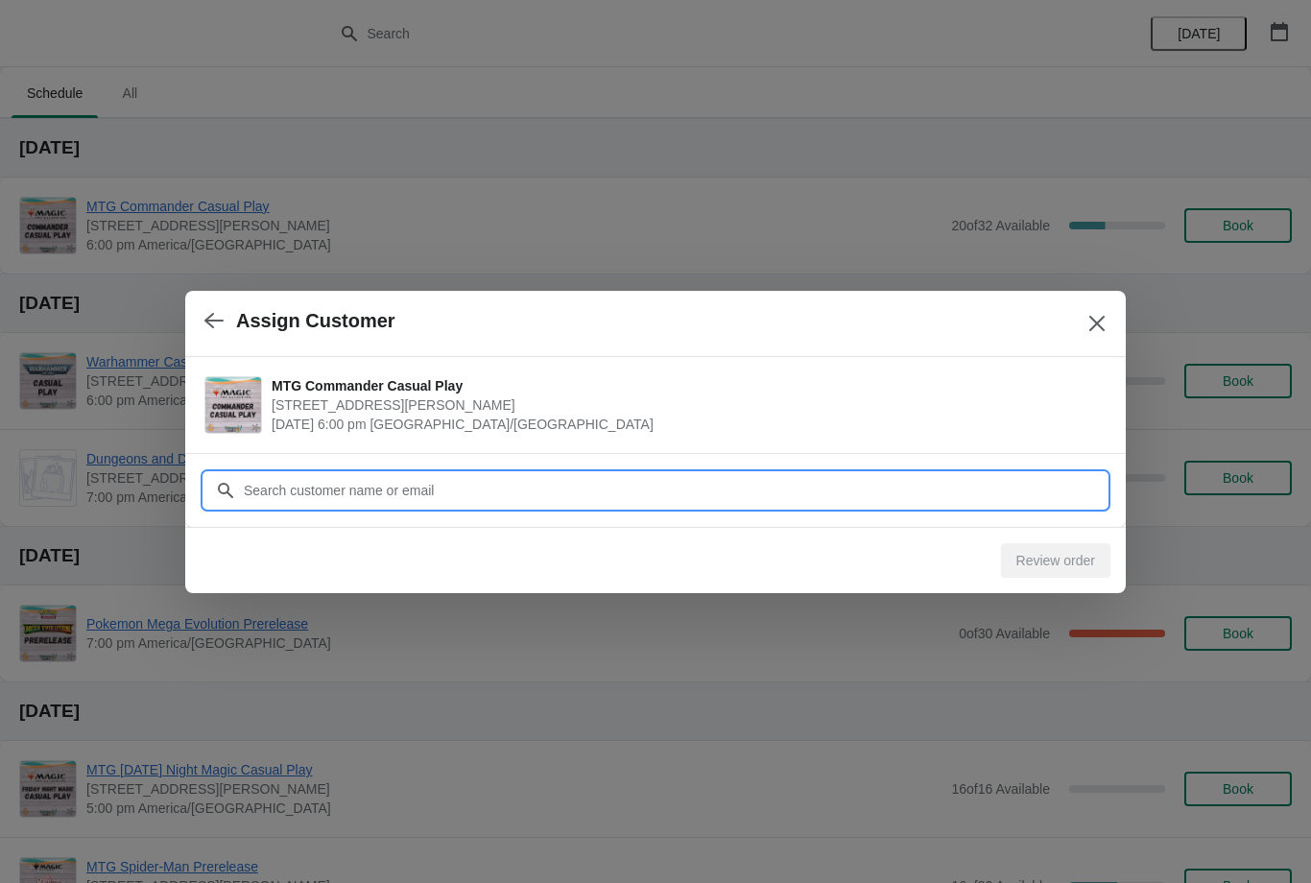
click at [991, 499] on input "Customer" at bounding box center [675, 490] width 864 height 35
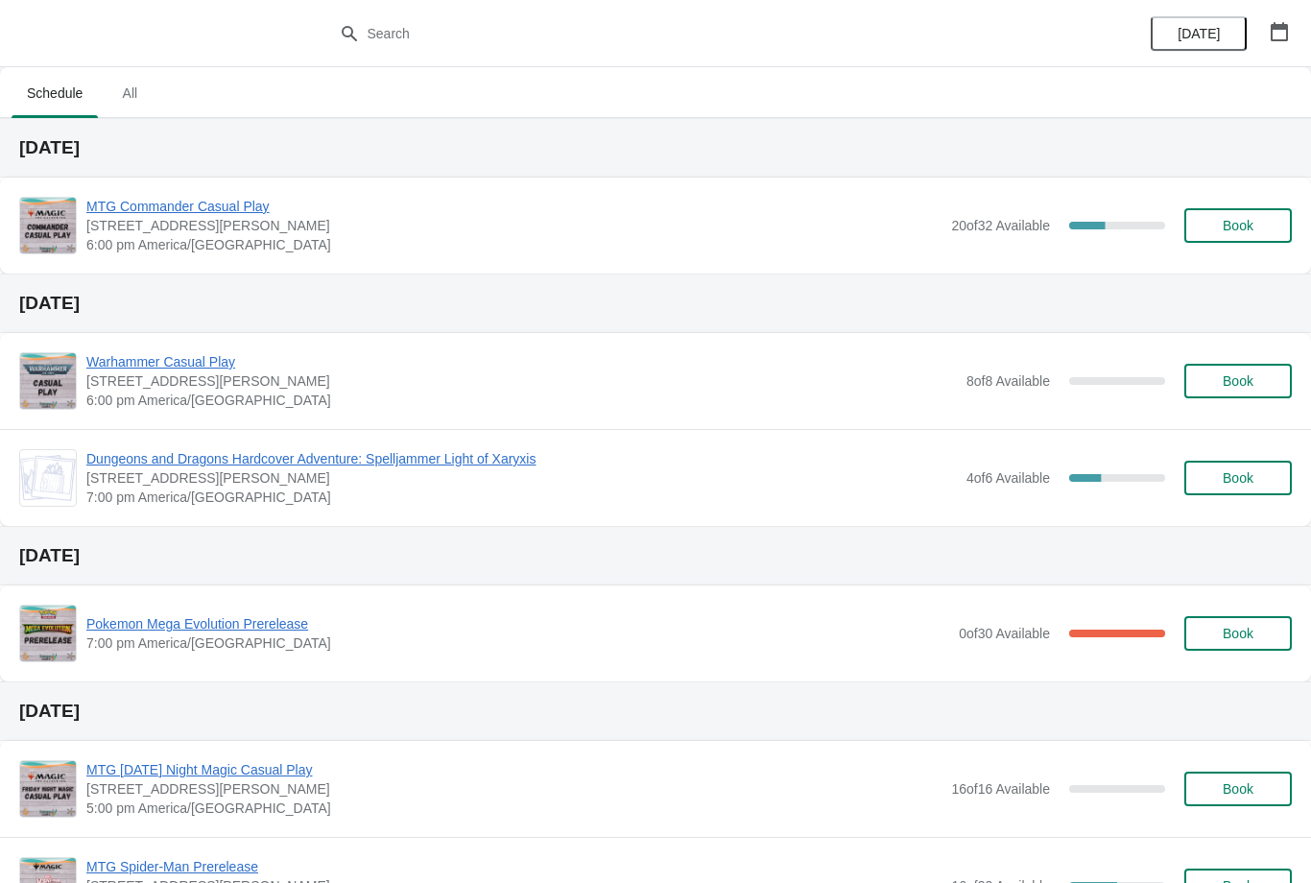
click at [1267, 235] on button "Book" at bounding box center [1239, 225] width 108 height 35
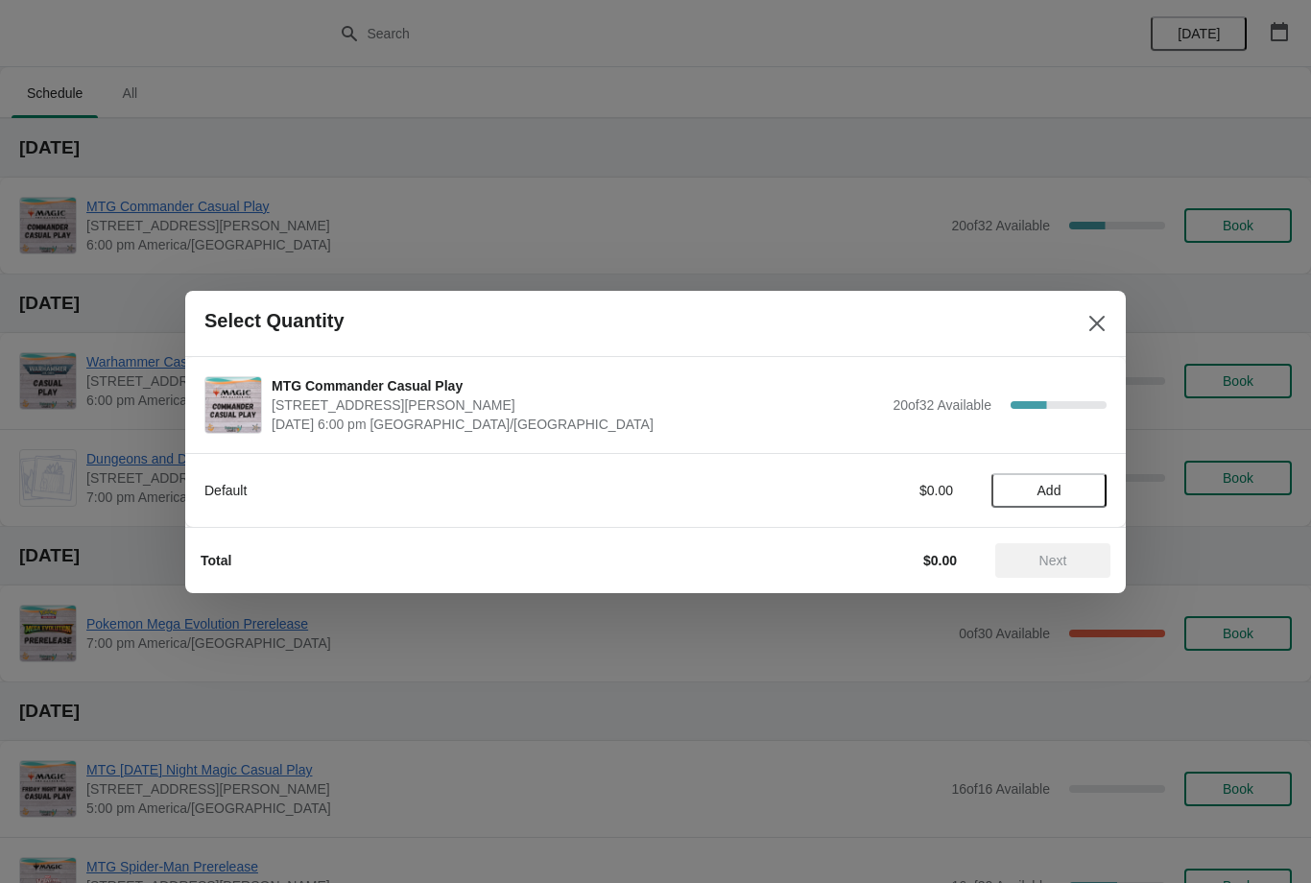
click at [1075, 496] on span "Add" at bounding box center [1049, 490] width 81 height 15
click at [1071, 562] on span "Next" at bounding box center [1053, 560] width 84 height 15
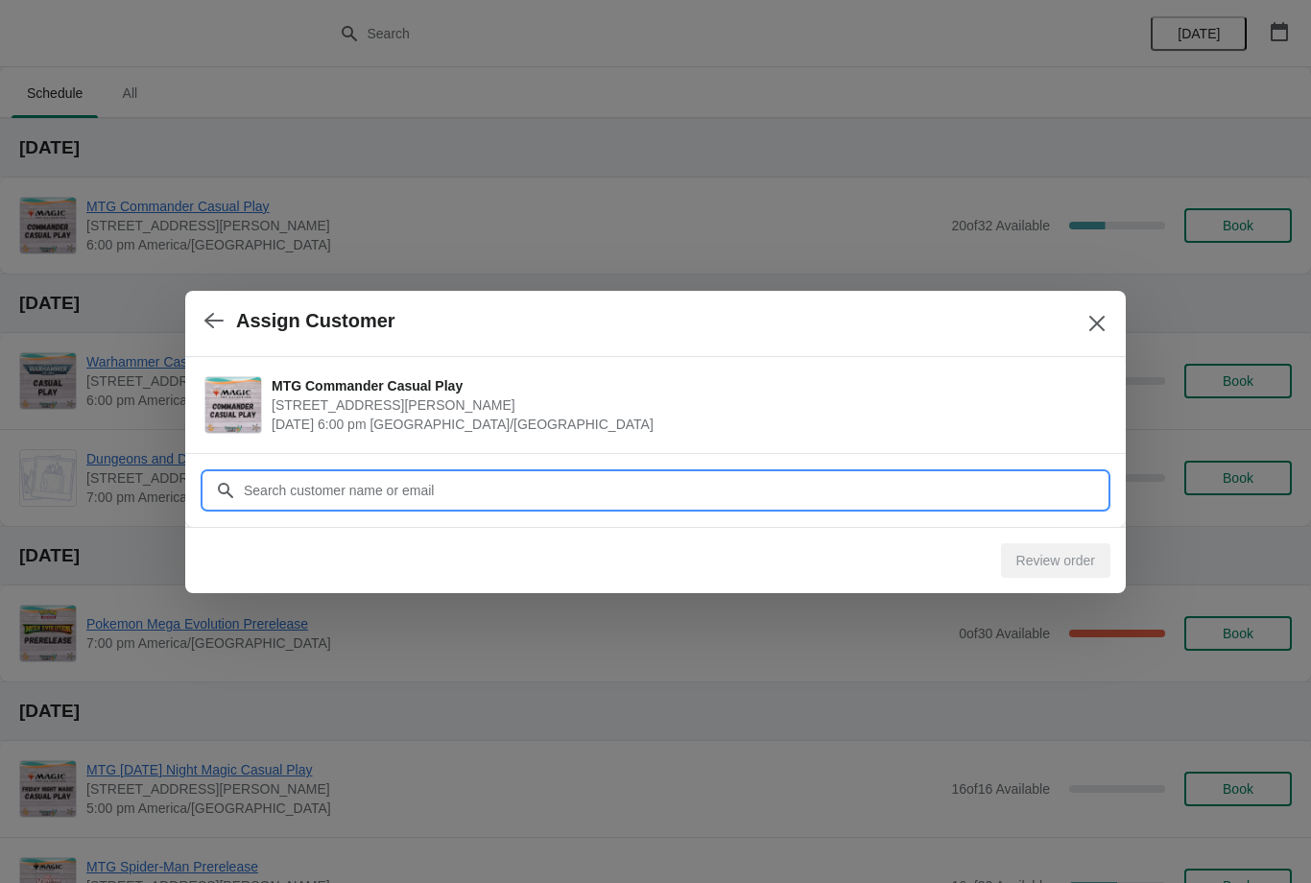
click at [713, 494] on input "Customer" at bounding box center [675, 490] width 864 height 35
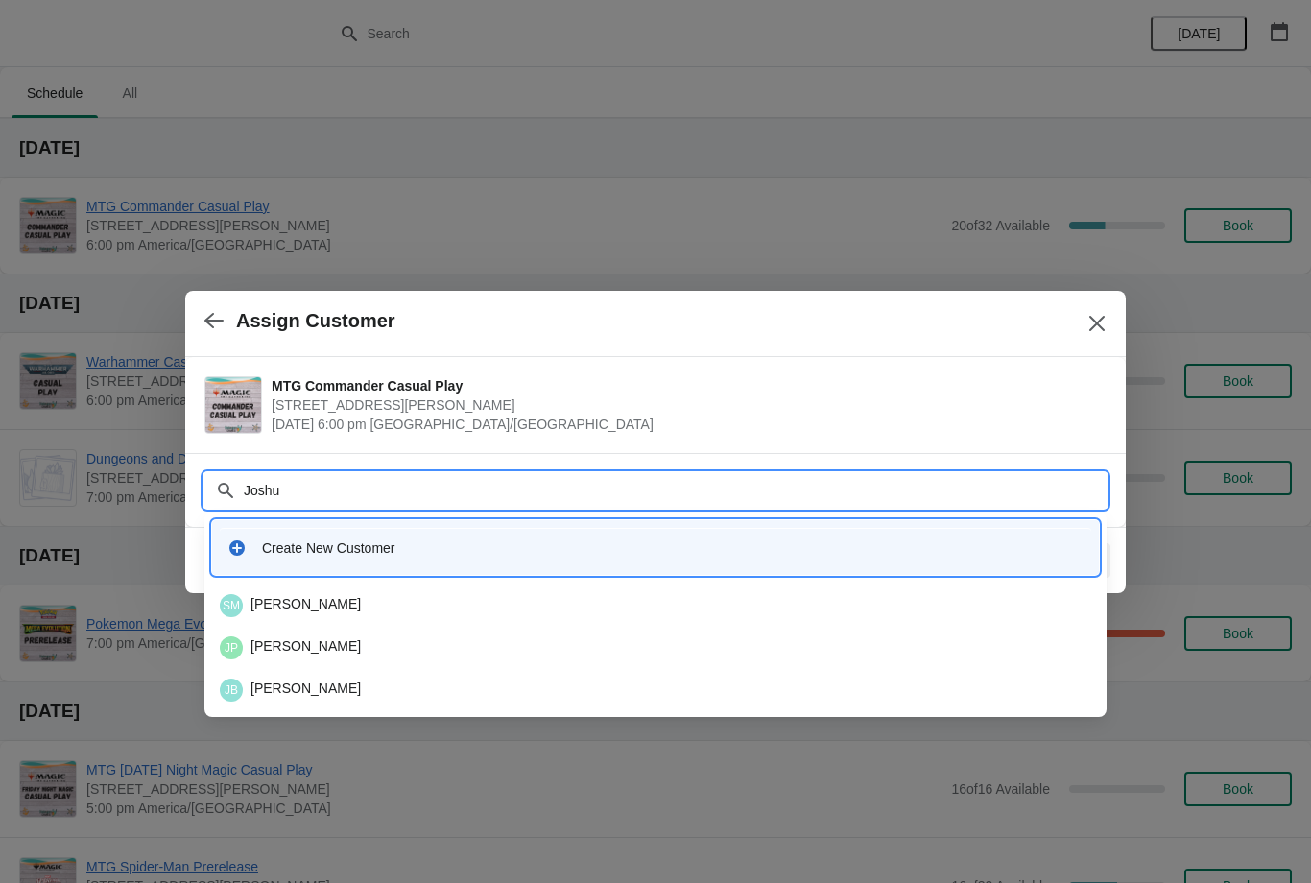
type input "[PERSON_NAME]"
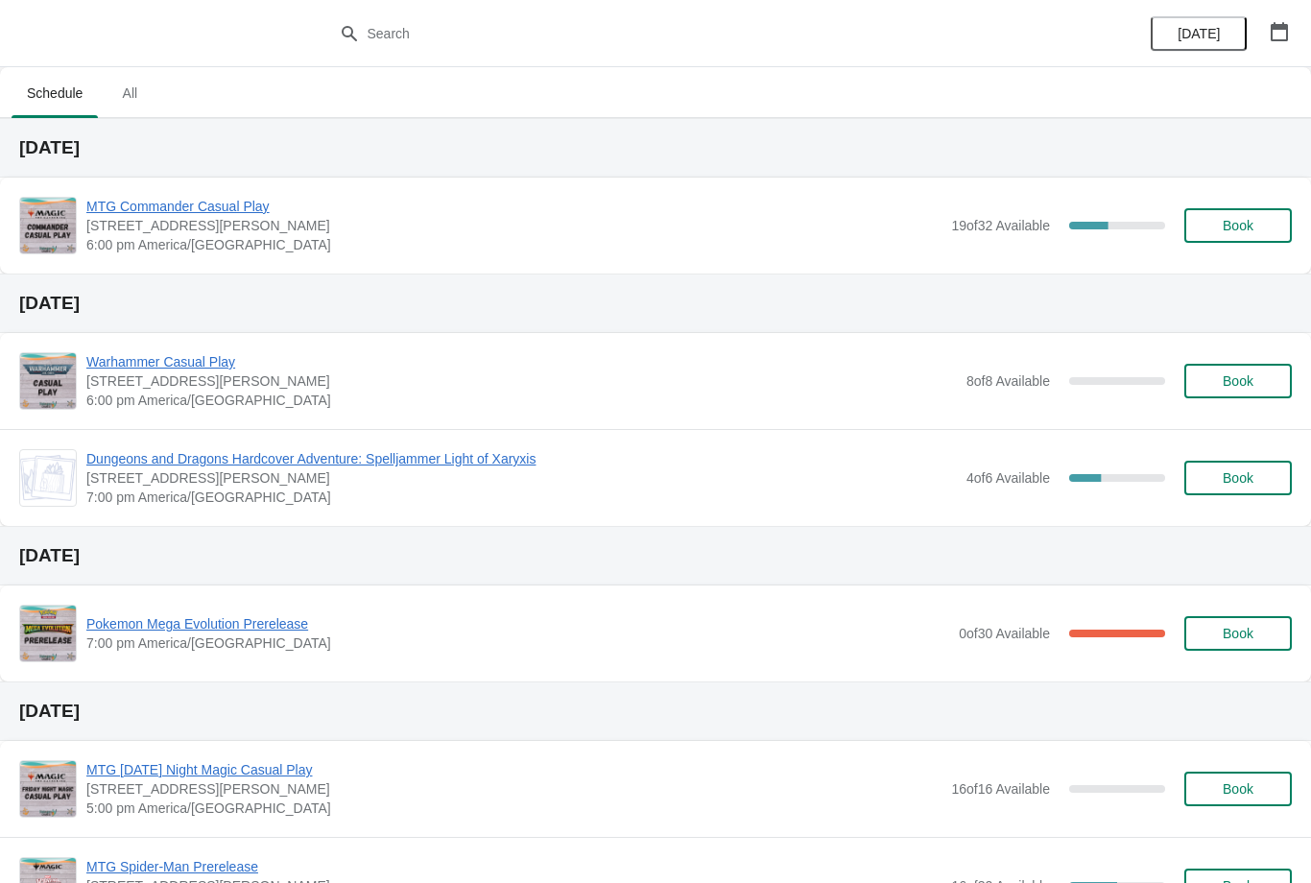
click at [1264, 254] on div "MTG Commander Casual Play 2040 Louetta Rd Ste I Spring, TX 77388 6:00 pm Americ…" at bounding box center [655, 226] width 1311 height 96
click at [1256, 228] on span "Book" at bounding box center [1238, 225] width 73 height 15
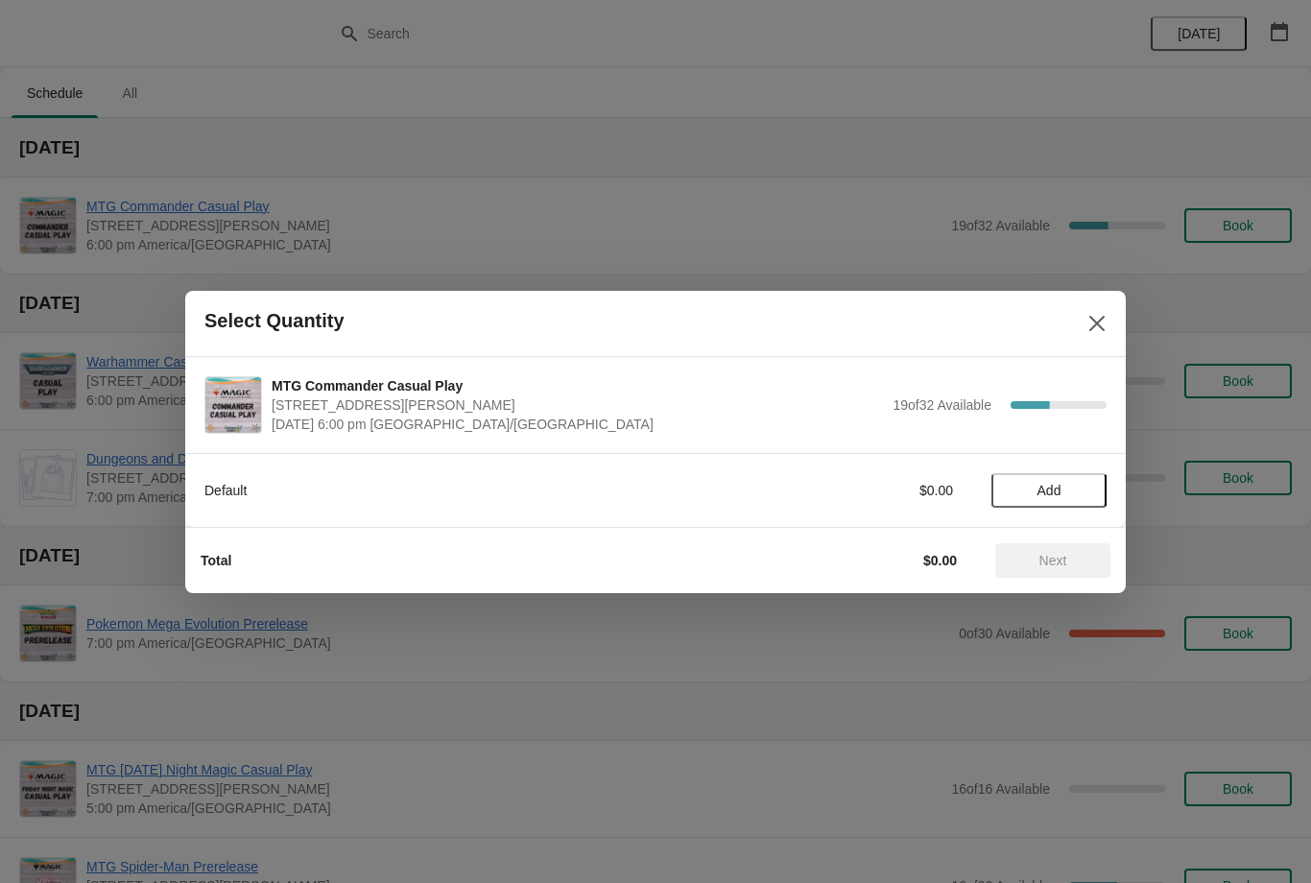
click at [1088, 475] on button "Add" at bounding box center [1049, 490] width 115 height 35
click at [1080, 555] on span "Next" at bounding box center [1053, 560] width 84 height 15
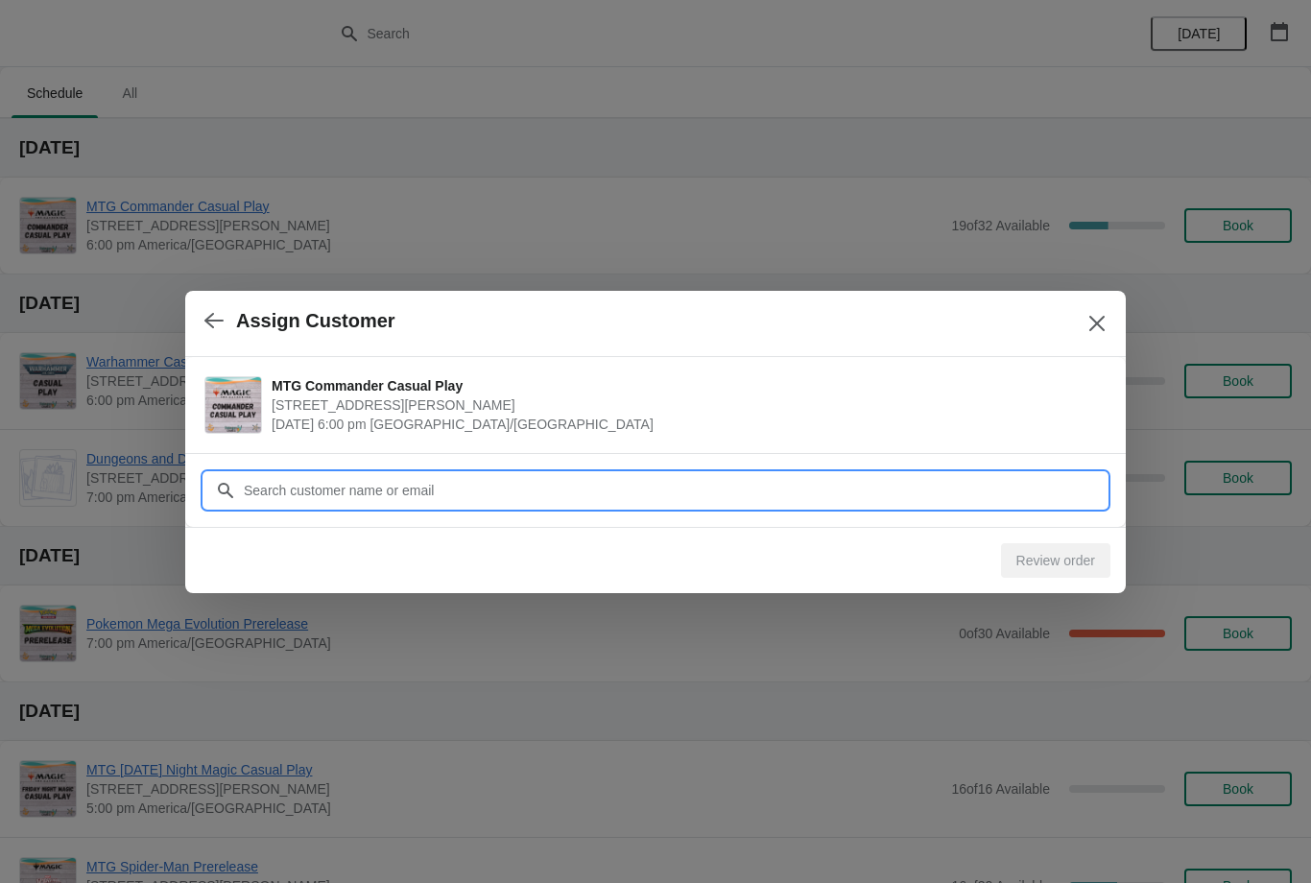
click at [1060, 482] on input "Customer" at bounding box center [675, 490] width 864 height 35
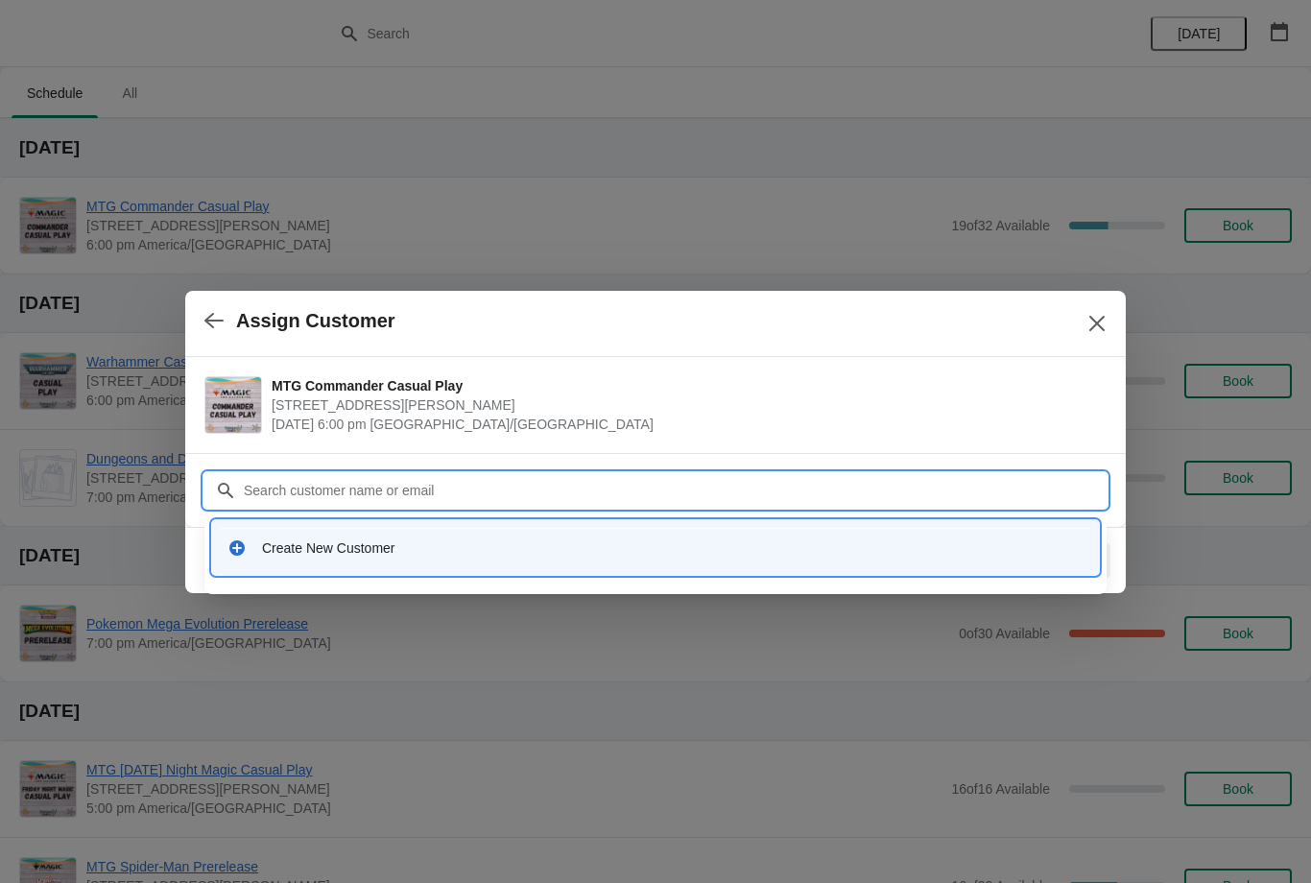
click at [1106, 319] on icon "Close" at bounding box center [1097, 323] width 19 height 19
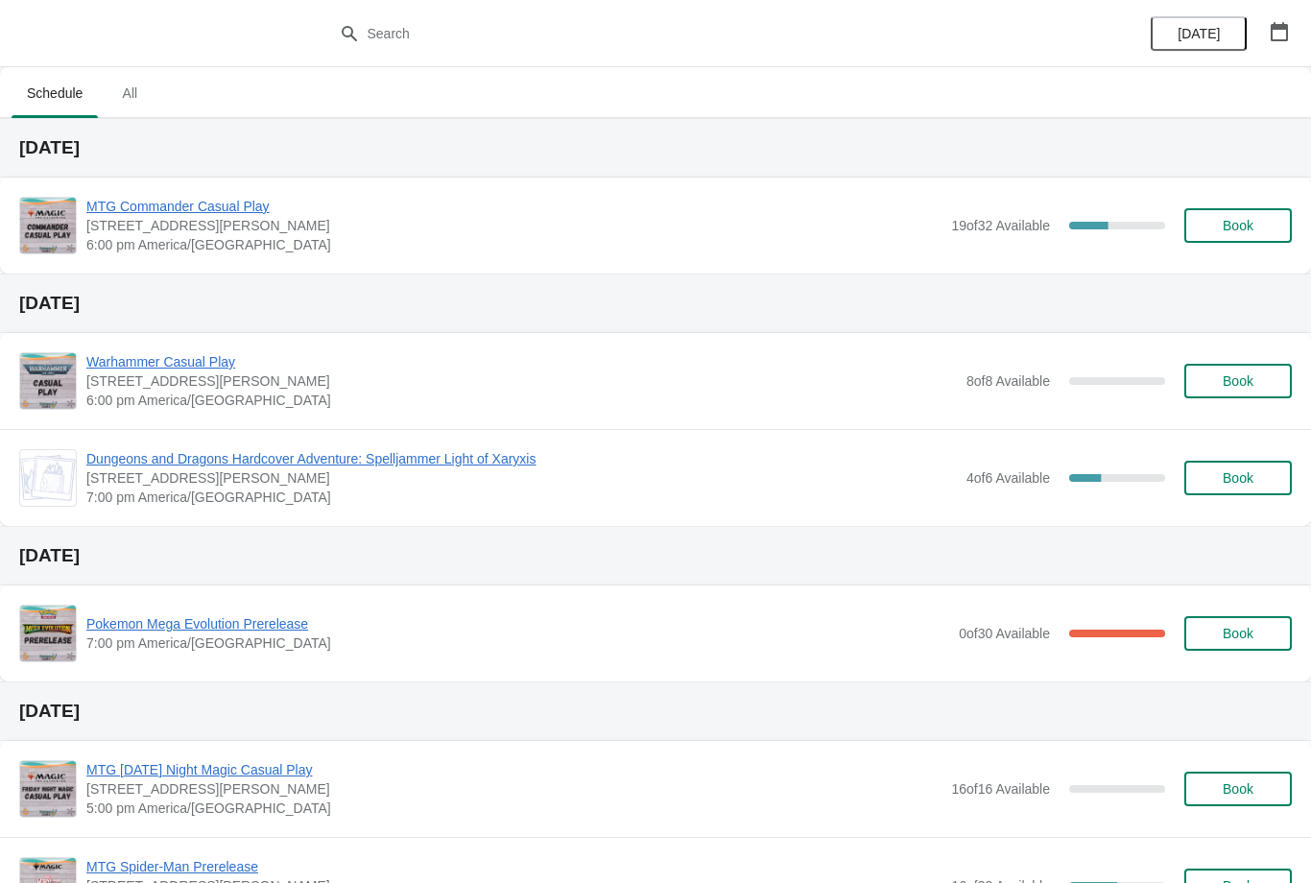
click at [1216, 222] on span "Book" at bounding box center [1238, 225] width 73 height 15
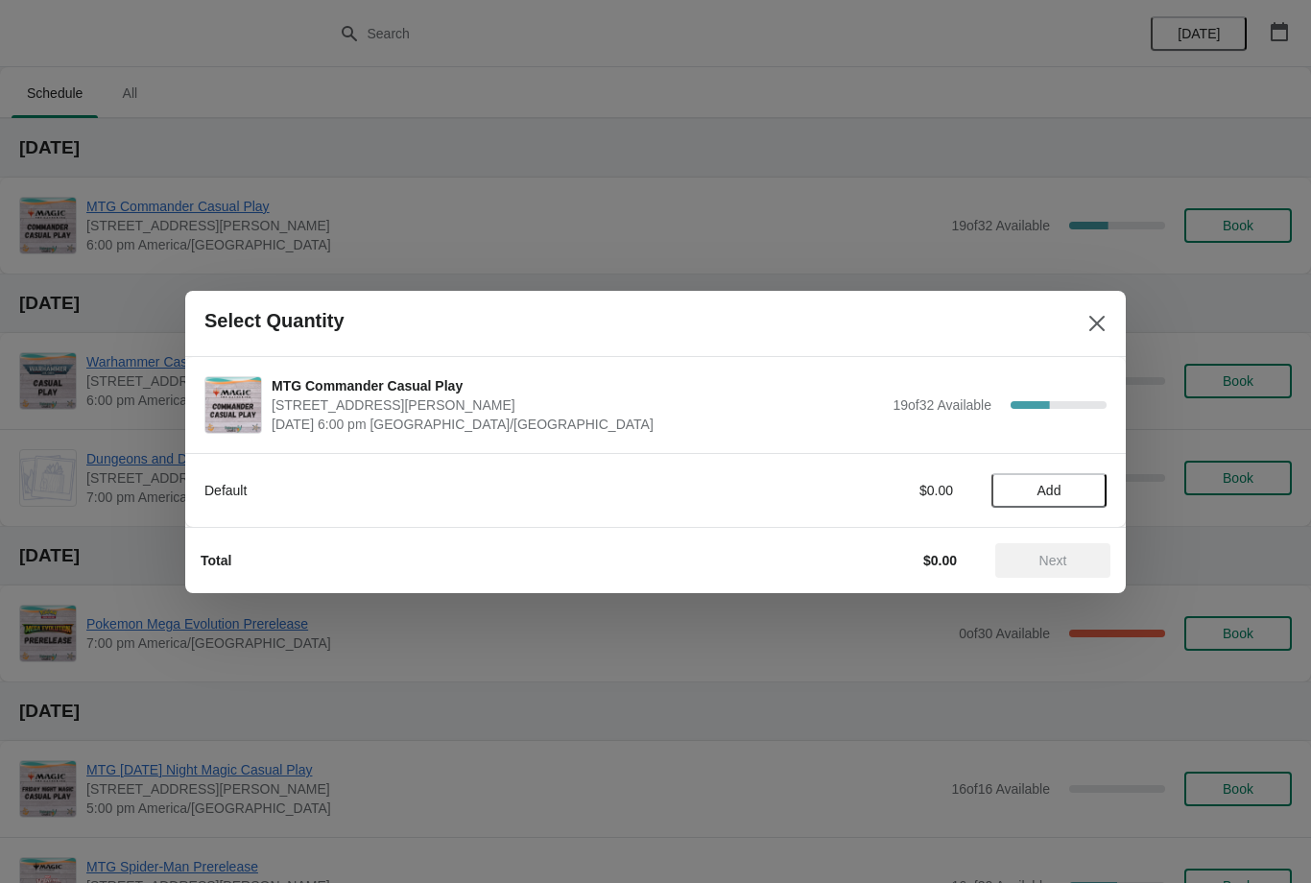
click at [1055, 473] on button "Add" at bounding box center [1049, 490] width 115 height 35
click at [1044, 566] on span "Next" at bounding box center [1054, 560] width 28 height 15
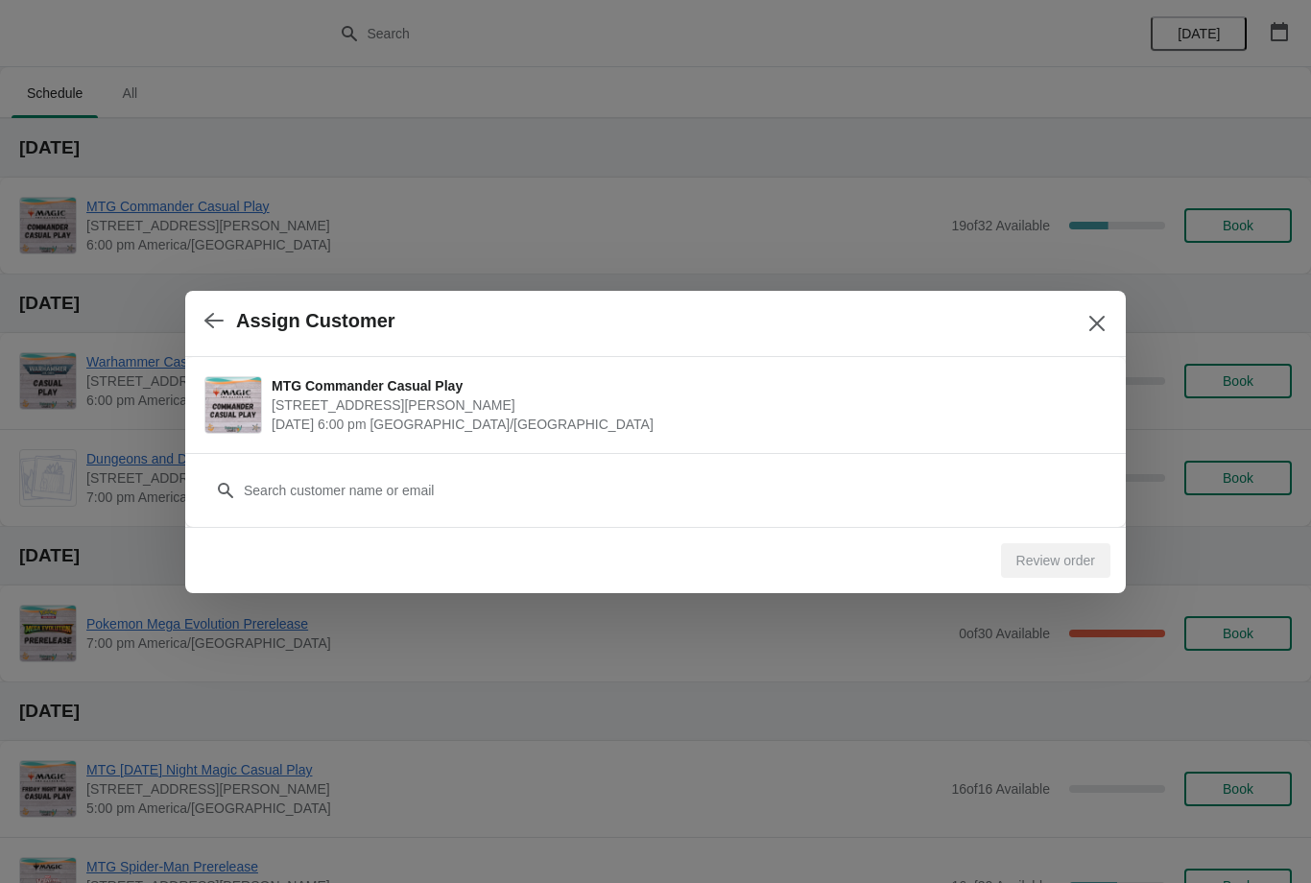
click at [815, 522] on div "Customer" at bounding box center [655, 490] width 941 height 74
click at [716, 463] on div "Customer" at bounding box center [655, 481] width 902 height 54
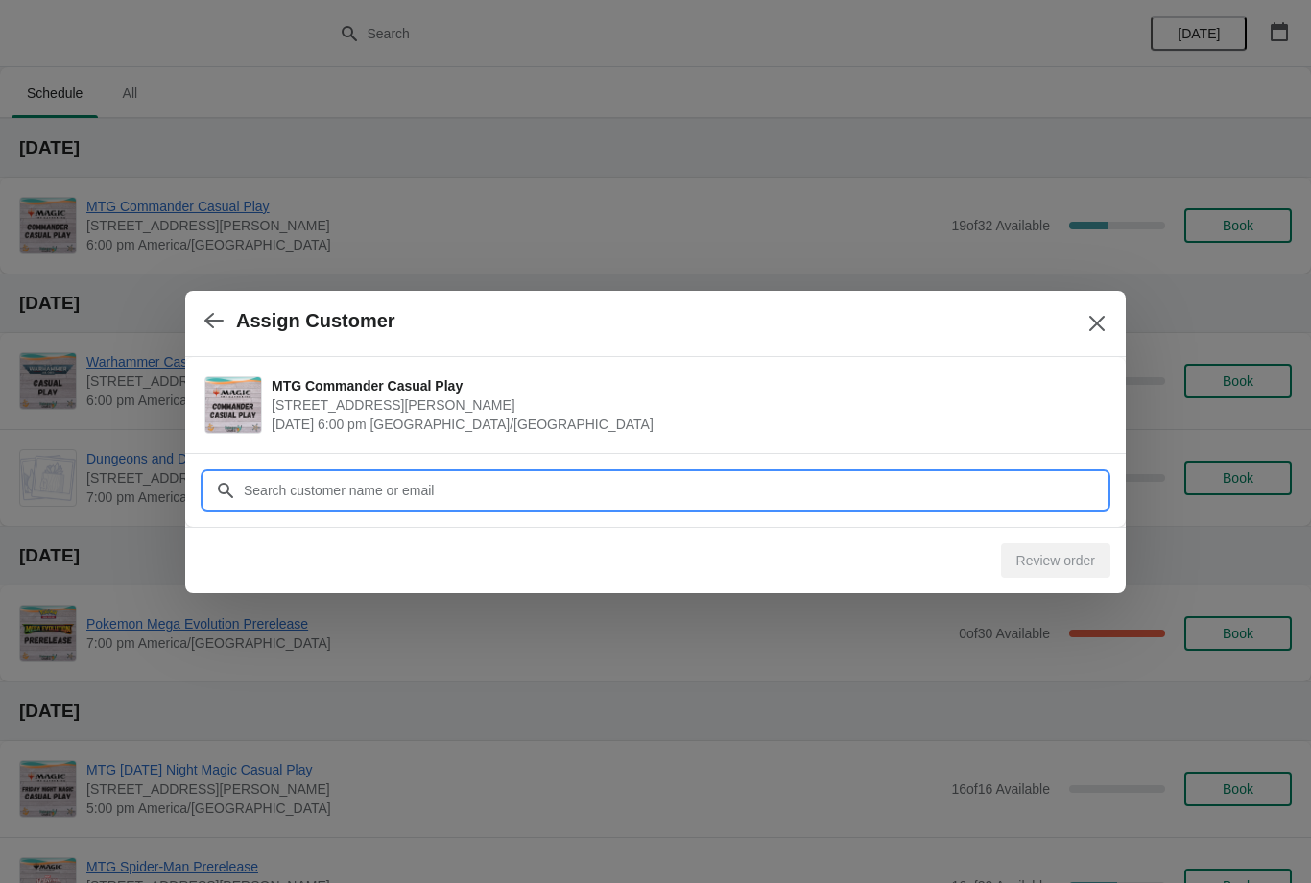
click at [753, 492] on input "Customer" at bounding box center [675, 490] width 864 height 35
